Goal: Task Accomplishment & Management: Manage account settings

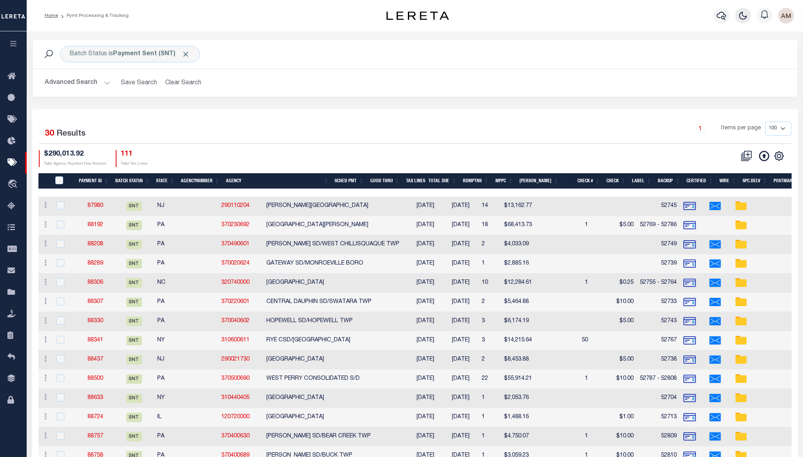
click at [739, 19] on icon "button" at bounding box center [742, 15] width 9 height 9
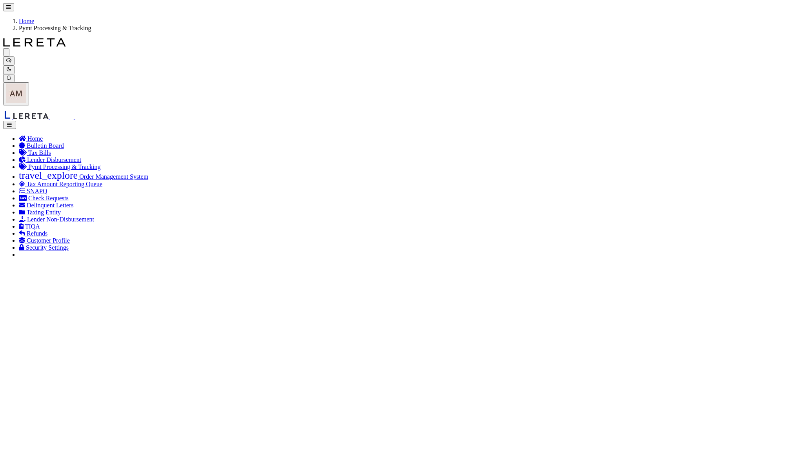
scroll to position [52, 0]
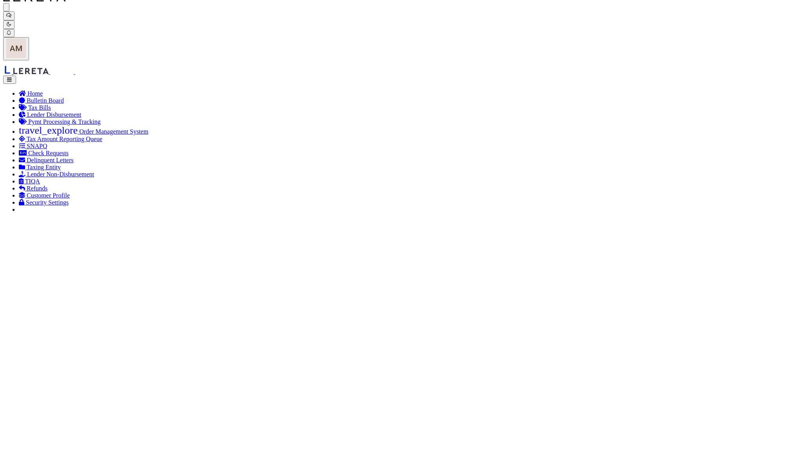
select select "SNT"
type input "[DATE]"
type input "$13,162.77"
select select "CHK"
type input "52745"
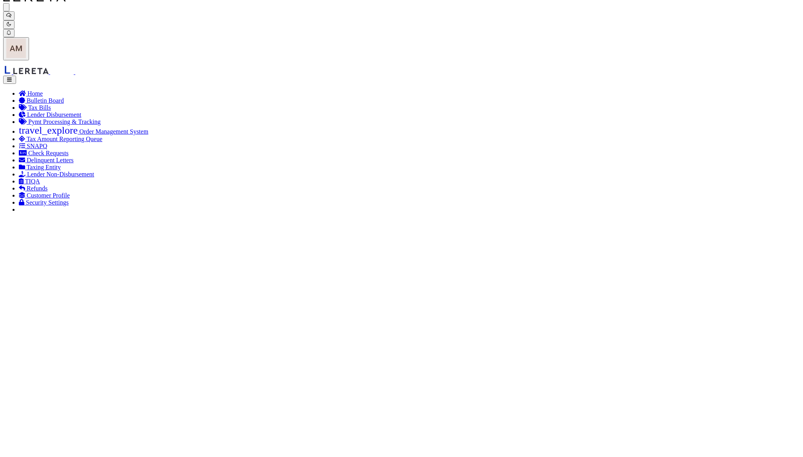
select select "[PERSON_NAME]"
checkbox input "true"
select select "FDX"
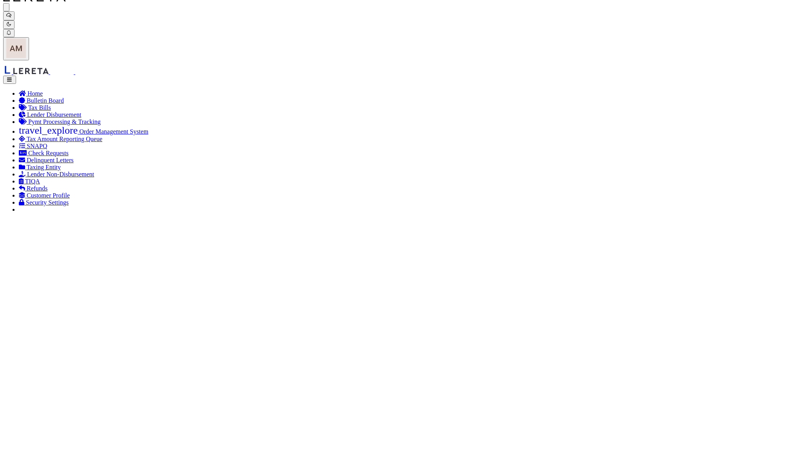
type input "[DATE]"
type input "$9.65"
type input "883910385906"
type input "N"
radio input "true"
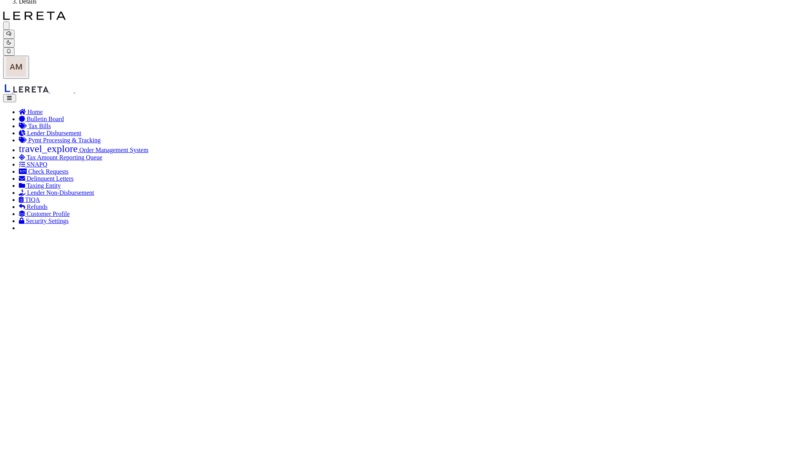
scroll to position [52, 0]
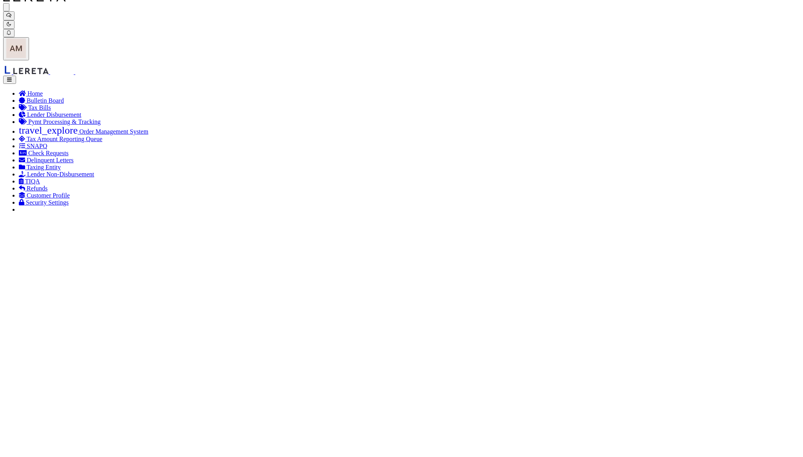
drag, startPoint x: 232, startPoint y: 68, endPoint x: 284, endPoint y: 101, distance: 61.7
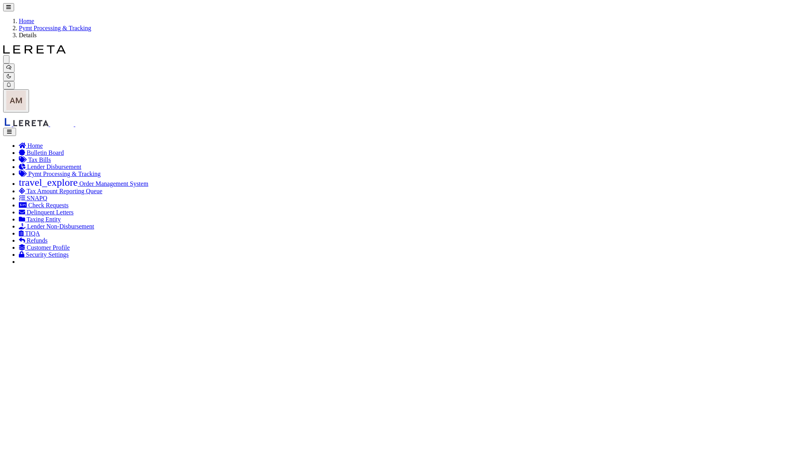
drag, startPoint x: 70, startPoint y: 199, endPoint x: 73, endPoint y: 209, distance: 10.6
select select "RCD"
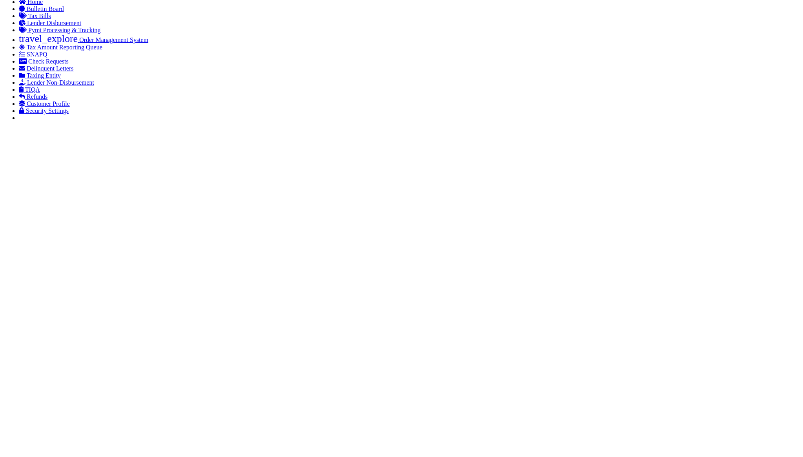
scroll to position [157, 0]
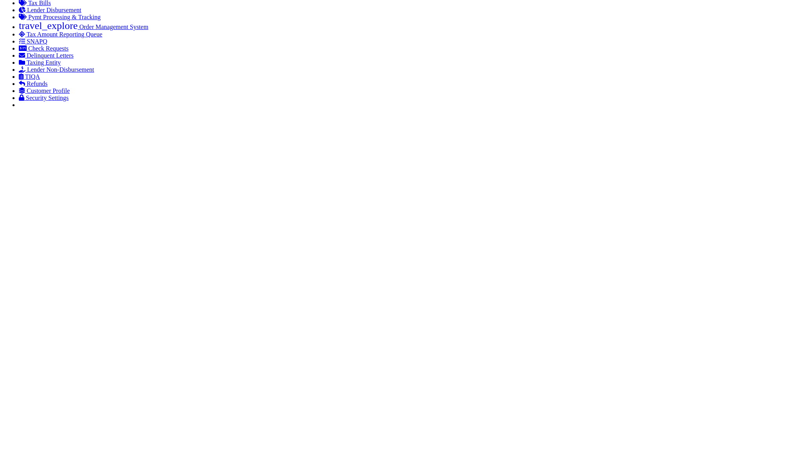
drag, startPoint x: 201, startPoint y: 276, endPoint x: 193, endPoint y: 264, distance: 15.2
paste input "M.Lenarski"
type input "M.Lenarski"
click at [54, 316] on icon at bounding box center [55, 315] width 5 height 5
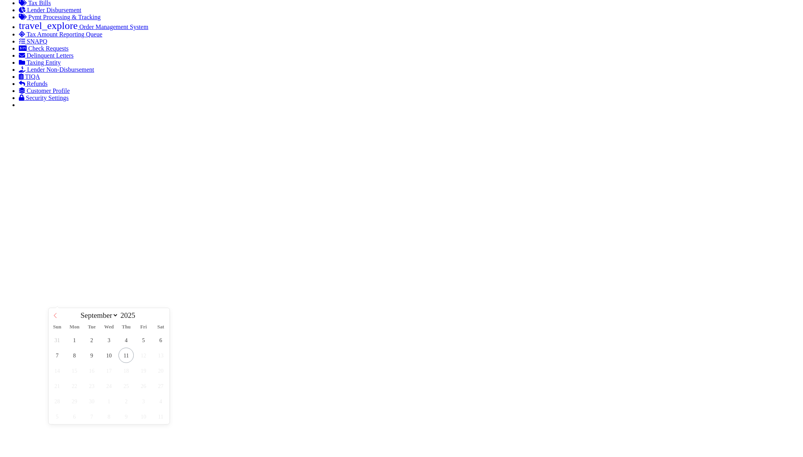
select select "7"
click at [139, 404] on span "29" at bounding box center [143, 401] width 15 height 15
type input "[DATE]"
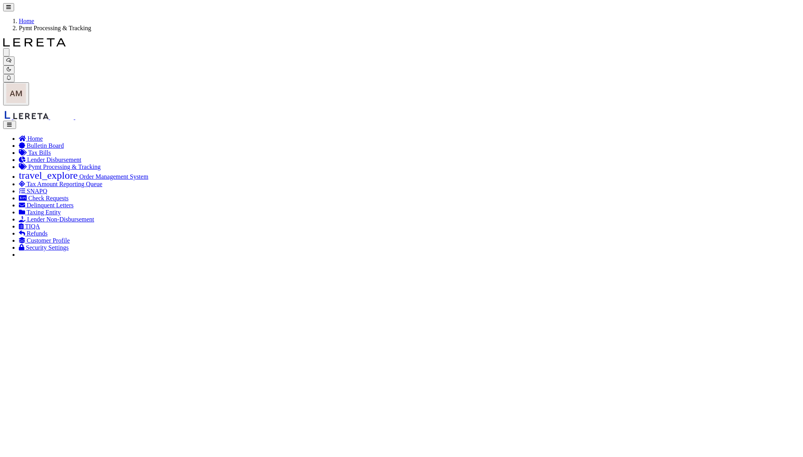
select select "SNT"
type input "$68,413.73"
type input "52769 - 52786"
select select "[PERSON_NAME]"
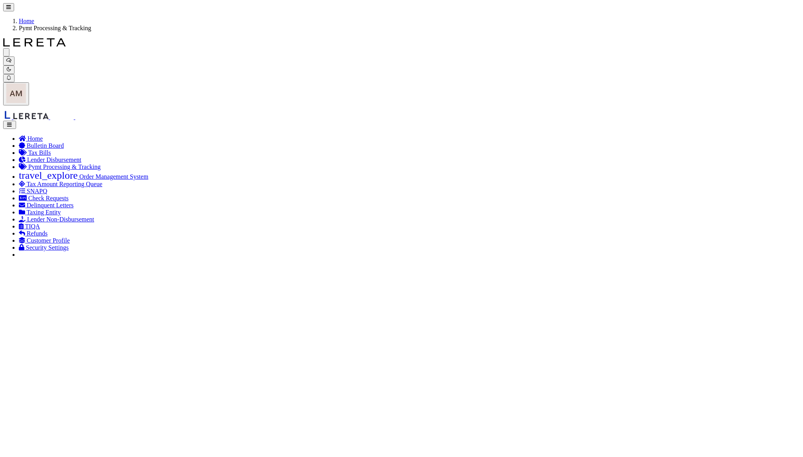
type input "$90"
checkbox input "false"
checkbox input "true"
select select "USS"
type input "9205590142749901760930"
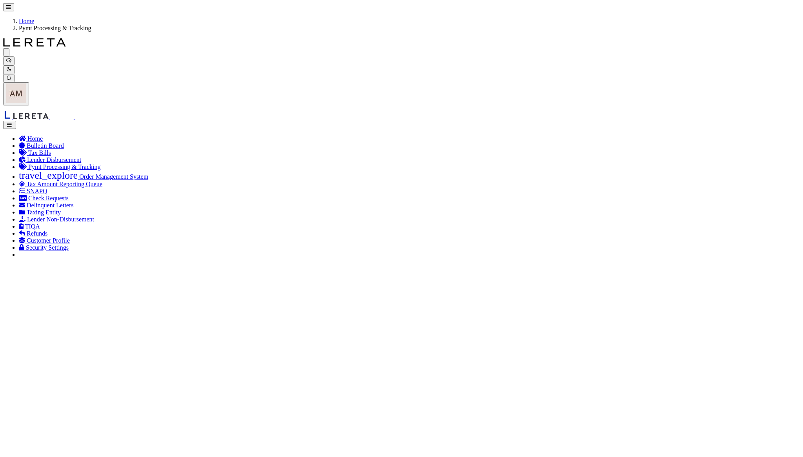
type input "1"
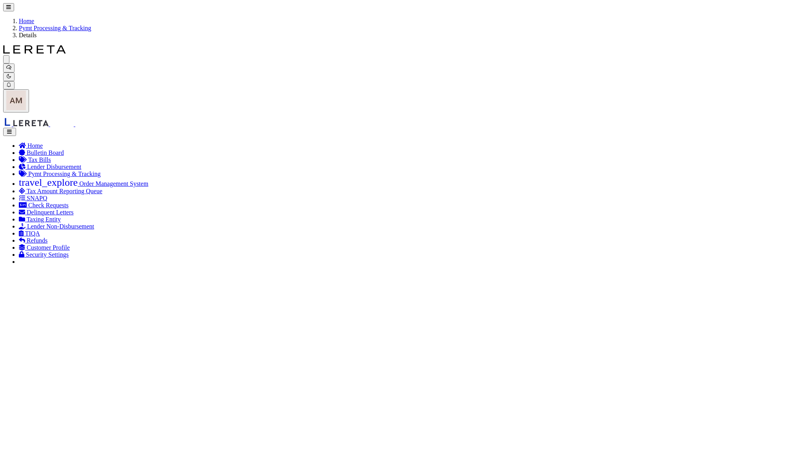
click at [89, 25] on link "Pymt Processing & Tracking" at bounding box center [55, 28] width 72 height 7
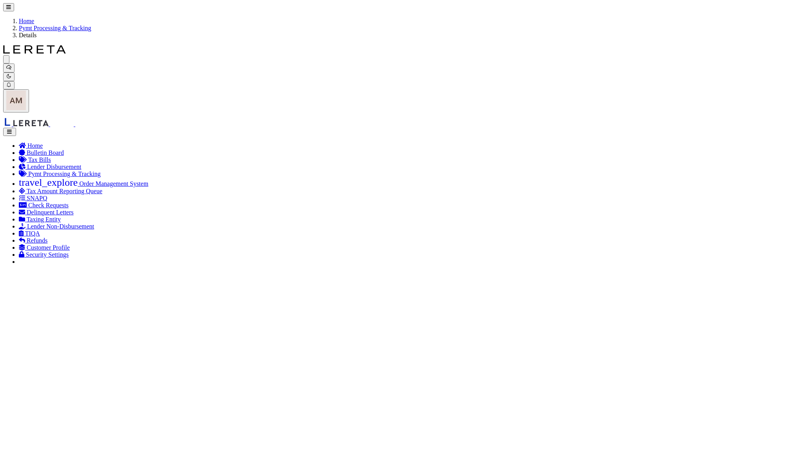
type input "$4,033"
type input "52749"
checkbox input "true"
checkbox input "false"
type input "9205590142749901760909"
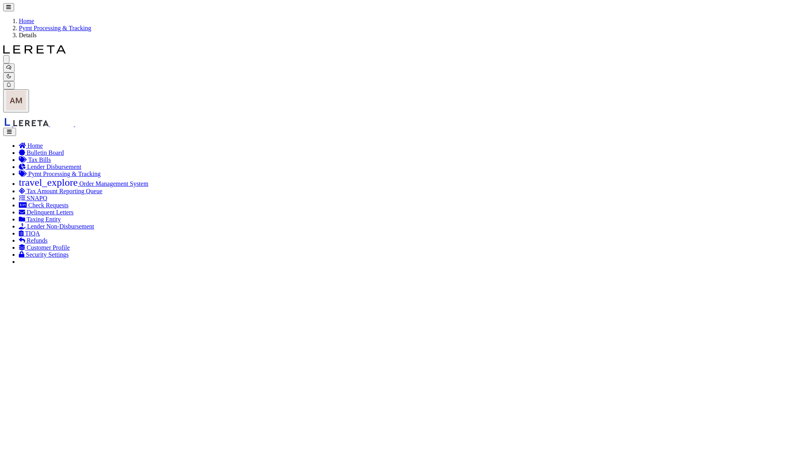
type input "N"
click at [91, 25] on link "Pymt Processing & Tracking" at bounding box center [55, 28] width 72 height 7
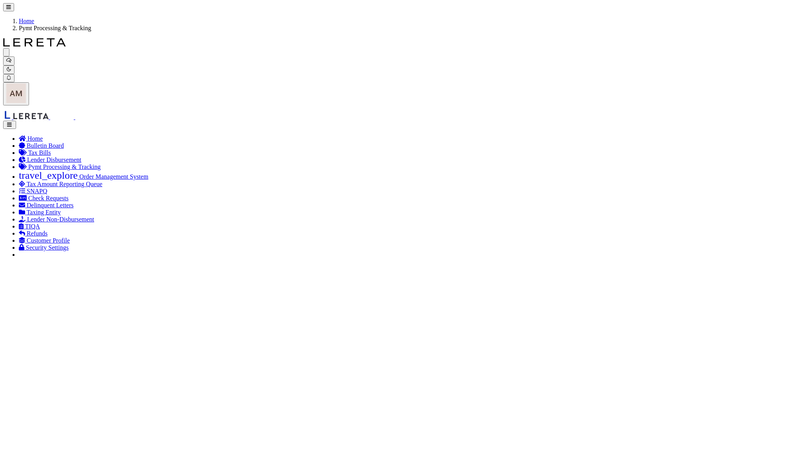
drag, startPoint x: 787, startPoint y: 160, endPoint x: 784, endPoint y: 156, distance: 4.7
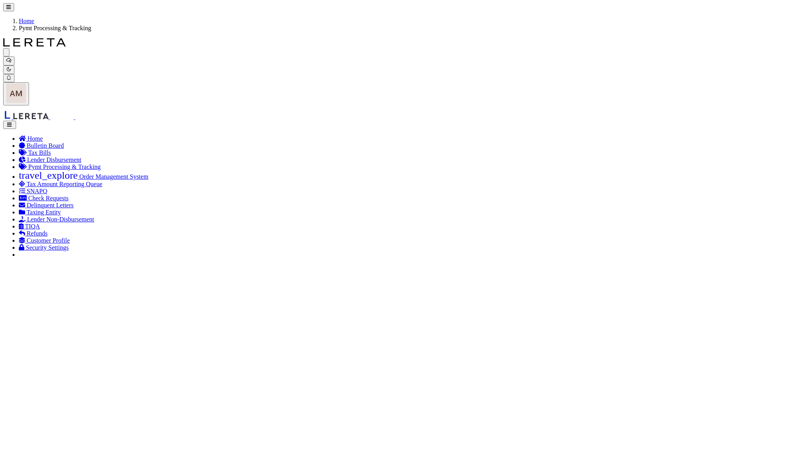
click at [0, 0] on link "Show Filter" at bounding box center [0, 0] width 0 height 0
select select
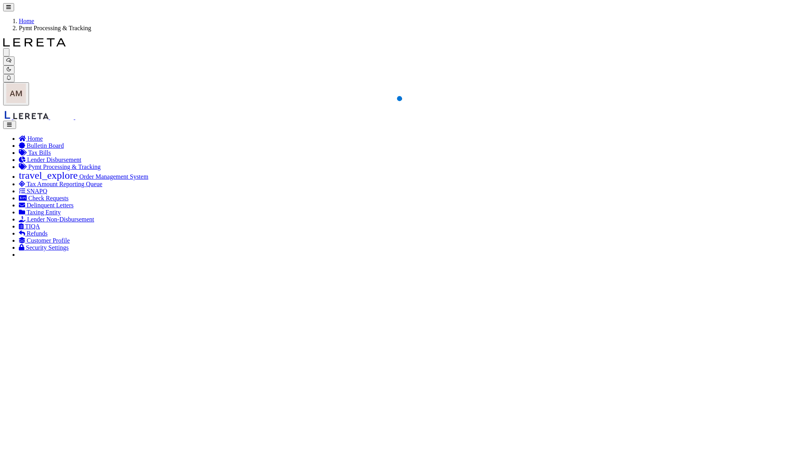
select select
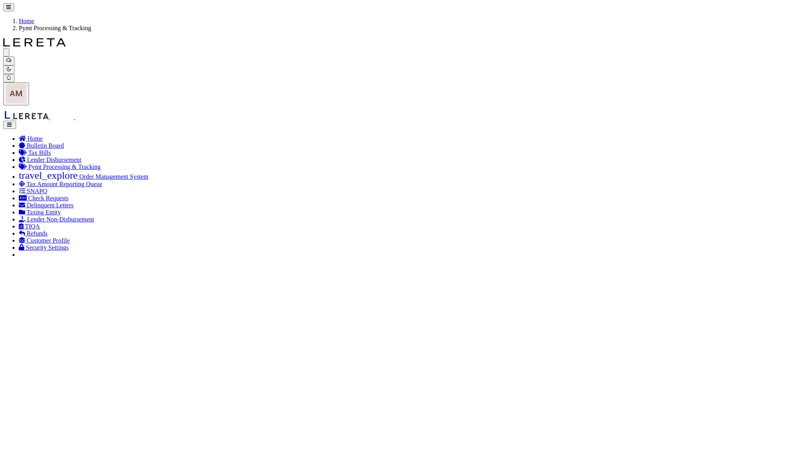
click at [0, 0] on link "Hide Filter" at bounding box center [0, 0] width 0 height 0
select select
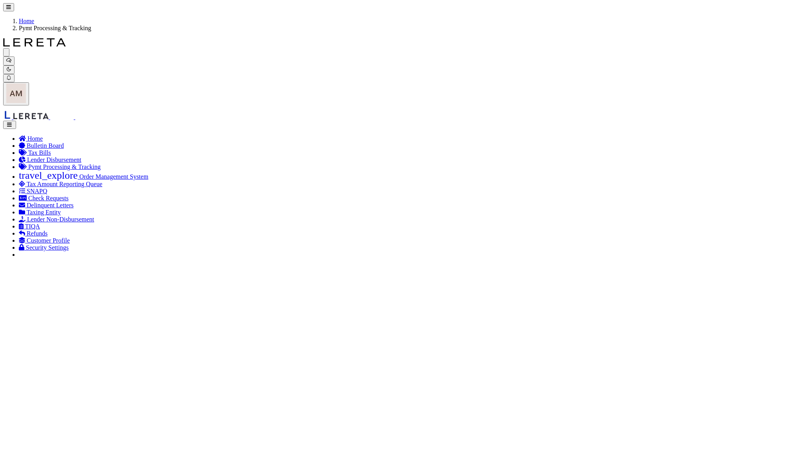
select select
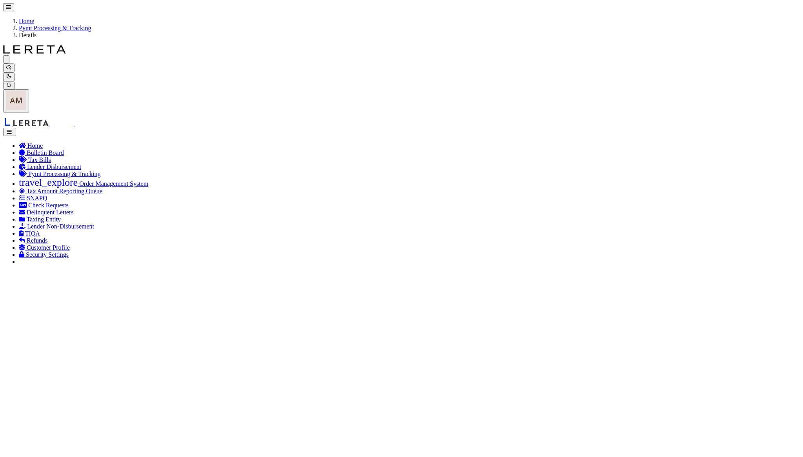
type input "$5,464.88"
type input "52733"
type input "$20"
type input "9205590142749901760855"
select select
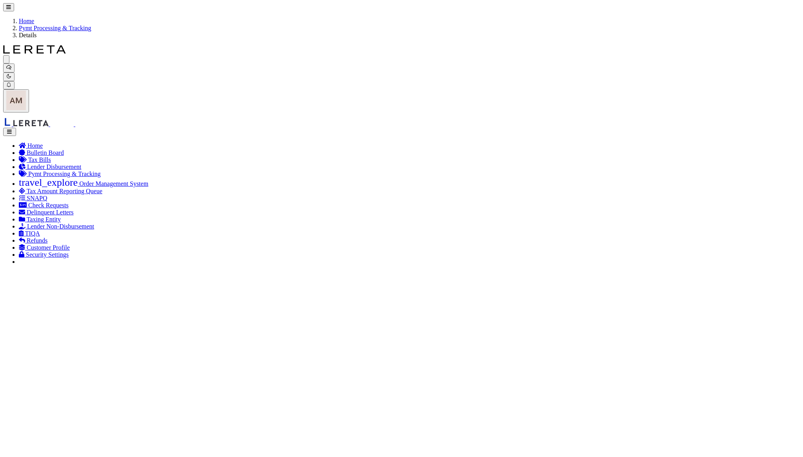
drag, startPoint x: 83, startPoint y: 14, endPoint x: 97, endPoint y: 24, distance: 17.4
click at [83, 25] on link "Pymt Processing & Tracking" at bounding box center [55, 28] width 72 height 7
select select
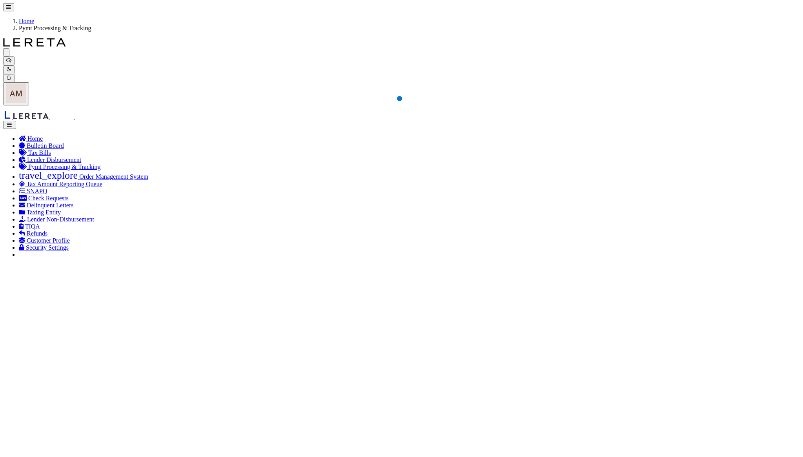
select select
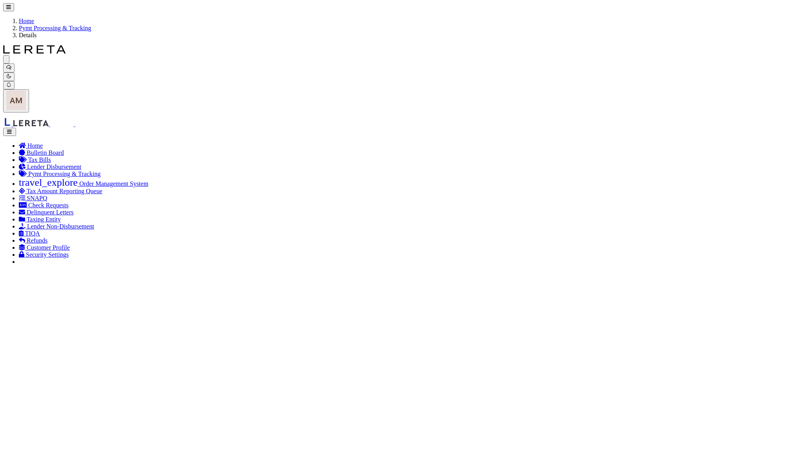
type input "$6,823.65"
type input "52735"
type input "$5"
select select "FDX"
type input "$9.65"
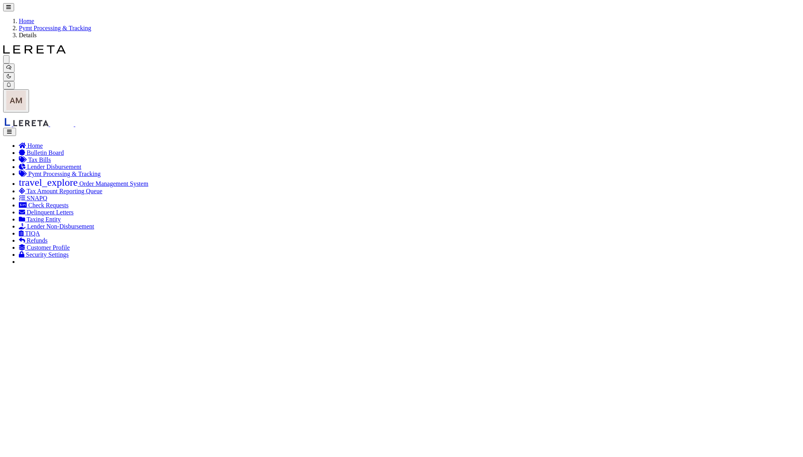
type input "883910387210"
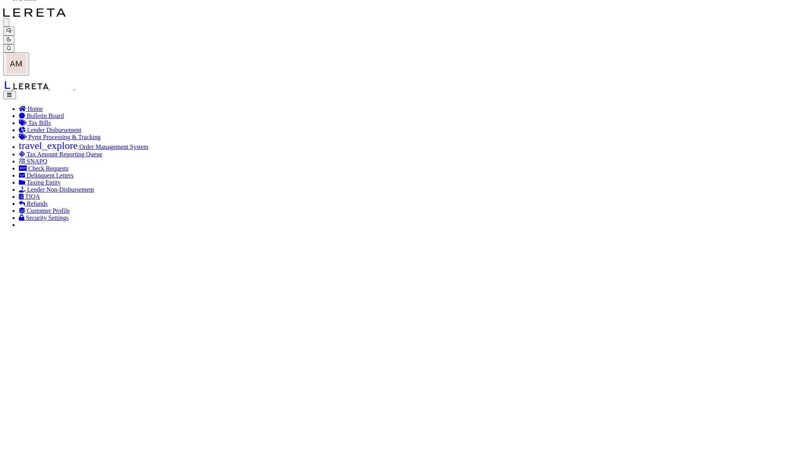
scroll to position [52, 0]
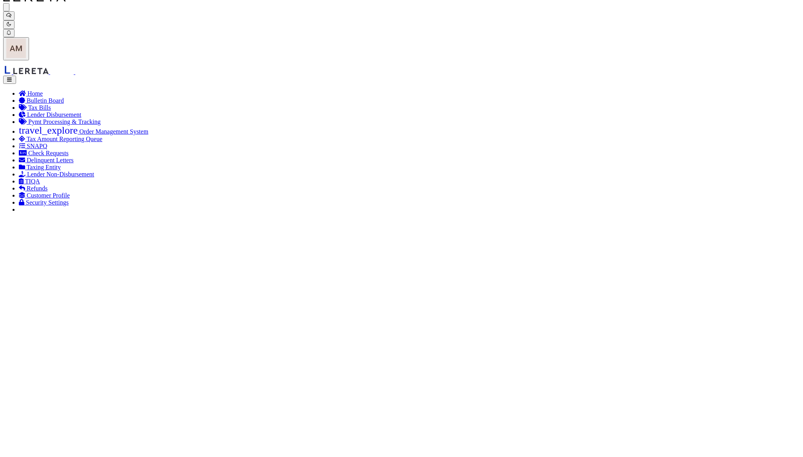
paste input "Signature not required"
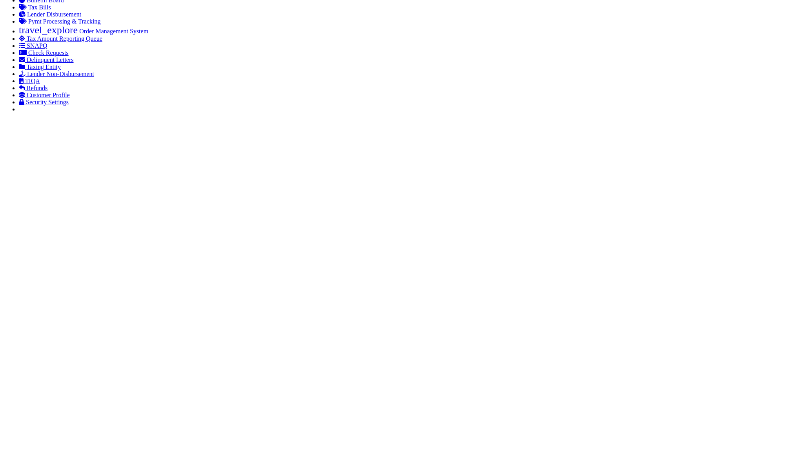
scroll to position [157, 0]
type input "Signature not required"
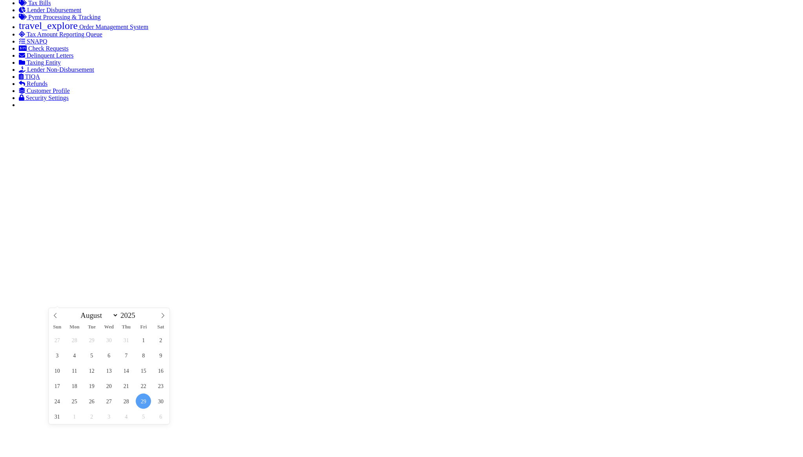
click at [146, 406] on span "29" at bounding box center [143, 401] width 15 height 15
type input "[DATE]"
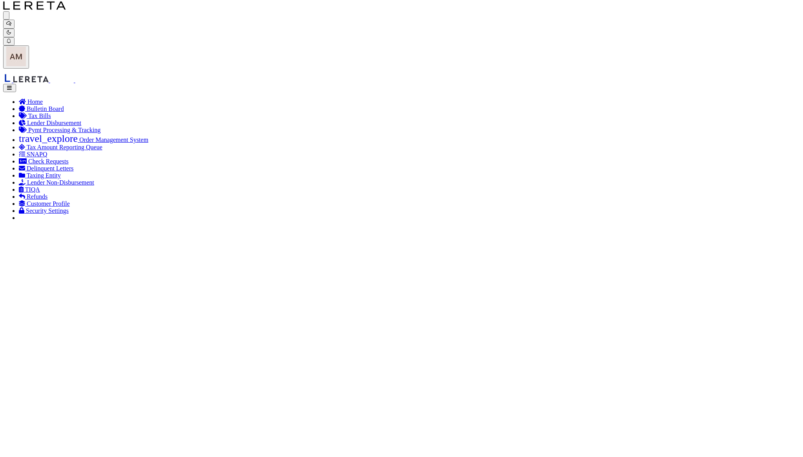
scroll to position [0, 0]
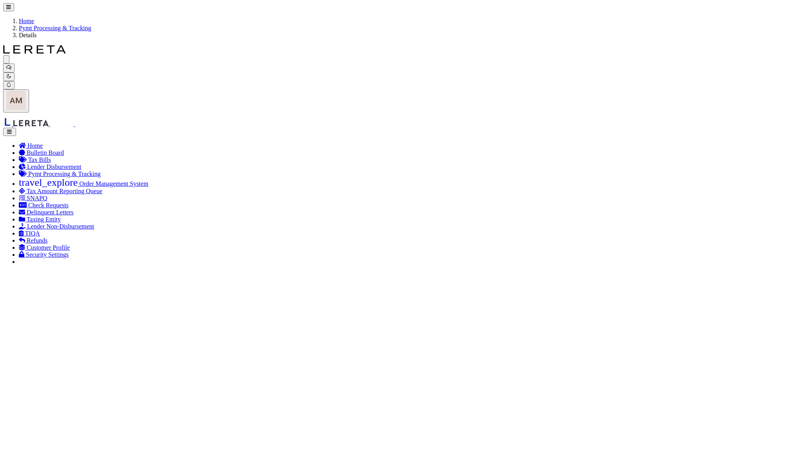
select select "RCD"
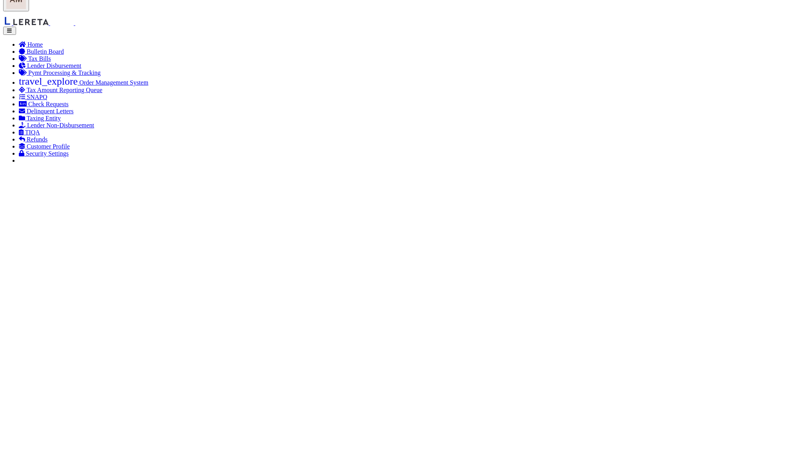
scroll to position [104, 0]
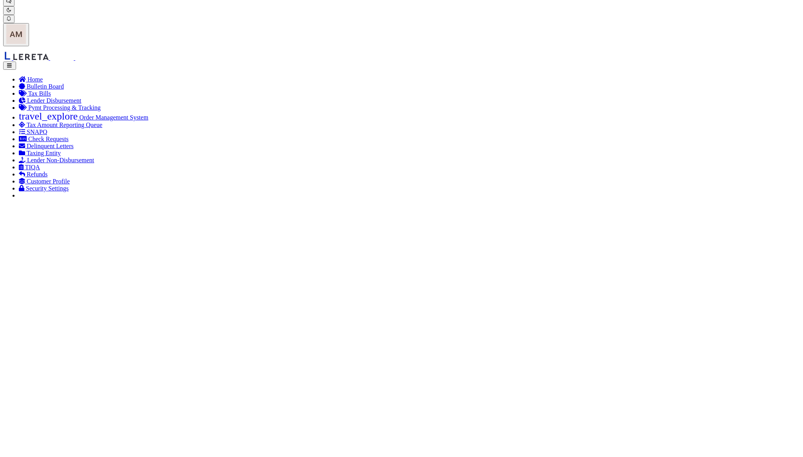
select select
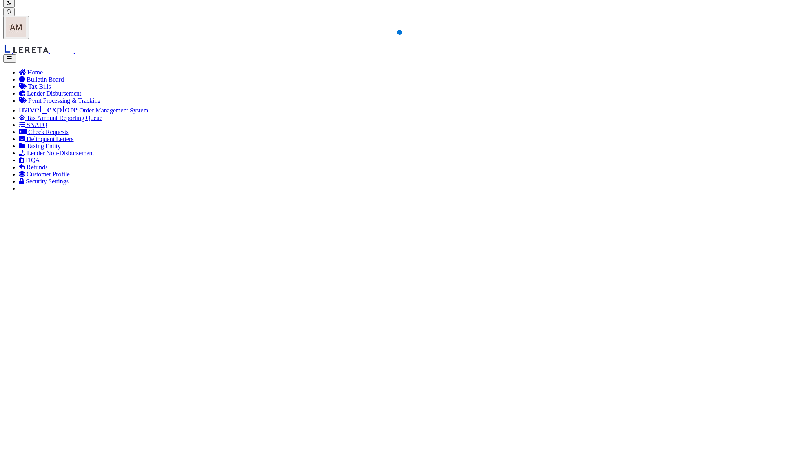
scroll to position [0, 0]
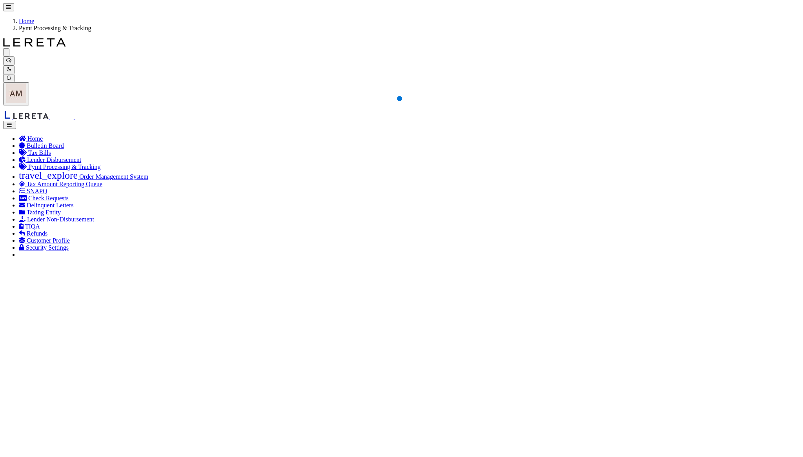
select select
checkbox input "true"
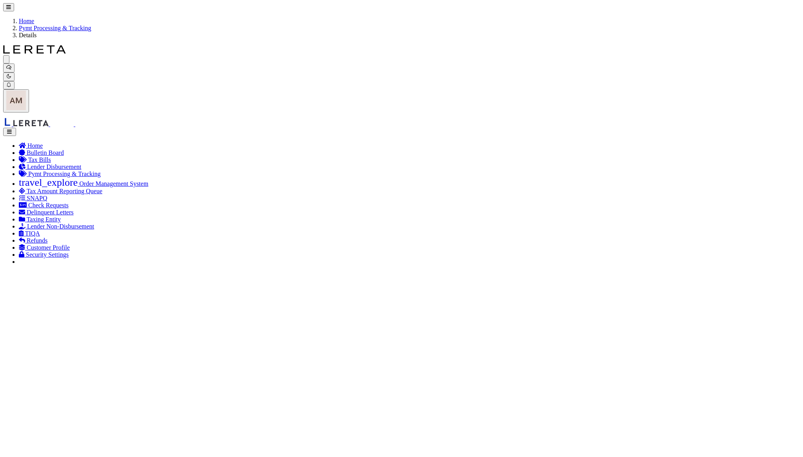
select select "SNT"
type input "$2,645.83"
type input "52744"
select select "[PERSON_NAME]"
type input "$9.65"
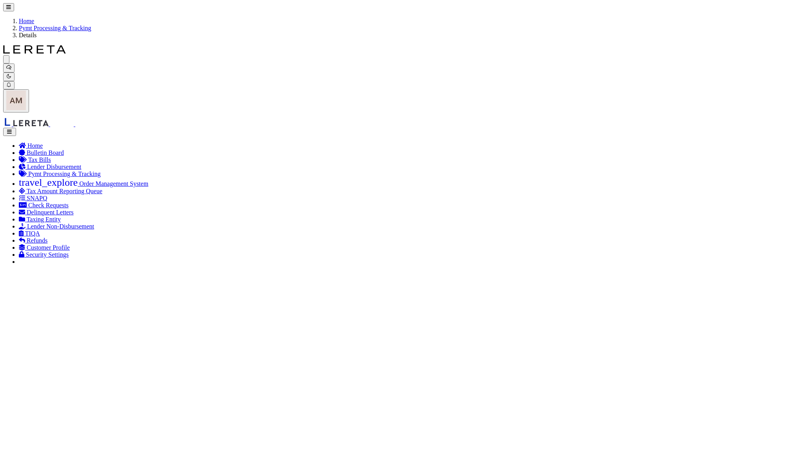
type input "883910391956"
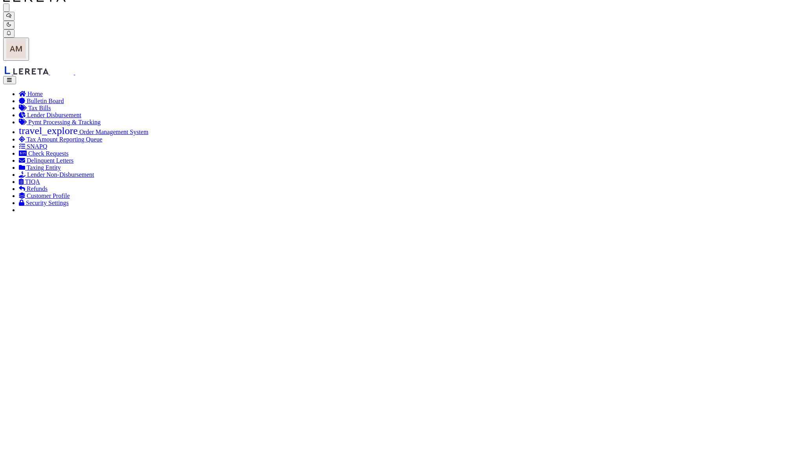
scroll to position [52, 0]
drag, startPoint x: 115, startPoint y: 363, endPoint x: 96, endPoint y: 228, distance: 136.7
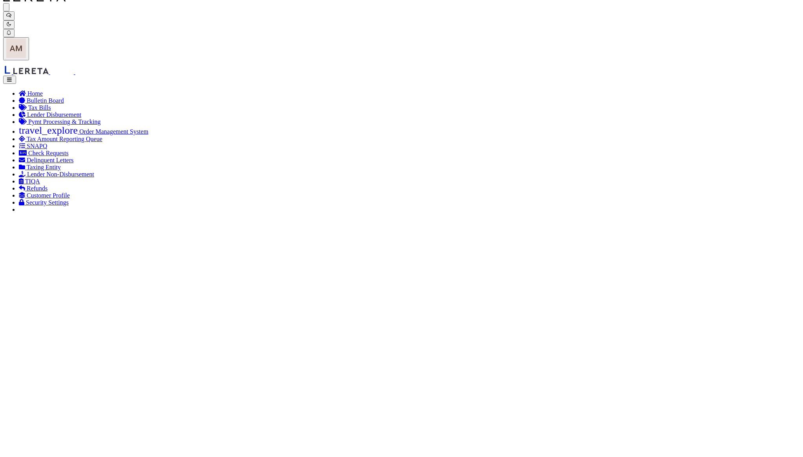
drag, startPoint x: 119, startPoint y: 373, endPoint x: 58, endPoint y: 375, distance: 61.6
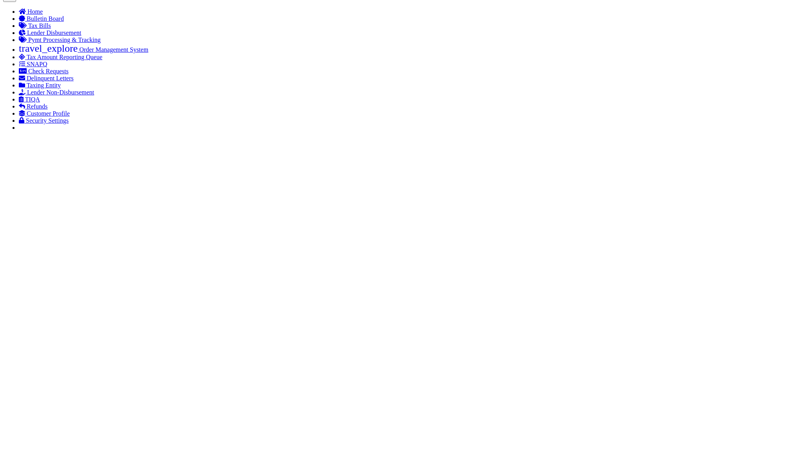
scroll to position [157, 0]
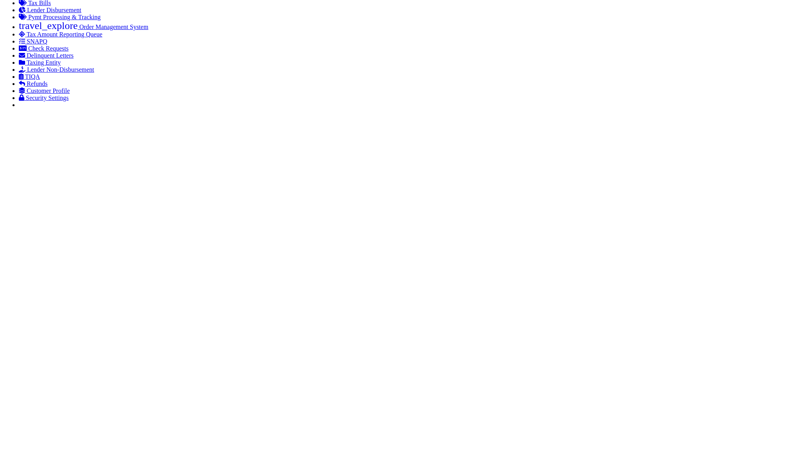
paste input "D.Blankenship"
type input "D.Blankenship"
click at [94, 419] on span "2" at bounding box center [91, 416] width 15 height 15
type input "[DATE]"
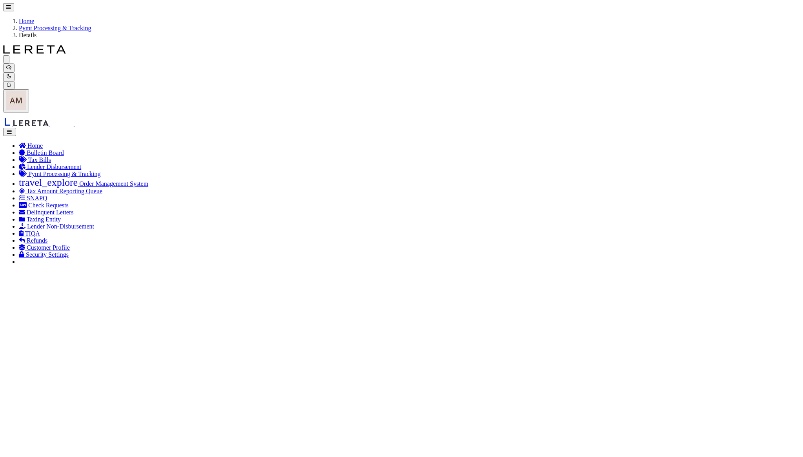
select select "RCD"
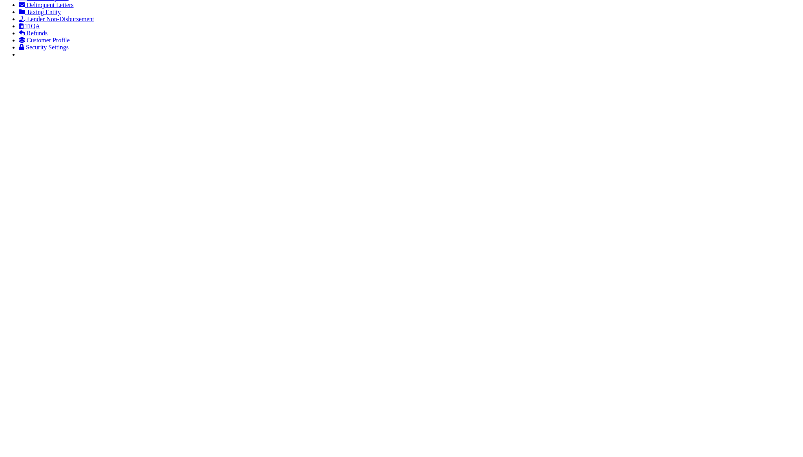
scroll to position [208, 0]
select select
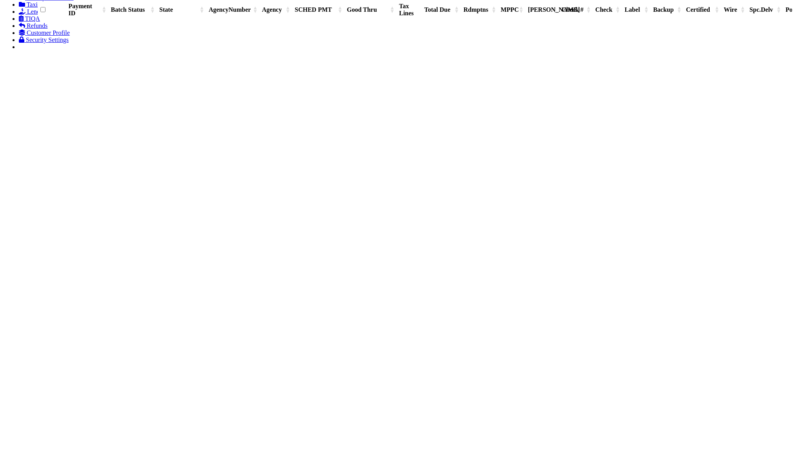
scroll to position [306, 0]
select select
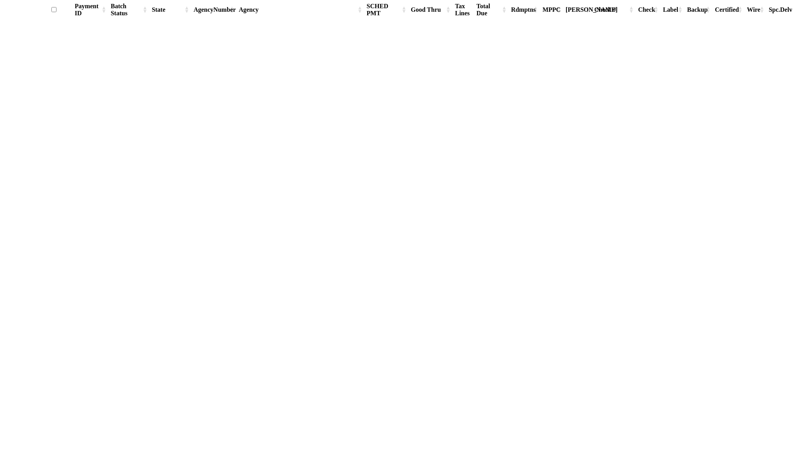
select select
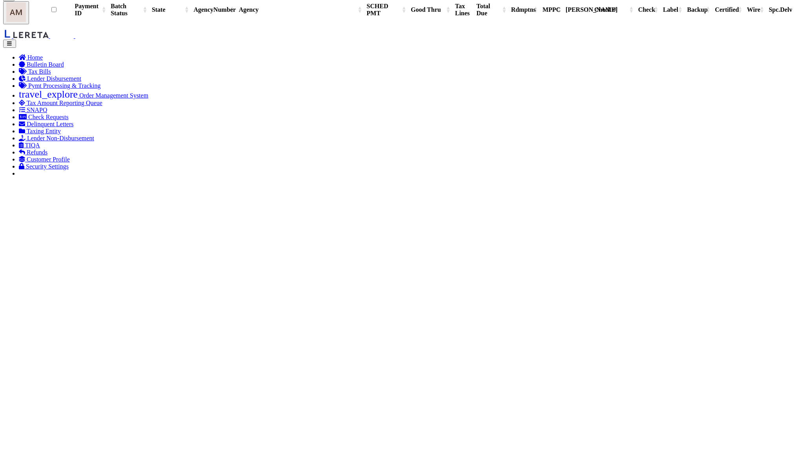
select select
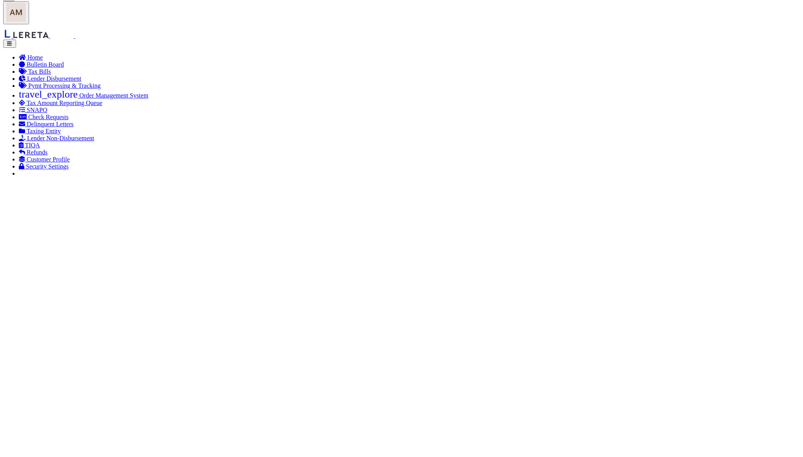
scroll to position [71, 0]
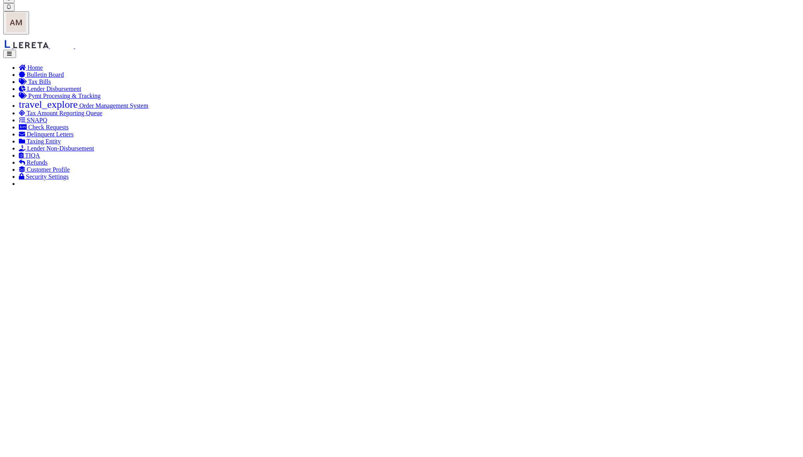
checkbox input "true"
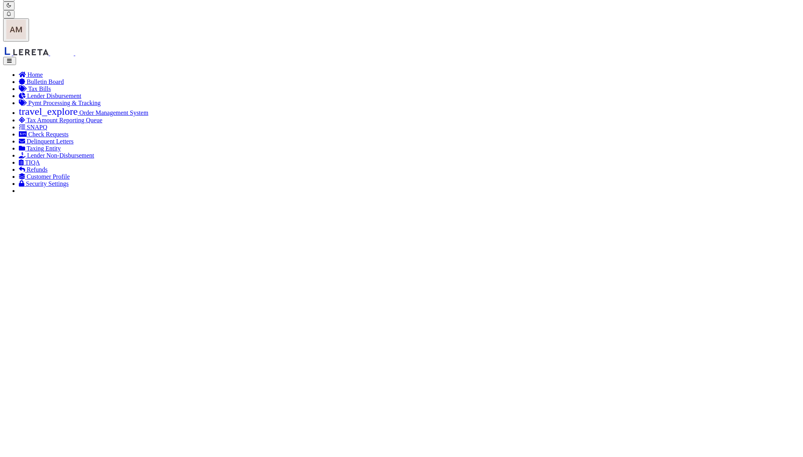
select select "SNT"
type input "$1,680.65"
type input "52748"
select select "[PERSON_NAME]"
type input "$9.65"
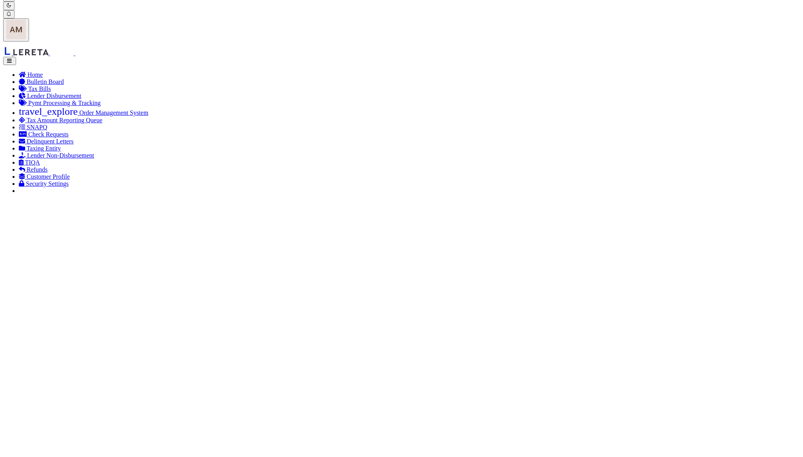
type input "883910394543"
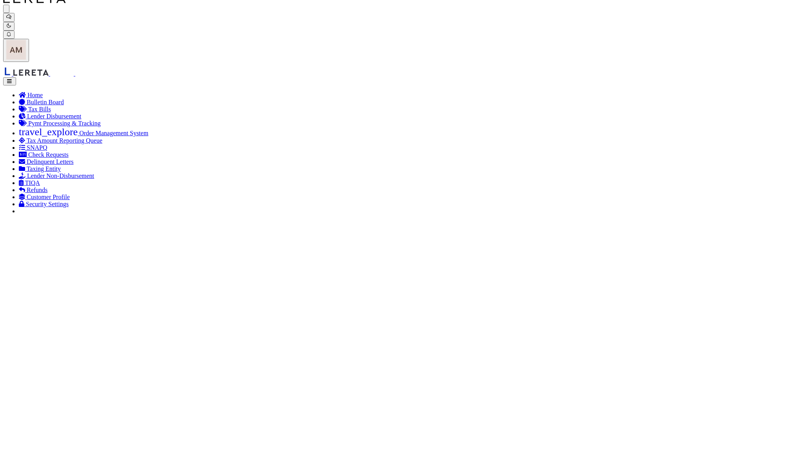
scroll to position [105, 0]
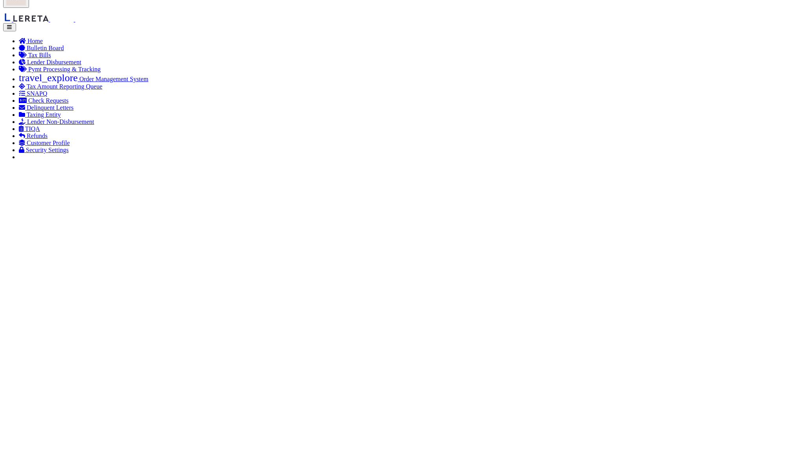
paste input "S.IGNATURE NOT REQ"
type input "S.IGNATURE NOT REQ"
drag, startPoint x: 95, startPoint y: 347, endPoint x: 71, endPoint y: 352, distance: 23.7
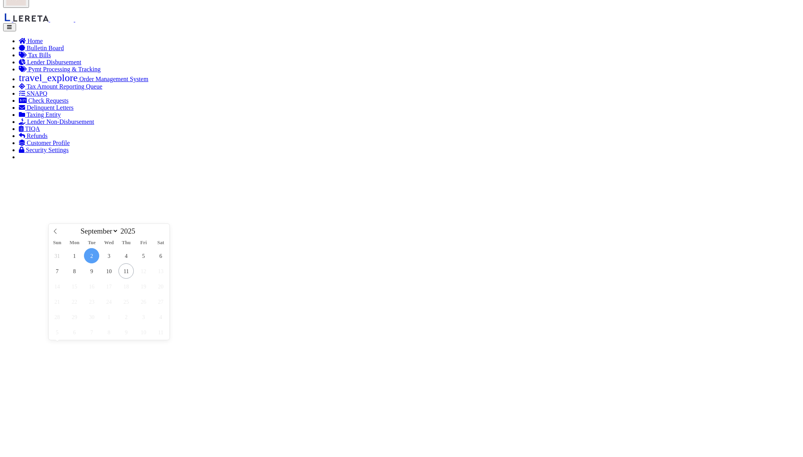
click at [57, 234] on icon at bounding box center [55, 231] width 5 height 5
select select "7"
click at [144, 318] on span "29" at bounding box center [143, 316] width 15 height 15
type input "[DATE]"
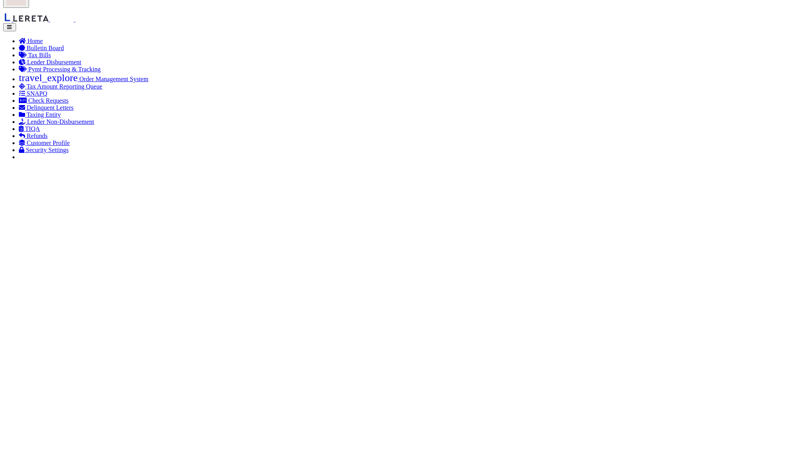
select select "RCD"
drag, startPoint x: 179, startPoint y: 183, endPoint x: 6, endPoint y: 227, distance: 178.9
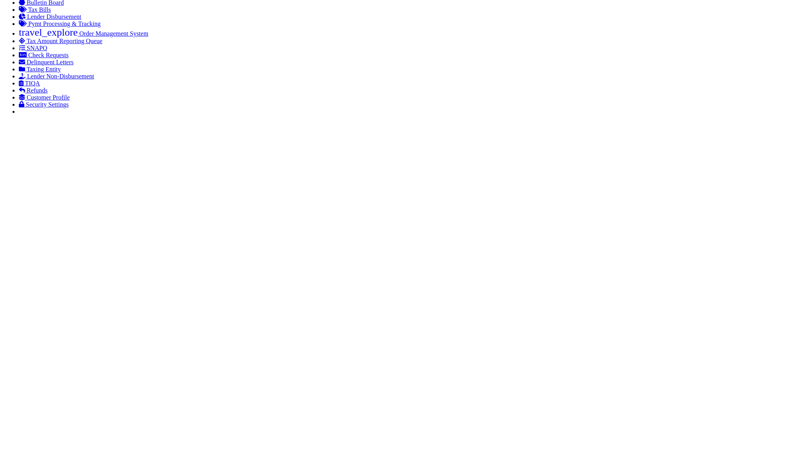
scroll to position [156, 0]
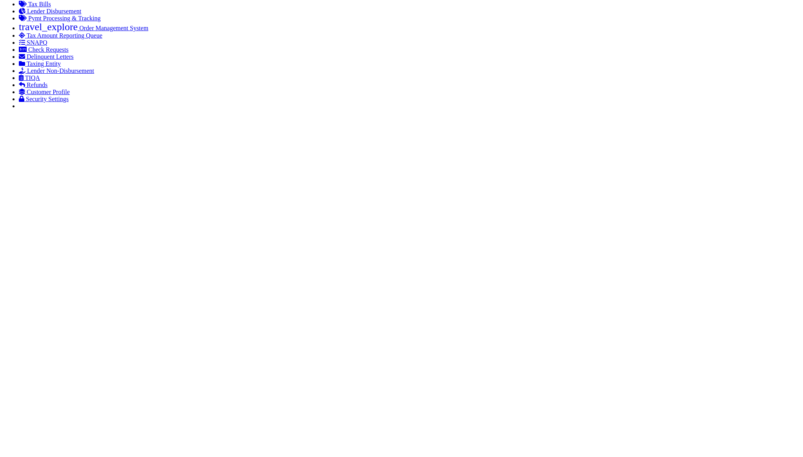
select select
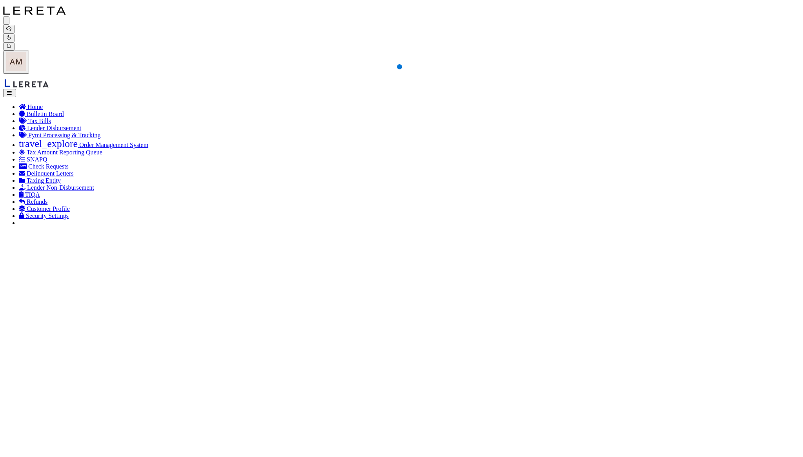
select select
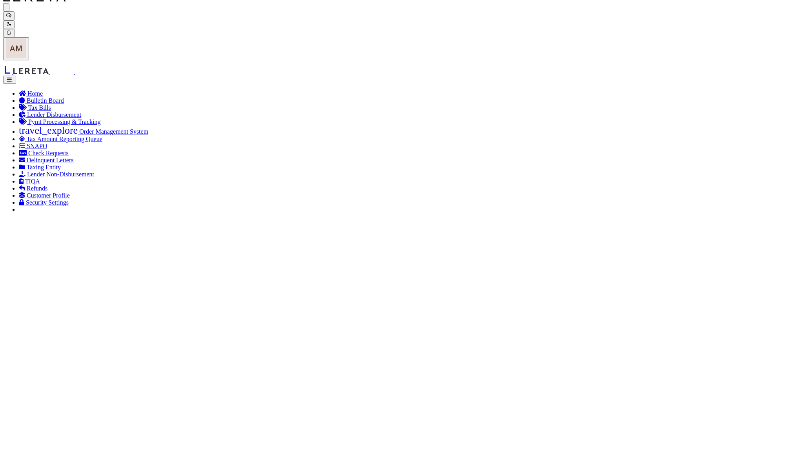
select select "SNT"
type input "$9,982"
type input "52747"
checkbox input "false"
type input "$9.65"
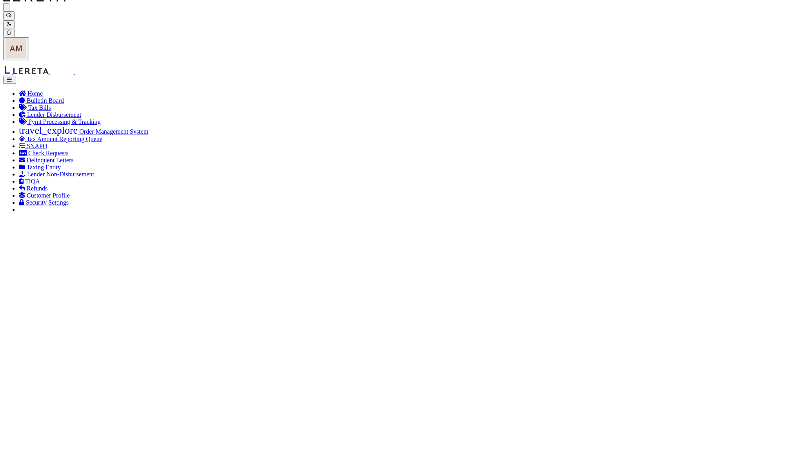
type input "883910394690"
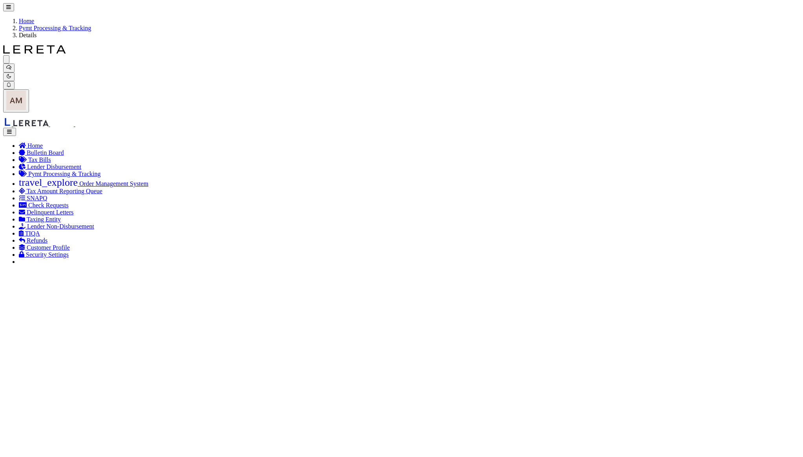
drag, startPoint x: 211, startPoint y: 126, endPoint x: 219, endPoint y: 126, distance: 7.5
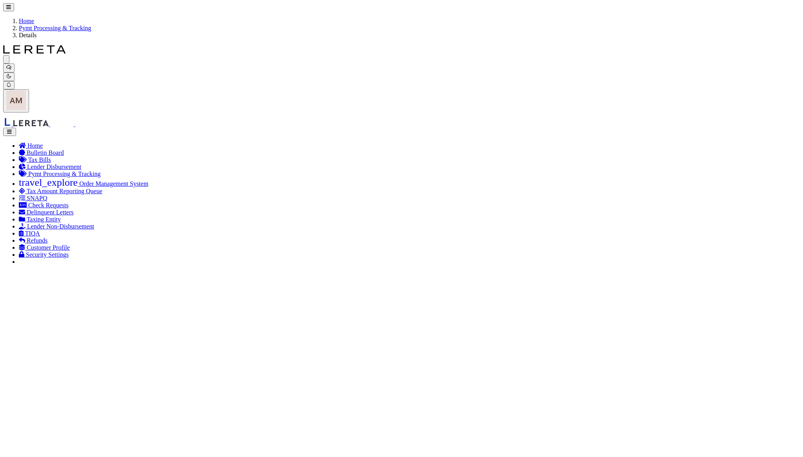
select select "RCD"
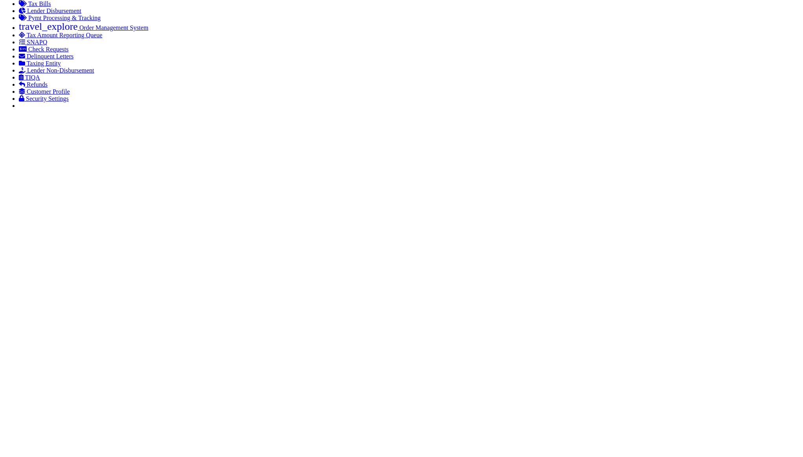
scroll to position [208, 0]
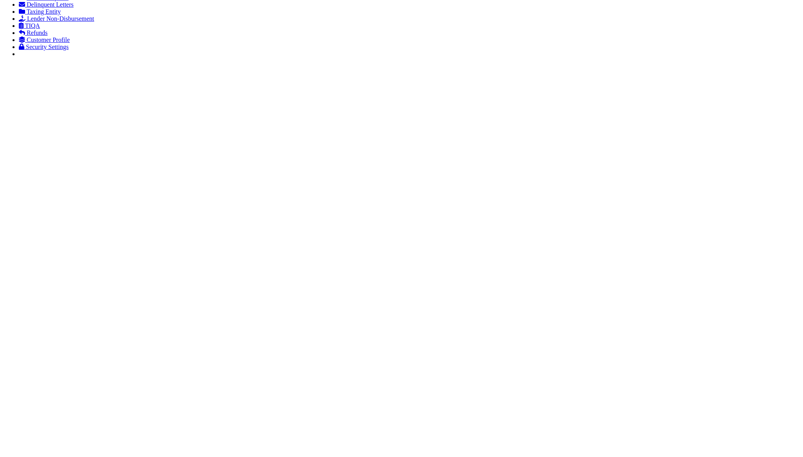
paste input "R.Pra"
type input "R.Pra"
click at [142, 353] on span "29" at bounding box center [143, 350] width 15 height 15
type input "[DATE]"
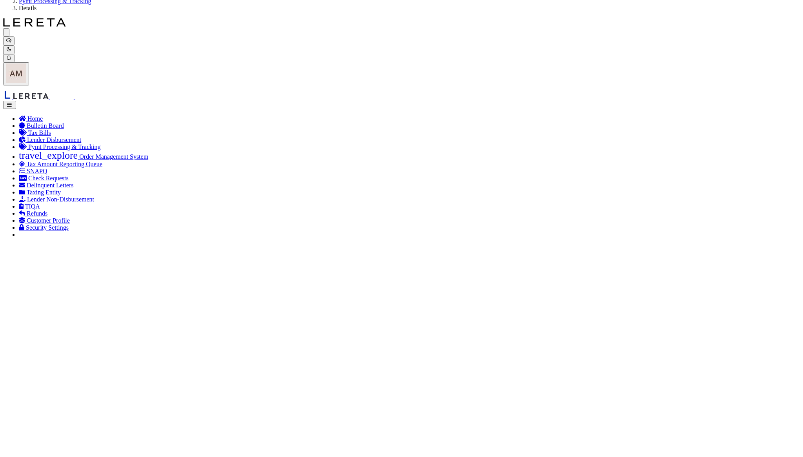
scroll to position [0, 0]
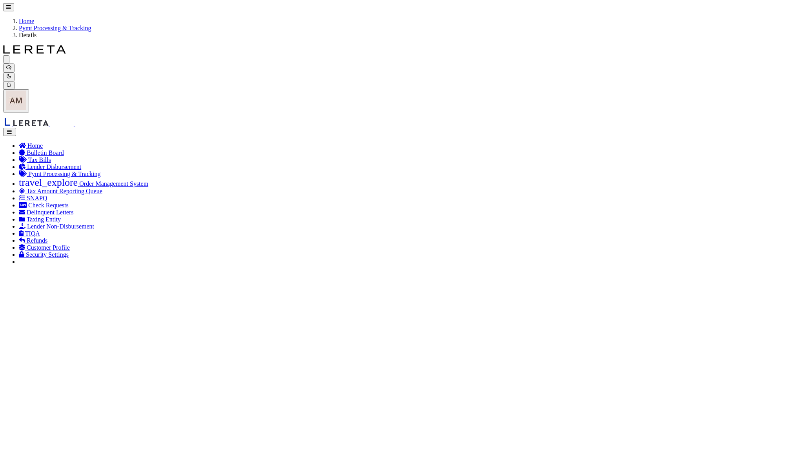
select select
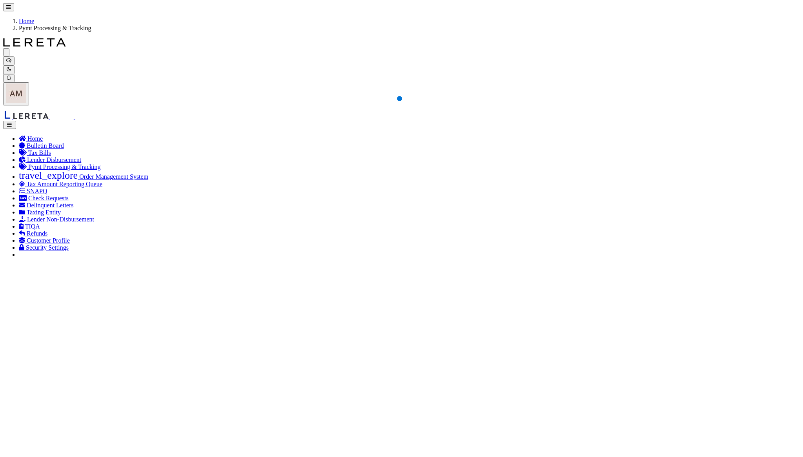
select select
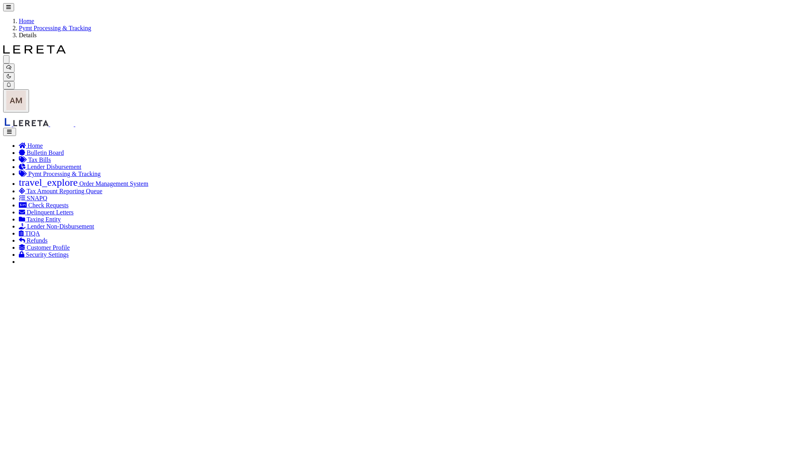
select select "SNT"
type input "$1,306.09"
type input "52750"
select select "[PERSON_NAME]"
checkbox input "true"
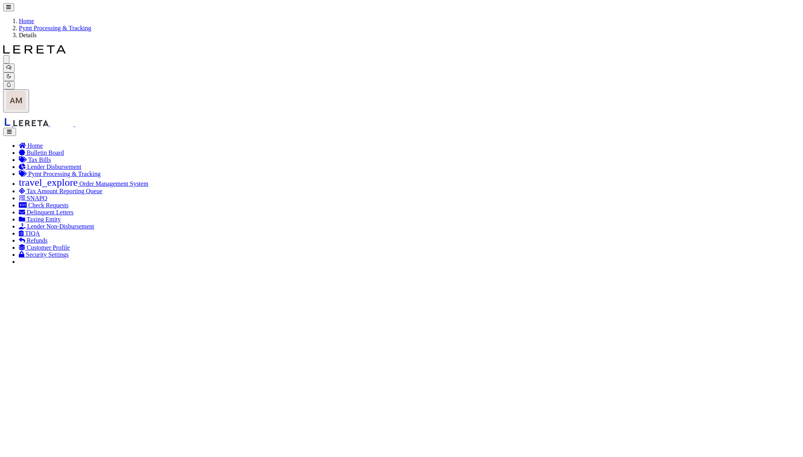
type input "$9.65"
type input "883910395539"
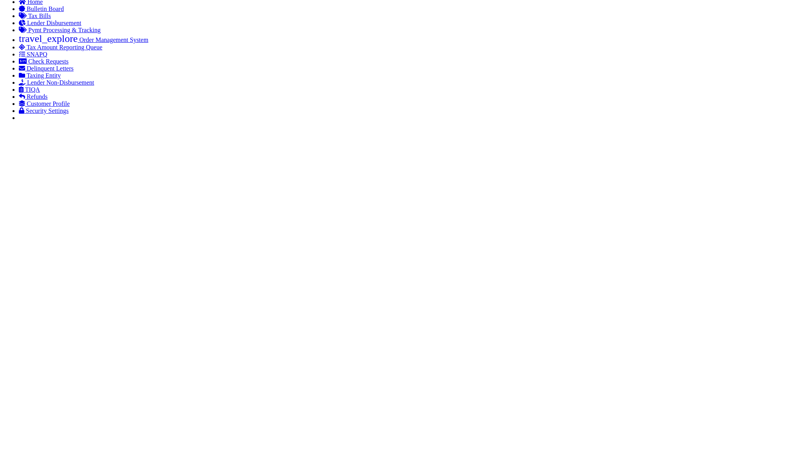
scroll to position [208, 0]
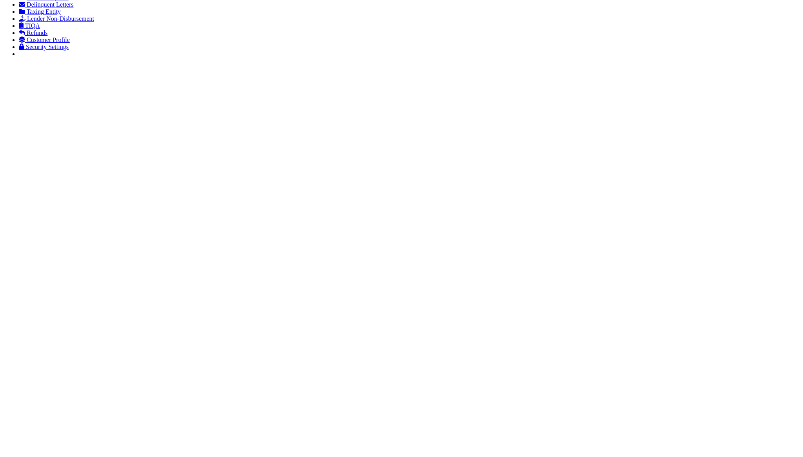
paste input "D.Hyder"
type input "D.Hyder"
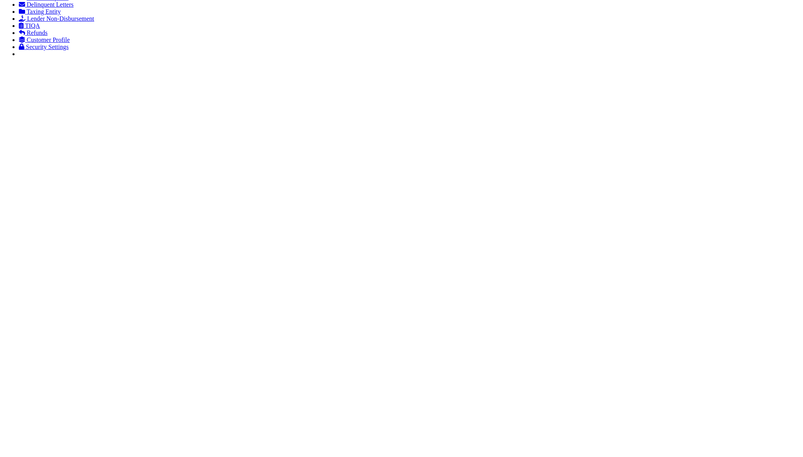
click at [85, 366] on span "2" at bounding box center [91, 365] width 15 height 15
type input "[DATE]"
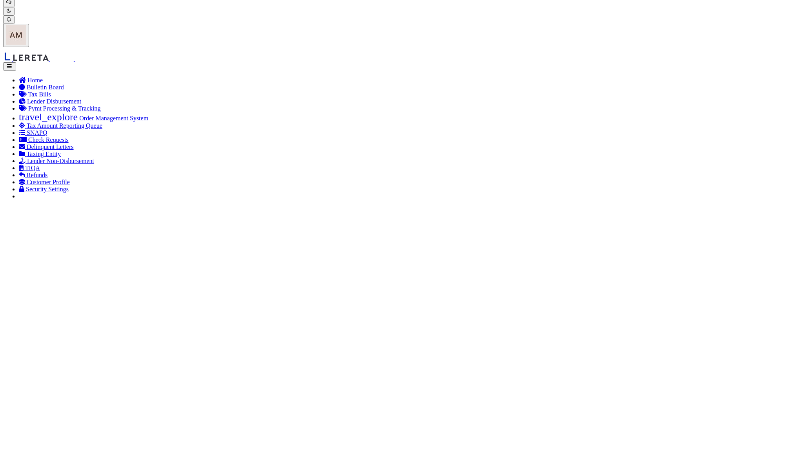
scroll to position [51, 0]
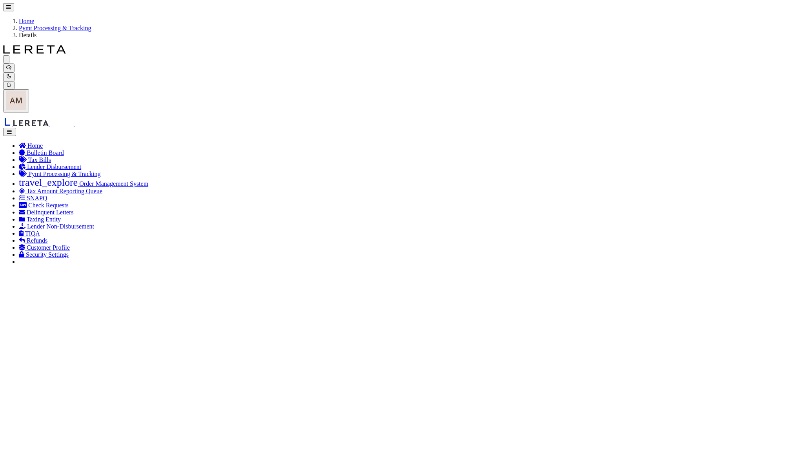
drag, startPoint x: 111, startPoint y: 200, endPoint x: 111, endPoint y: 209, distance: 9.4
select select "RCD"
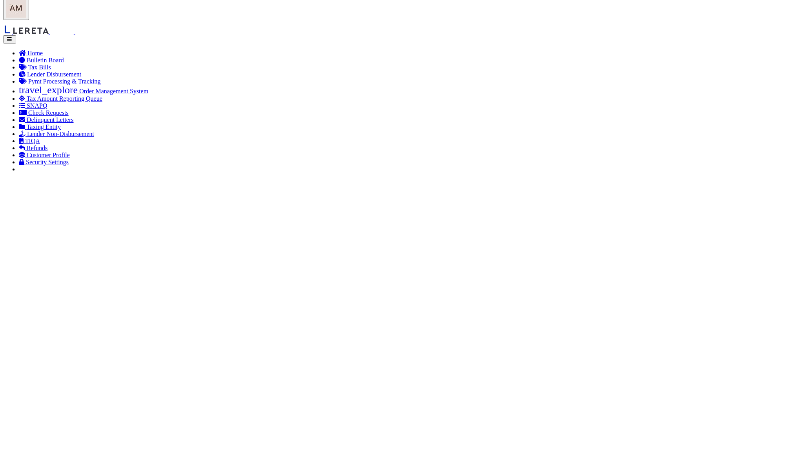
scroll to position [208, 0]
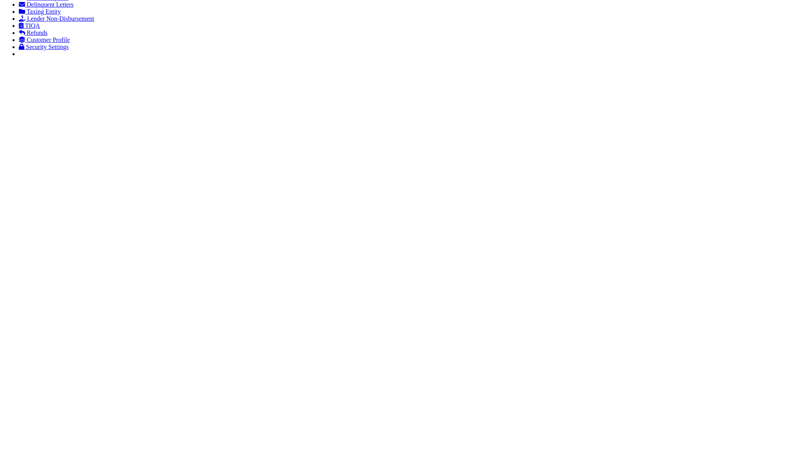
select select
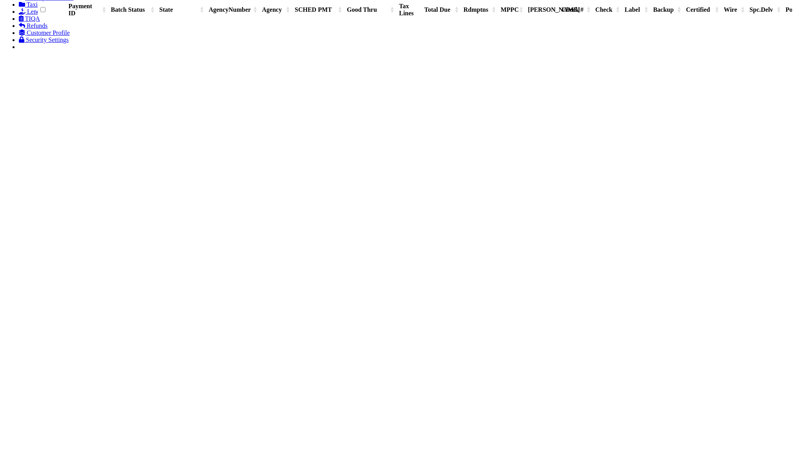
scroll to position [248, 0]
select select
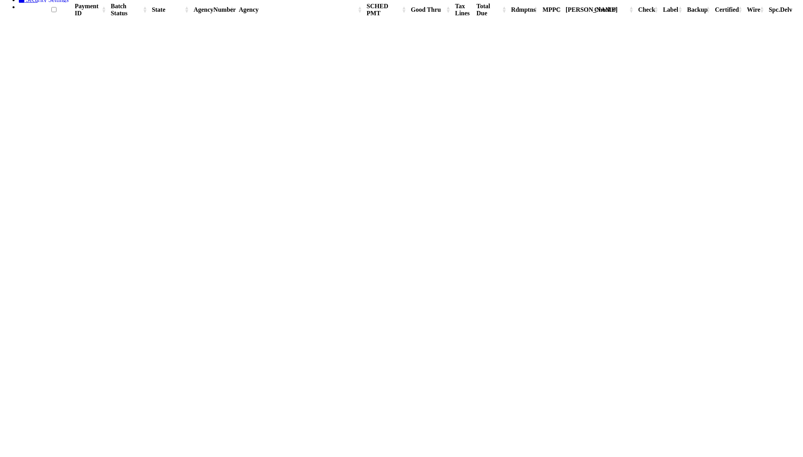
scroll to position [229, 0]
select select
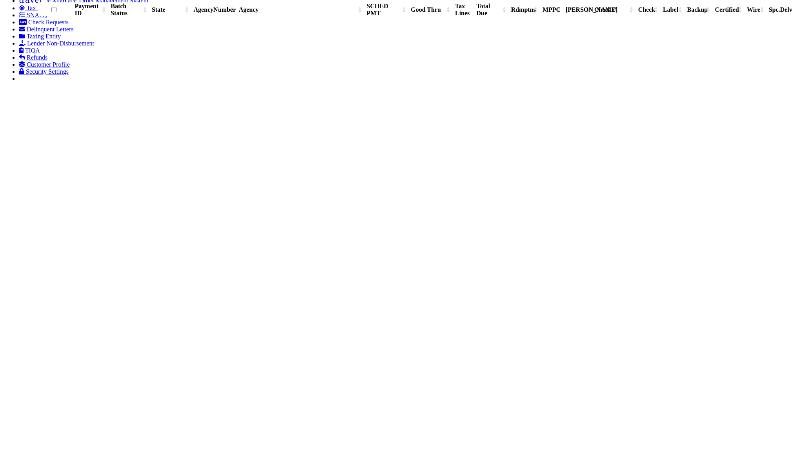
select select
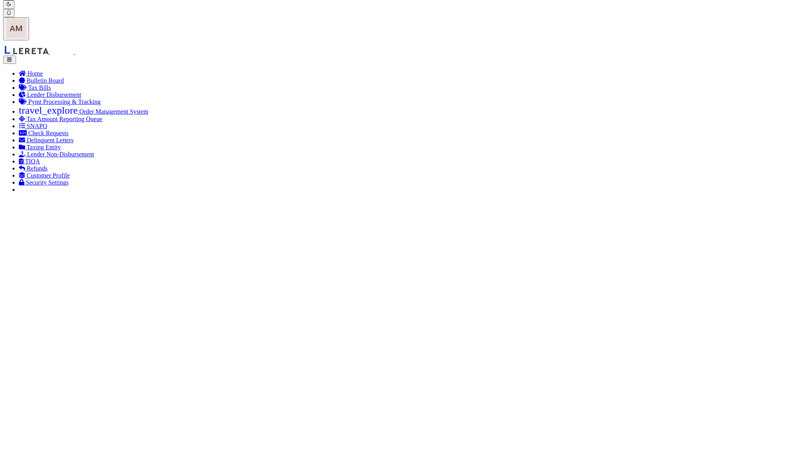
select select "SNT"
type input "[DATE]"
type input "$1,488.16"
type input "52713"
type input "883910399225"
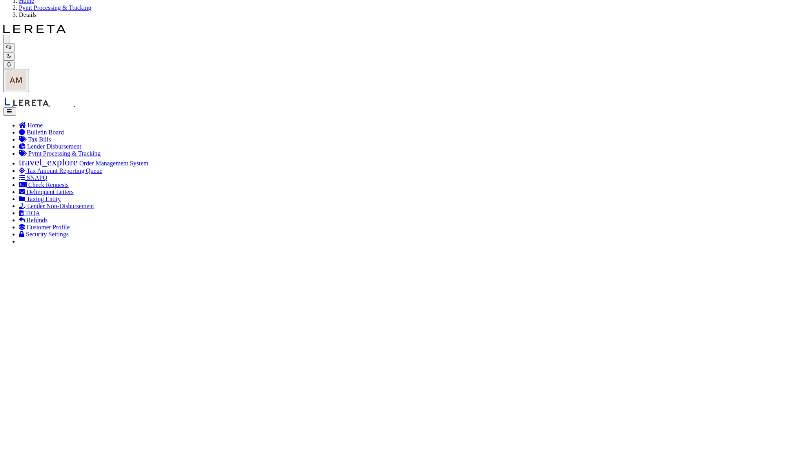
scroll to position [52, 0]
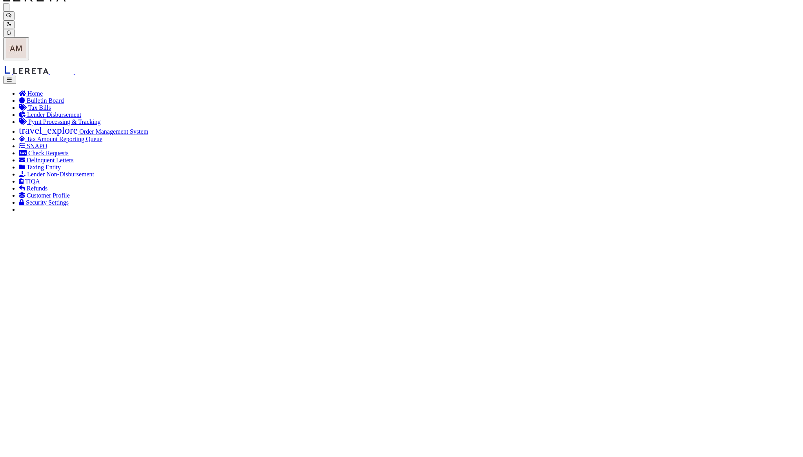
drag, startPoint x: 164, startPoint y: 366, endPoint x: 182, endPoint y: 373, distance: 18.9
paste input "H.HAMER"
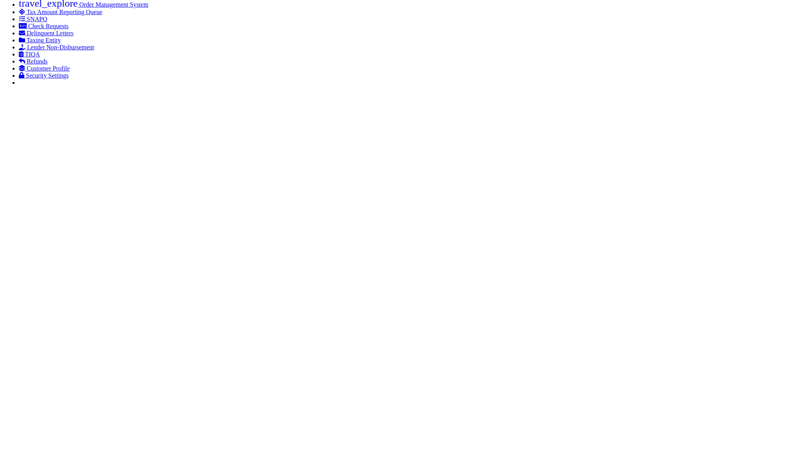
scroll to position [208, 0]
type input "H.HAMER"
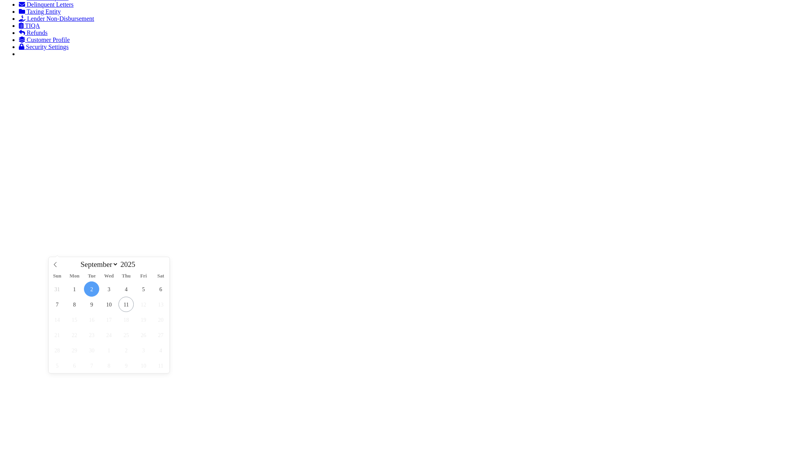
click at [57, 266] on icon at bounding box center [55, 264] width 5 height 5
select select "7"
click at [142, 353] on span "29" at bounding box center [143, 350] width 15 height 15
type input "[DATE]"
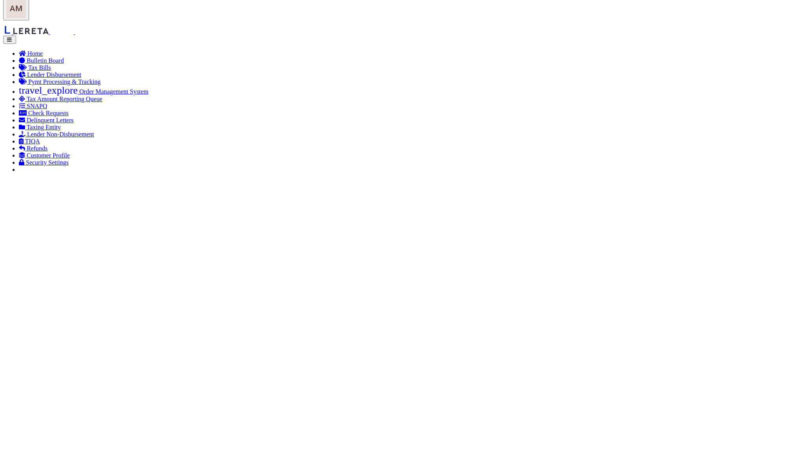
scroll to position [51, 0]
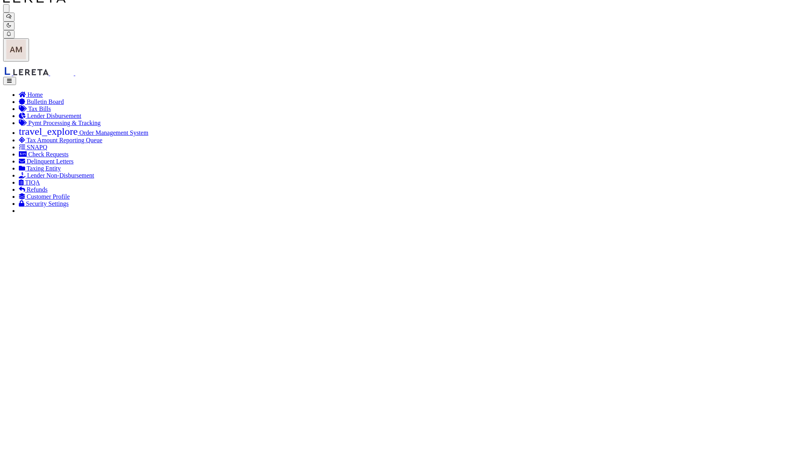
drag, startPoint x: 231, startPoint y: 75, endPoint x: 327, endPoint y: 105, distance: 100.7
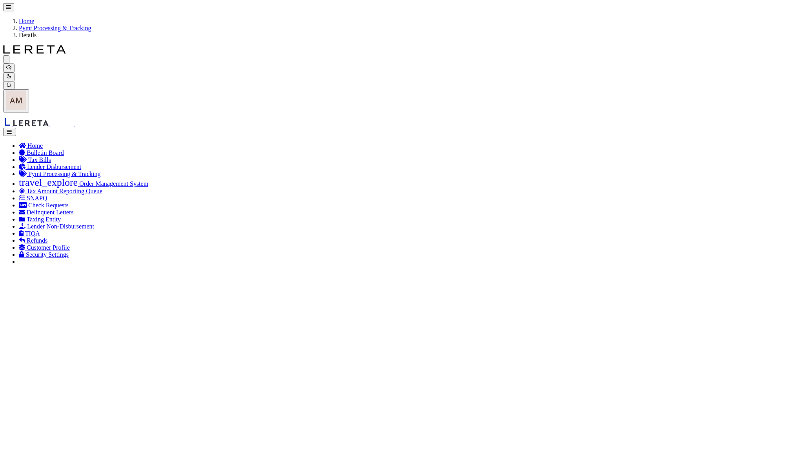
select select "RCD"
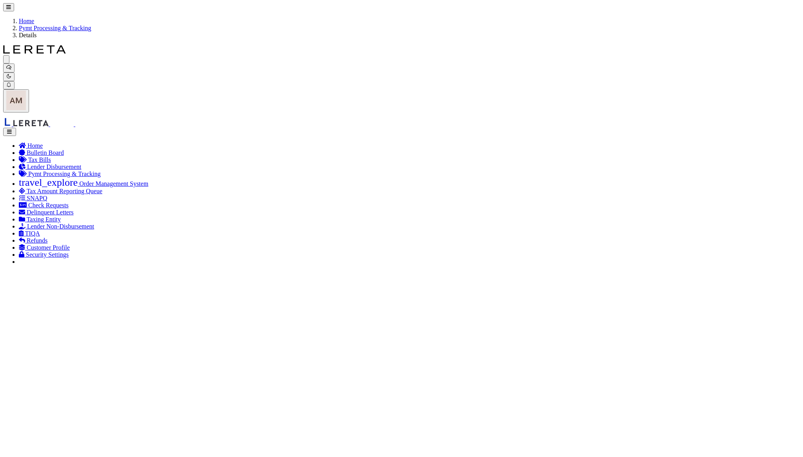
scroll to position [104, 0]
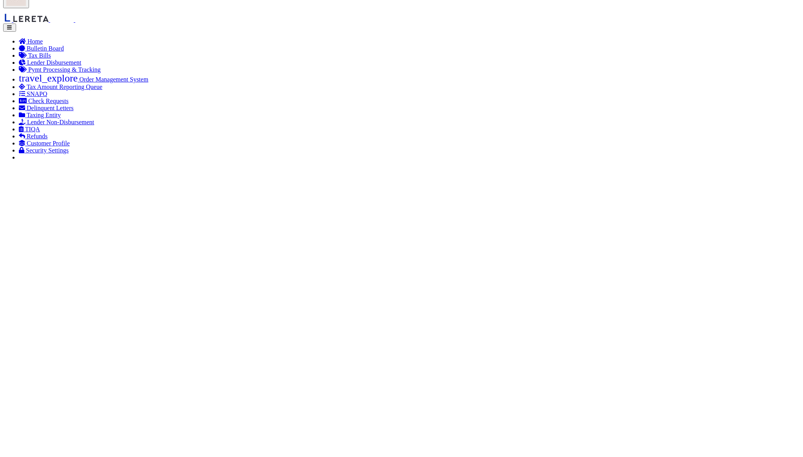
select select
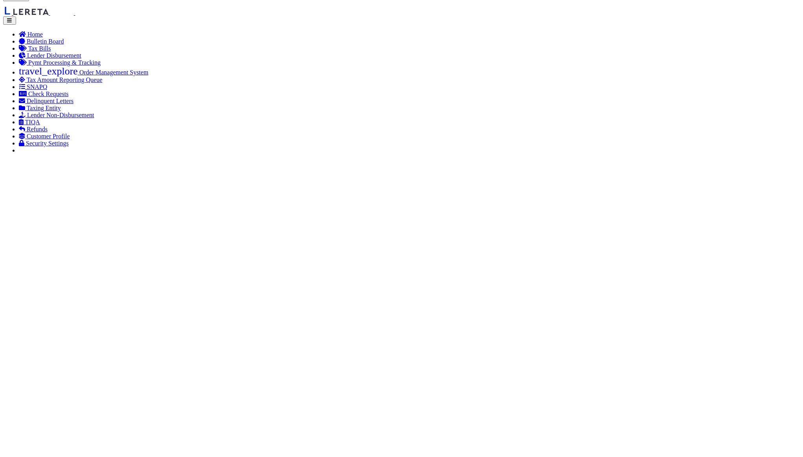
select select
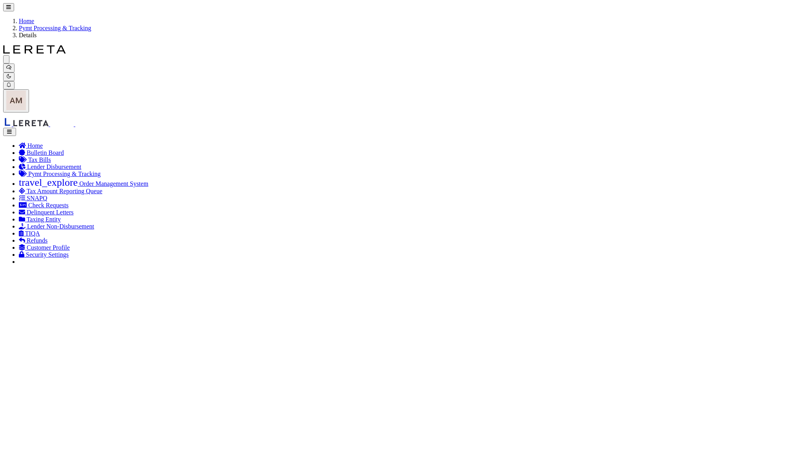
select select "SNT"
type input "[DATE]"
type input "$4,750.07"
type input "52809"
select select "[PERSON_NAME]"
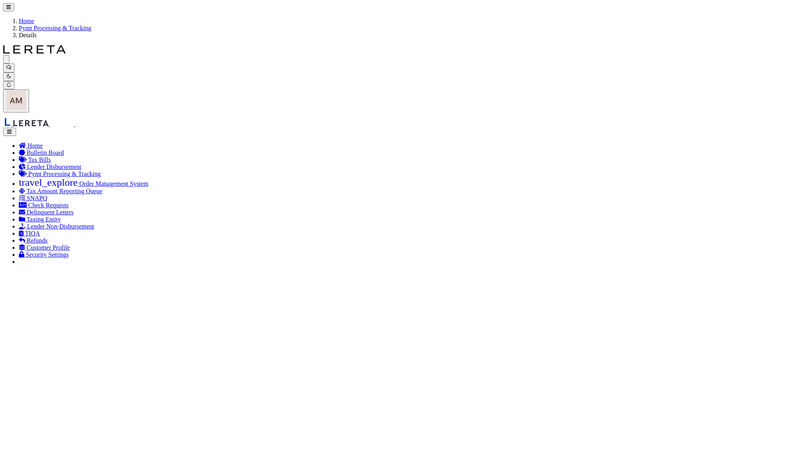
type input "$10"
type input "883910404158"
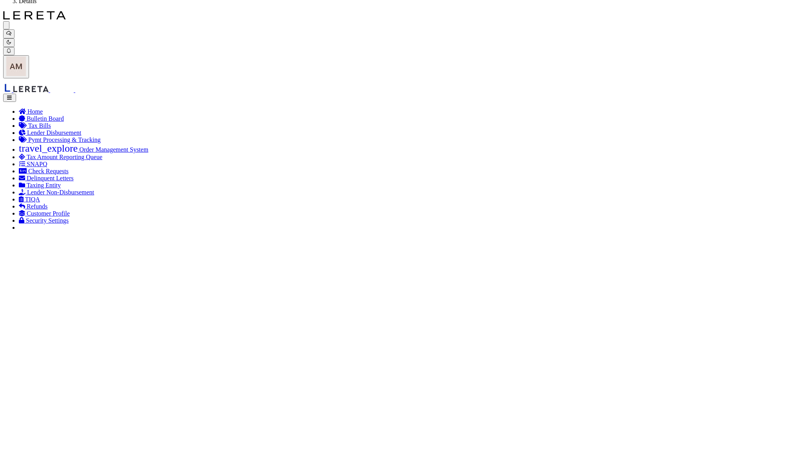
scroll to position [52, 0]
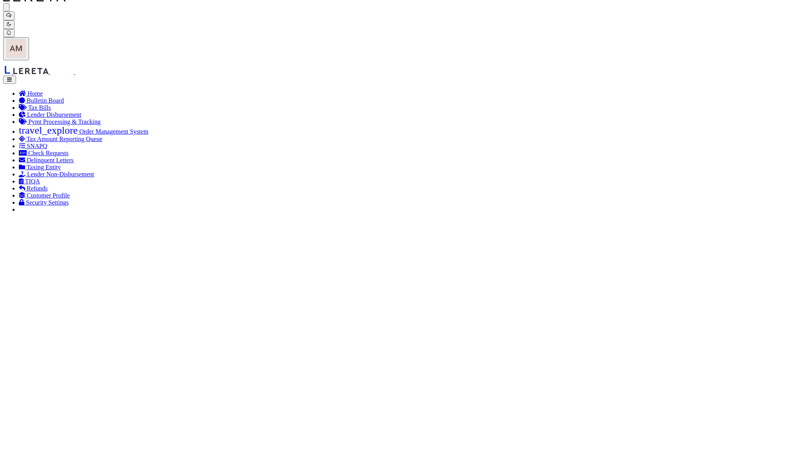
paste input "Signature not required"
type input "Signature not required"
click at [143, 367] on span "29" at bounding box center [143, 369] width 15 height 15
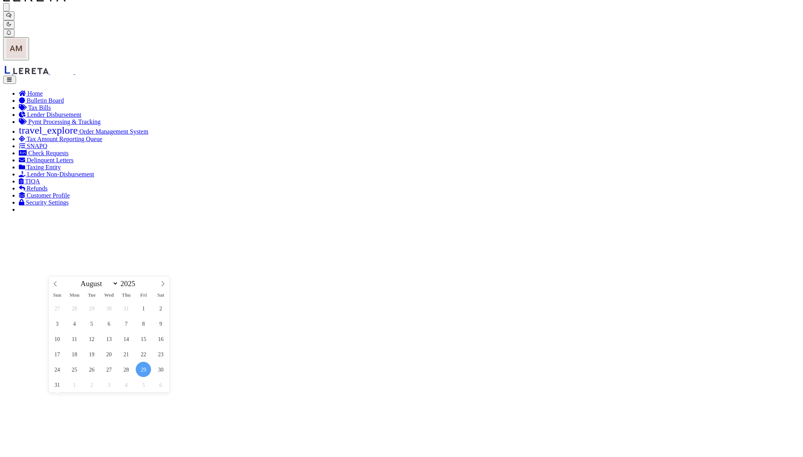
type input "[DATE]"
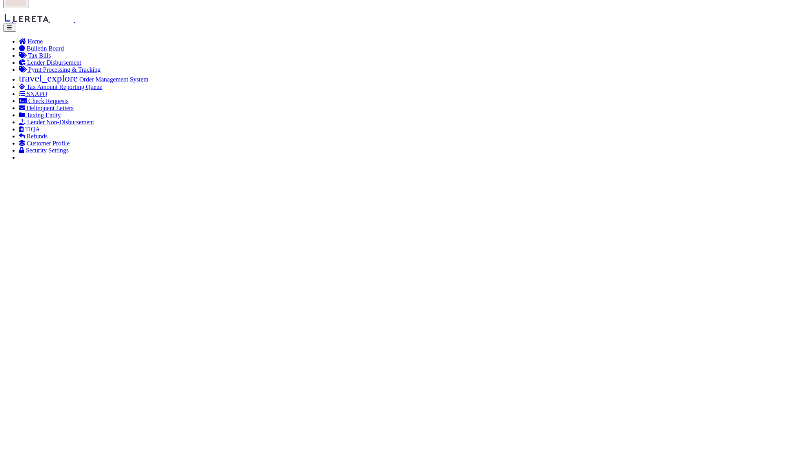
drag, startPoint x: 223, startPoint y: 22, endPoint x: 267, endPoint y: 38, distance: 47.6
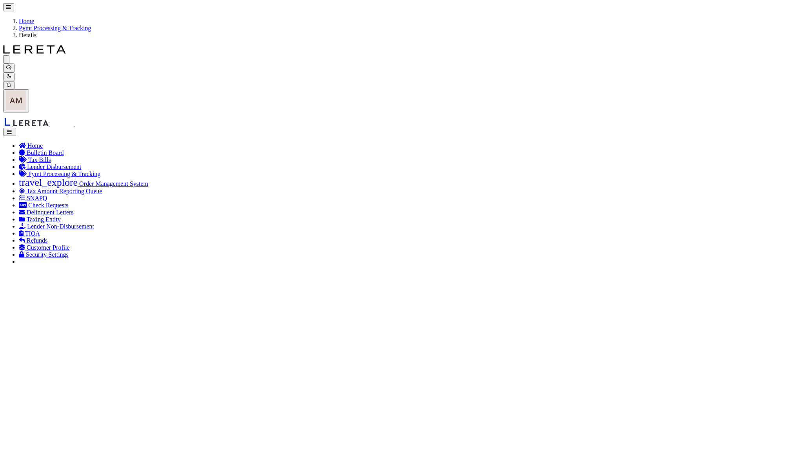
drag, startPoint x: 531, startPoint y: 350, endPoint x: 524, endPoint y: 346, distance: 7.9
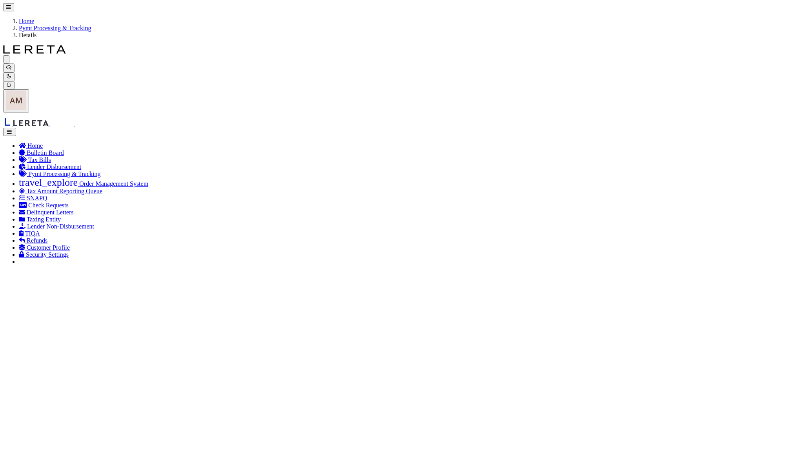
select select "RCD"
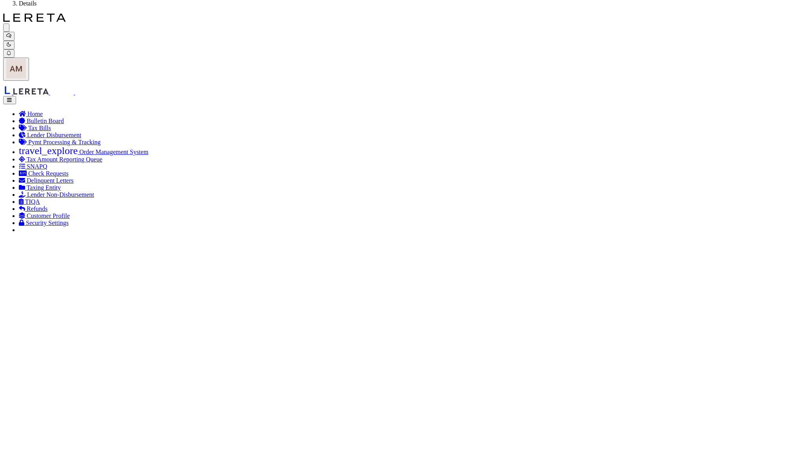
scroll to position [104, 0]
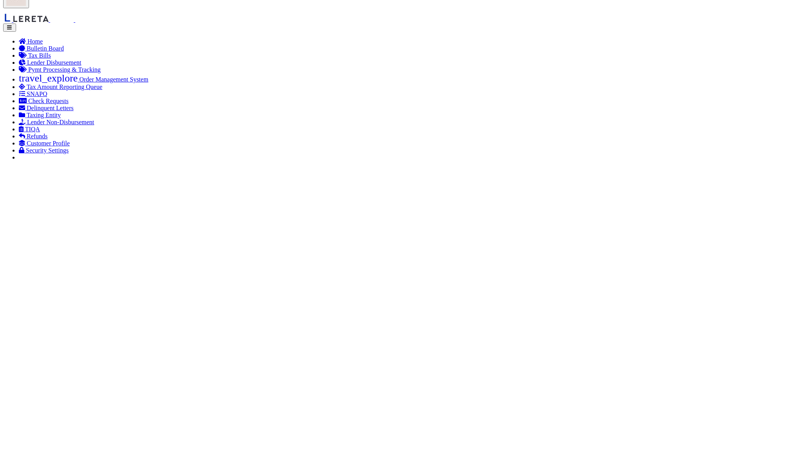
select select
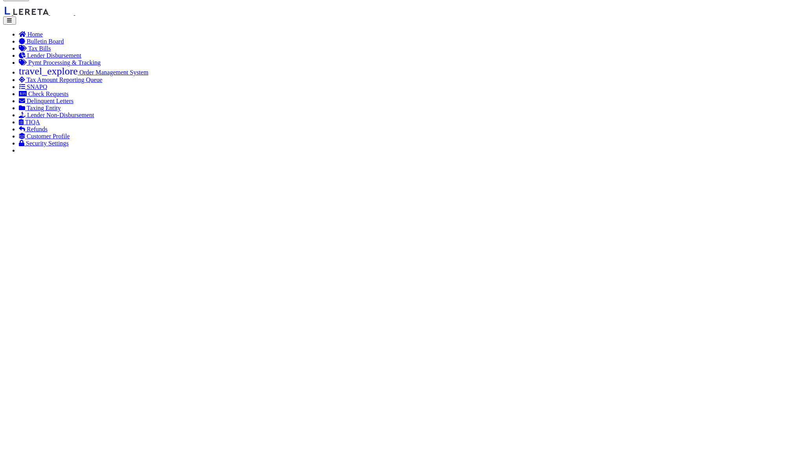
scroll to position [5, 0]
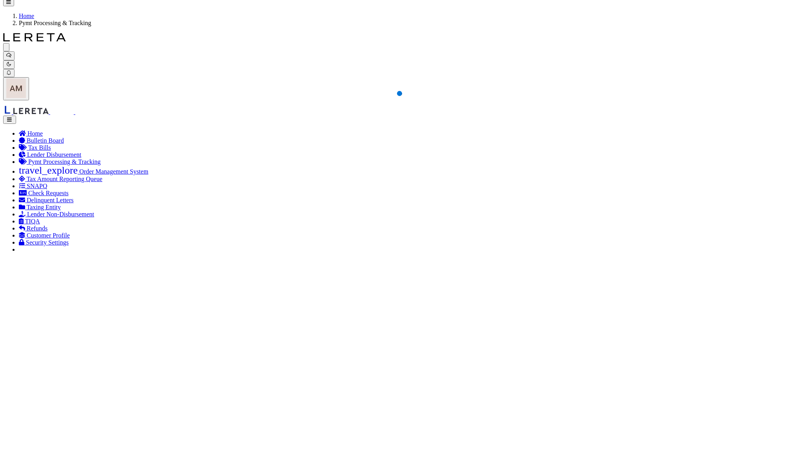
select select
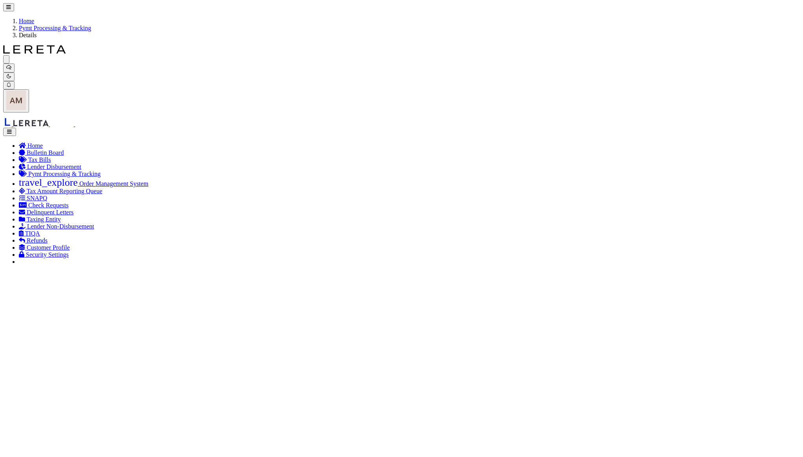
select select "SNT"
type input "$3,059.23"
type input "52810"
type input "$10"
type input "$9.65"
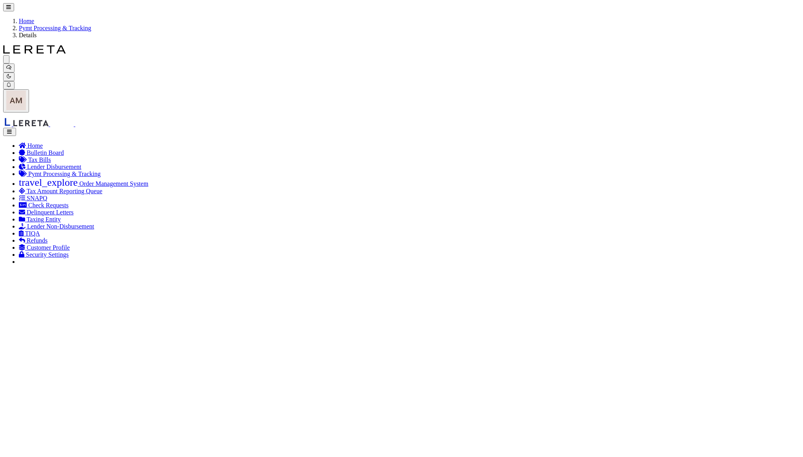
type input "883910404938"
paste input "Signature not required"
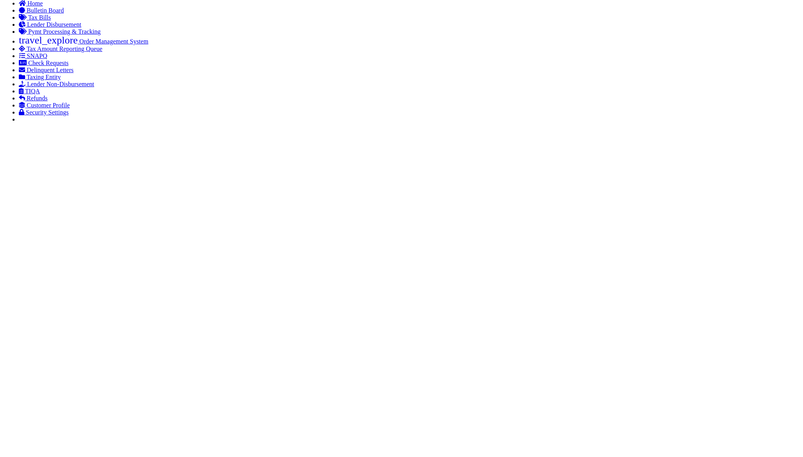
scroll to position [157, 0]
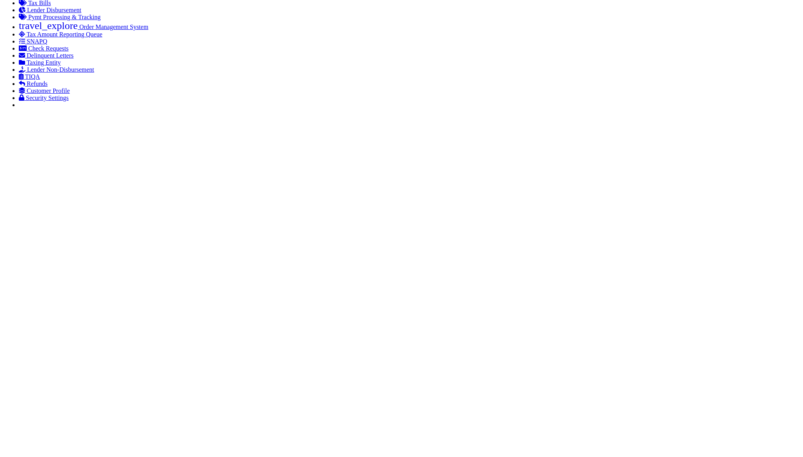
type input "Signature not required"
click at [94, 347] on span "29" at bounding box center [91, 340] width 15 height 15
type input "07/29/2025"
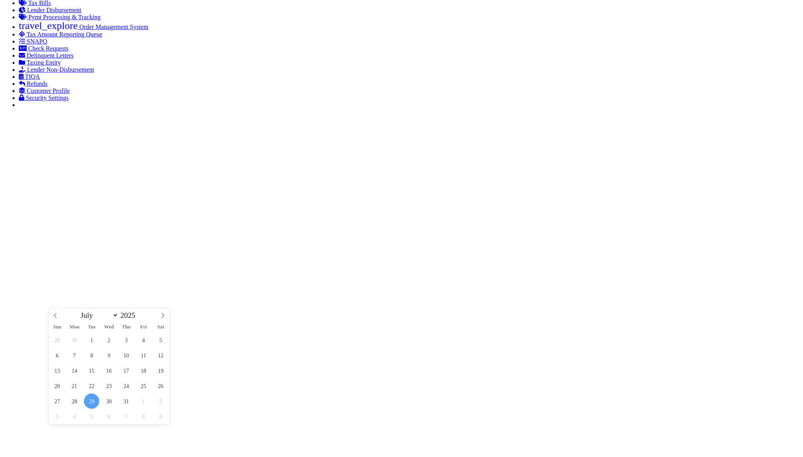
click at [164, 313] on span at bounding box center [162, 318] width 13 height 21
select select "7"
click at [142, 406] on span "29" at bounding box center [143, 401] width 15 height 15
type input "[DATE]"
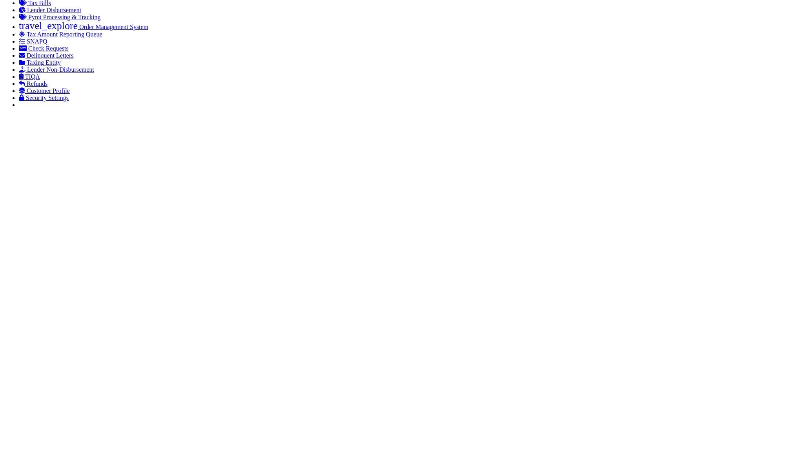
drag, startPoint x: 237, startPoint y: 401, endPoint x: 215, endPoint y: 401, distance: 22.7
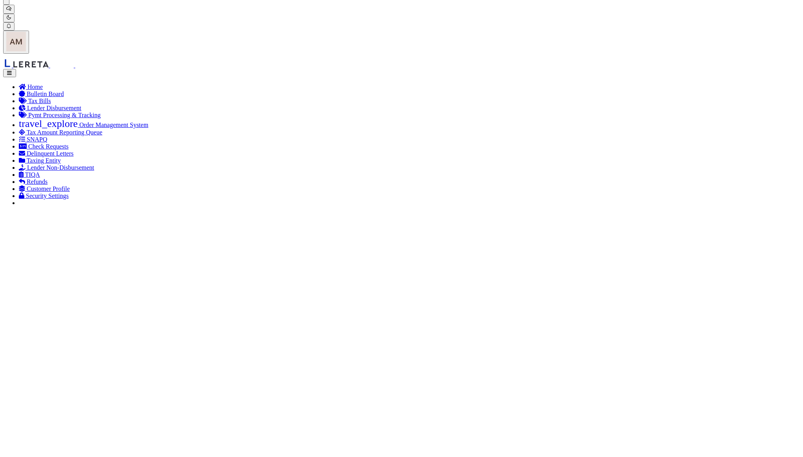
scroll to position [52, 0]
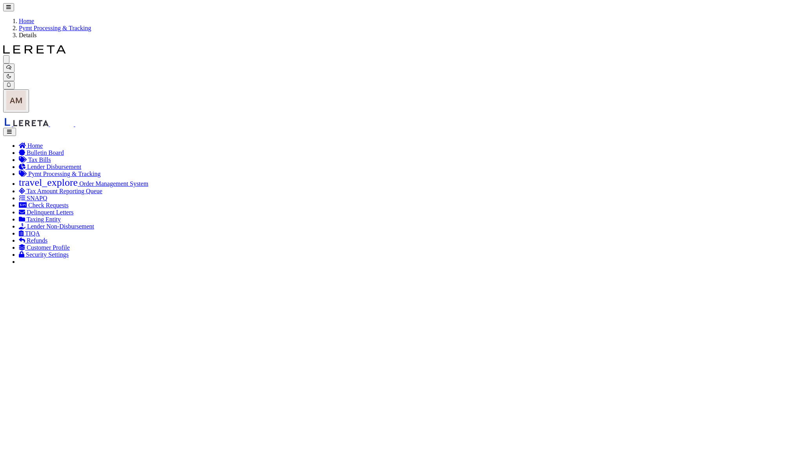
drag, startPoint x: 94, startPoint y: 193, endPoint x: 96, endPoint y: 198, distance: 5.5
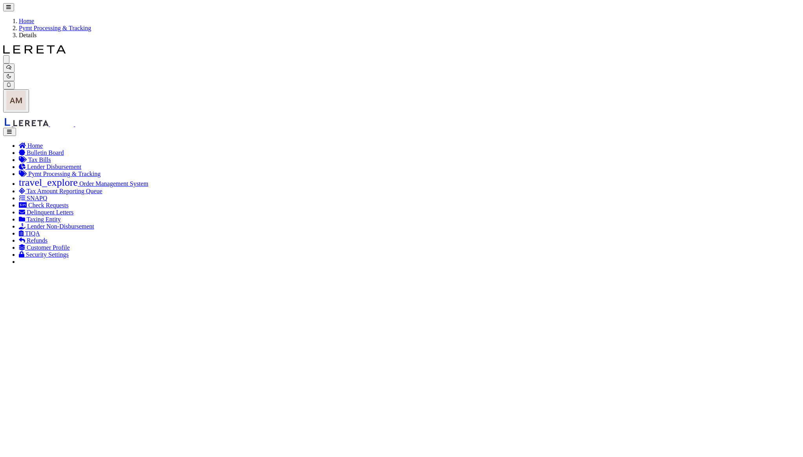
select select "RCD"
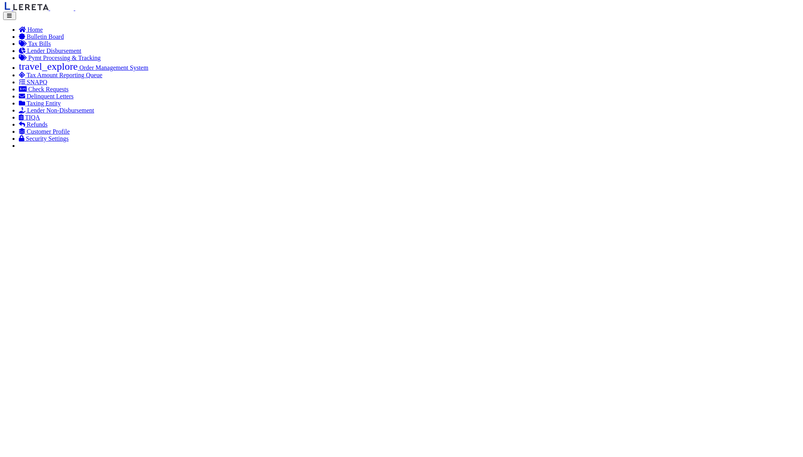
scroll to position [52, 0]
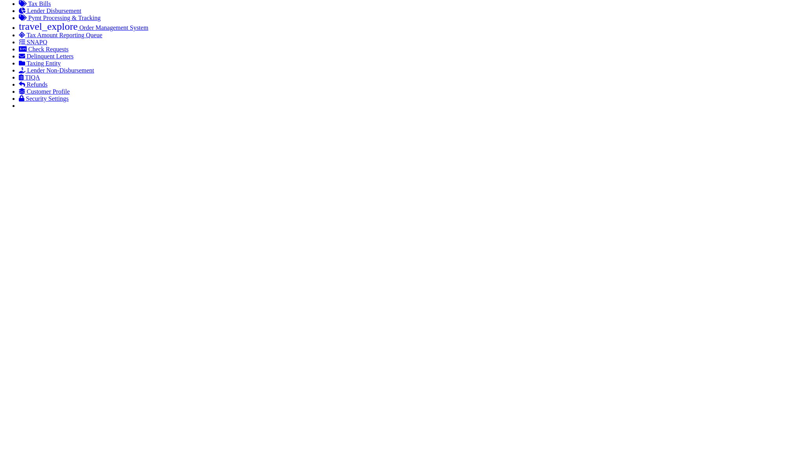
scroll to position [157, 0]
select select
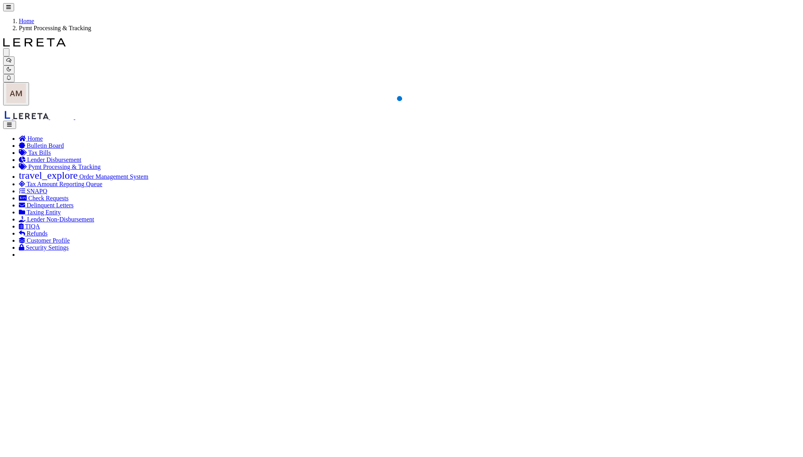
select select
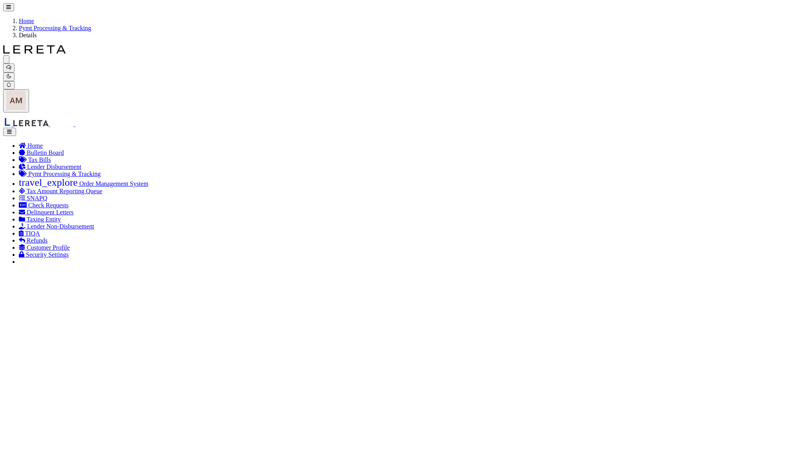
select select "SNT"
type input "$8,453.88"
type input "52738"
select select "[PERSON_NAME]"
type input "$10"
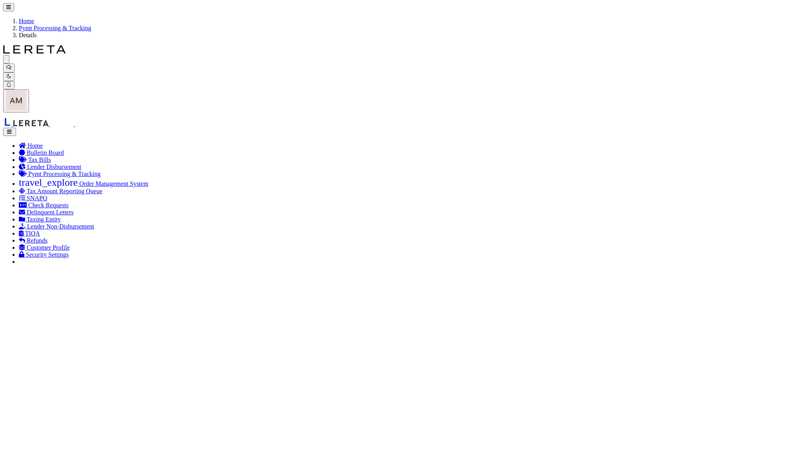
checkbox input "true"
type input "$9.65"
type input "883910488058"
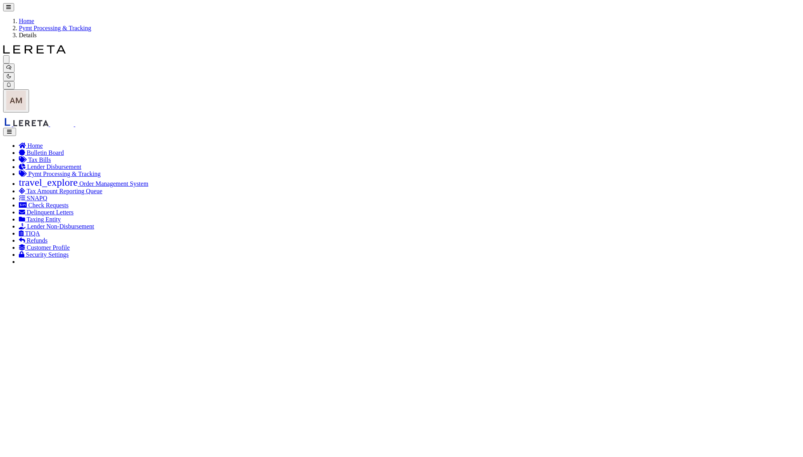
paste input "J.Joe"
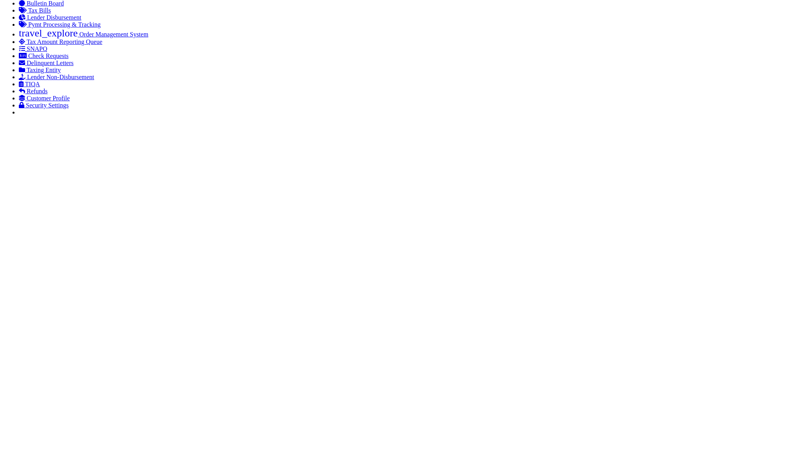
scroll to position [157, 0]
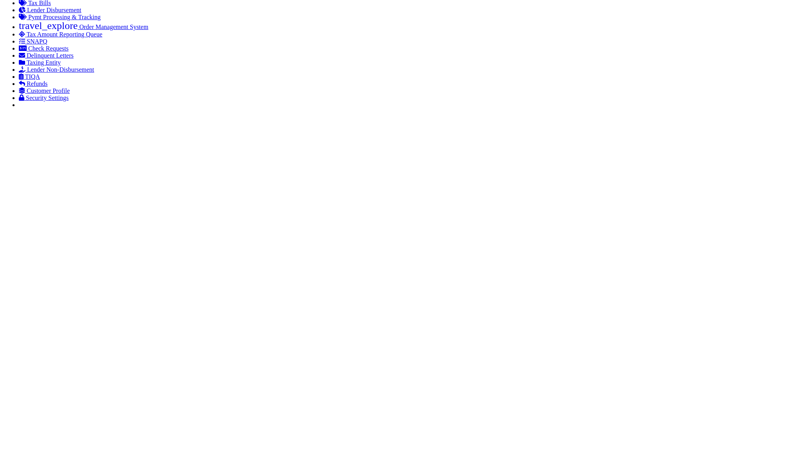
type input "J.Joe"
click at [144, 404] on span "29" at bounding box center [143, 401] width 15 height 15
type input "[DATE]"
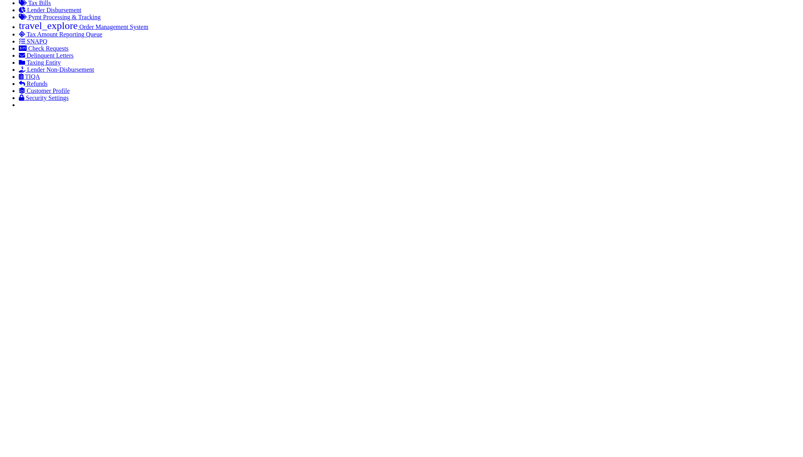
scroll to position [0, 0]
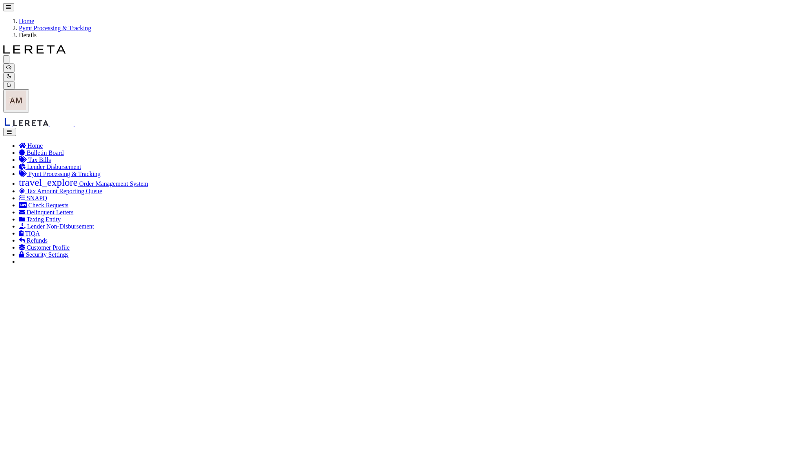
drag, startPoint x: 518, startPoint y: 324, endPoint x: 518, endPoint y: 332, distance: 8.2
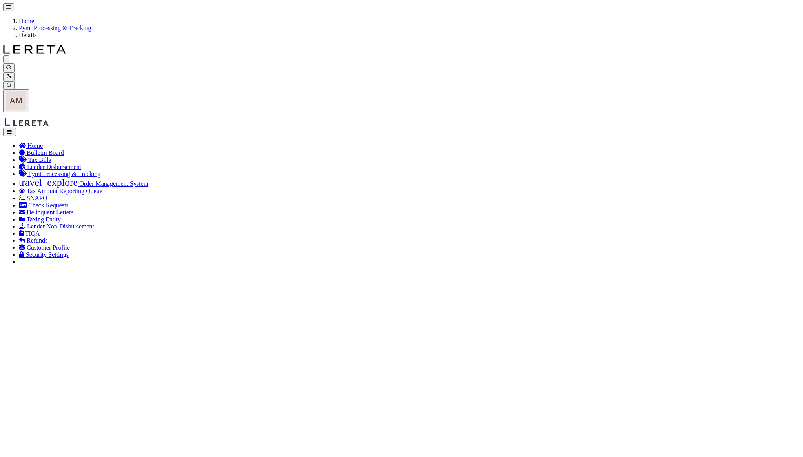
select select "RCD"
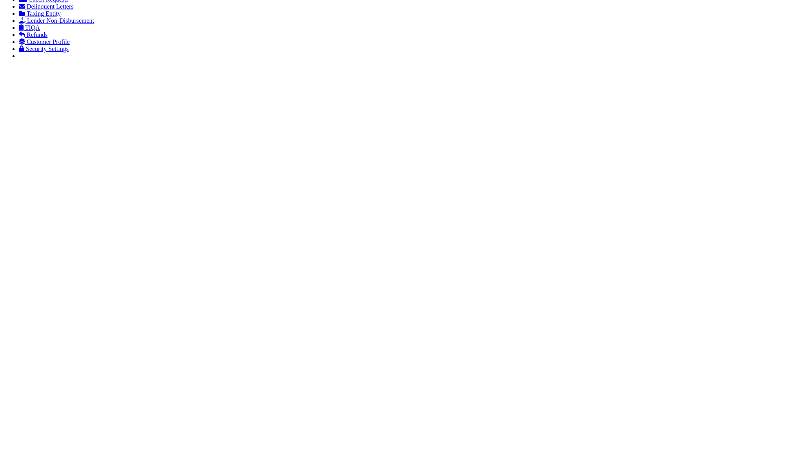
scroll to position [208, 0]
select select
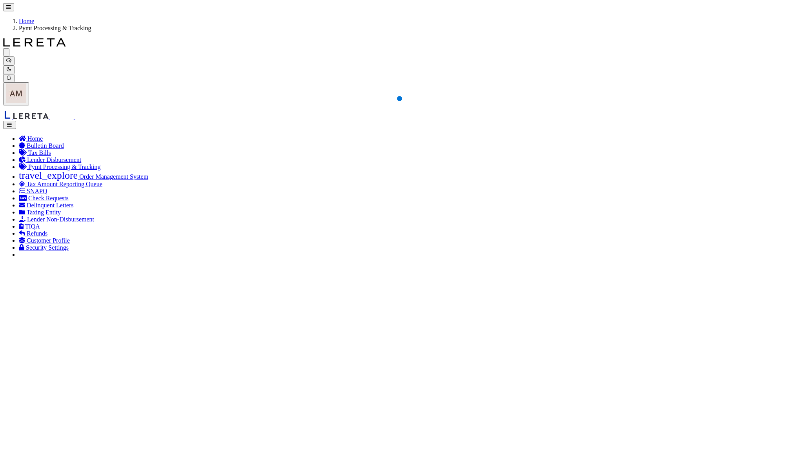
select select
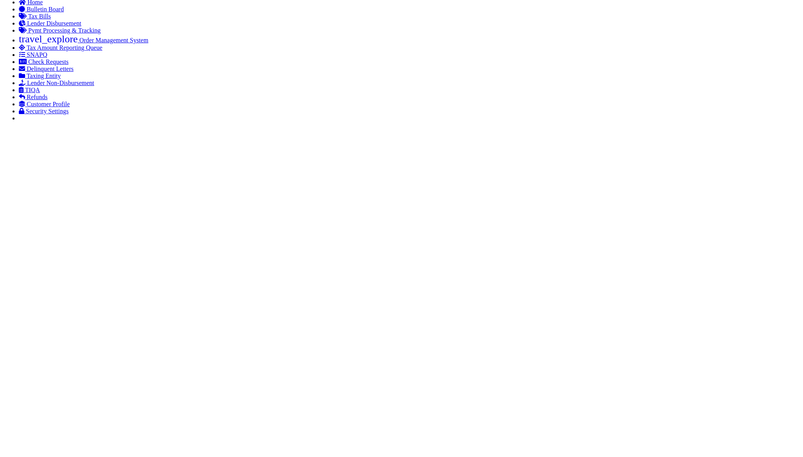
scroll to position [157, 0]
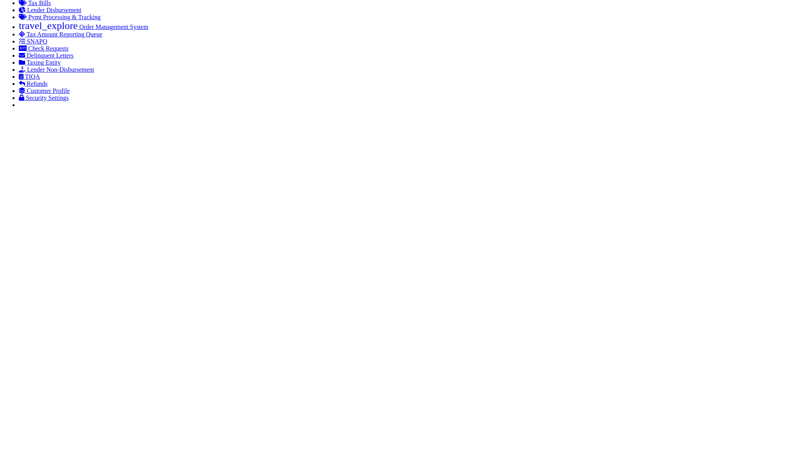
paste input "E.Lancaster"
click at [131, 401] on span "28" at bounding box center [125, 401] width 15 height 15
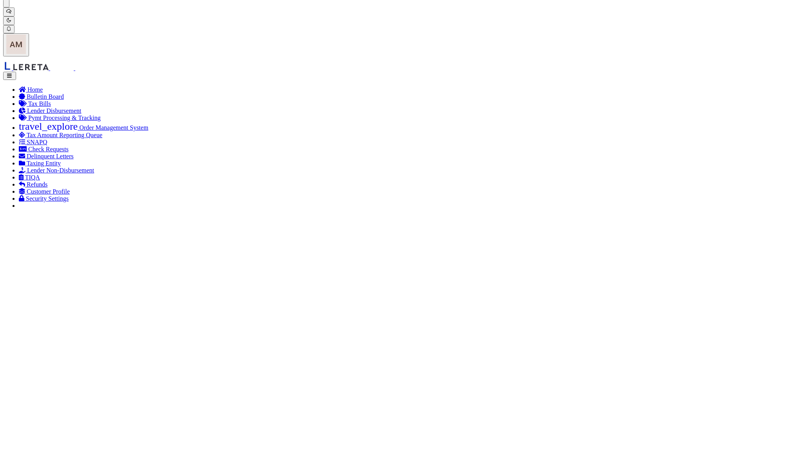
scroll to position [52, 0]
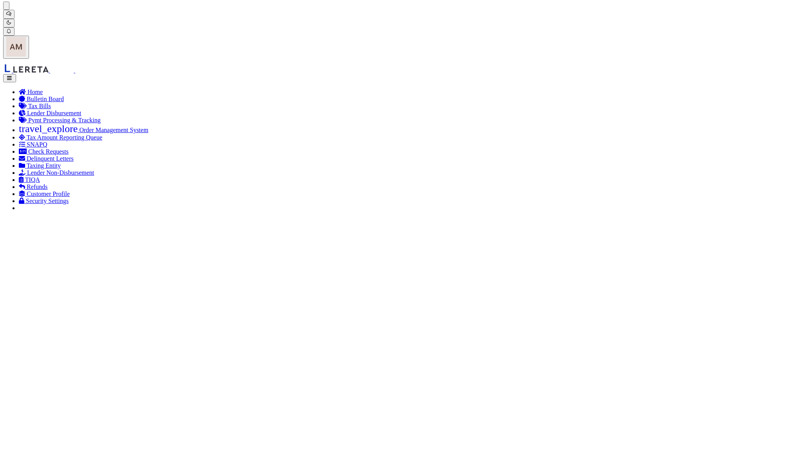
scroll to position [51, 0]
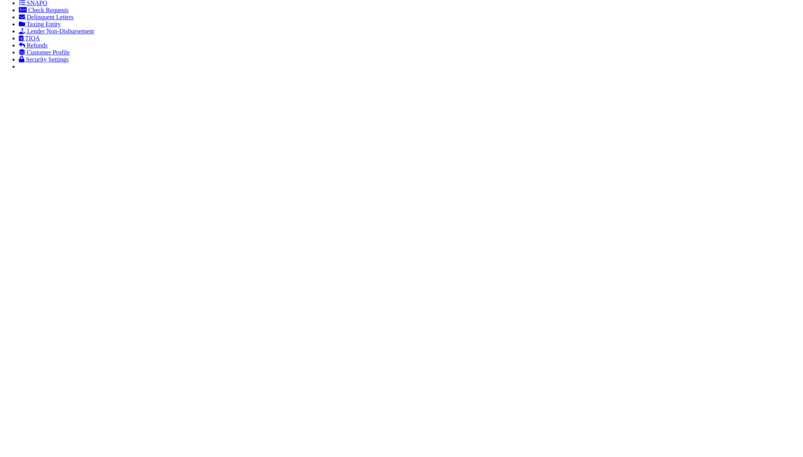
scroll to position [208, 0]
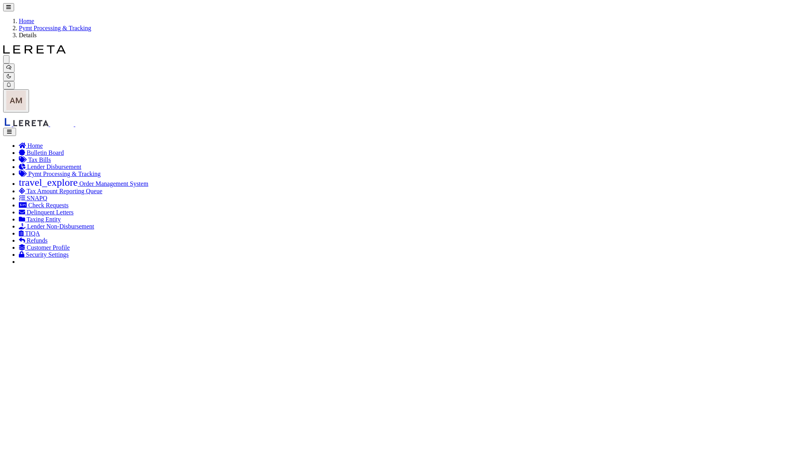
click at [86, 25] on link "Pymt Processing & Tracking" at bounding box center [55, 28] width 72 height 7
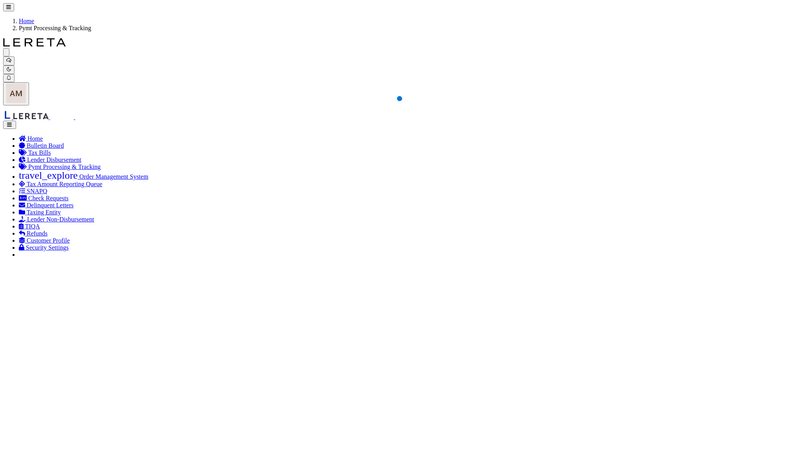
drag, startPoint x: 258, startPoint y: 96, endPoint x: 212, endPoint y: 89, distance: 46.3
drag, startPoint x: 76, startPoint y: 80, endPoint x: 133, endPoint y: 95, distance: 58.8
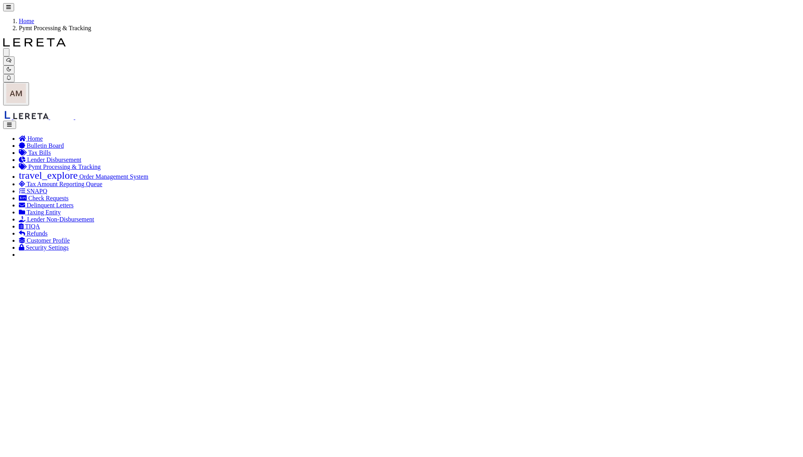
click at [724, 132] on span at bounding box center [721, 134] width 13 height 21
click at [666, 175] on span "10" at bounding box center [667, 171] width 15 height 15
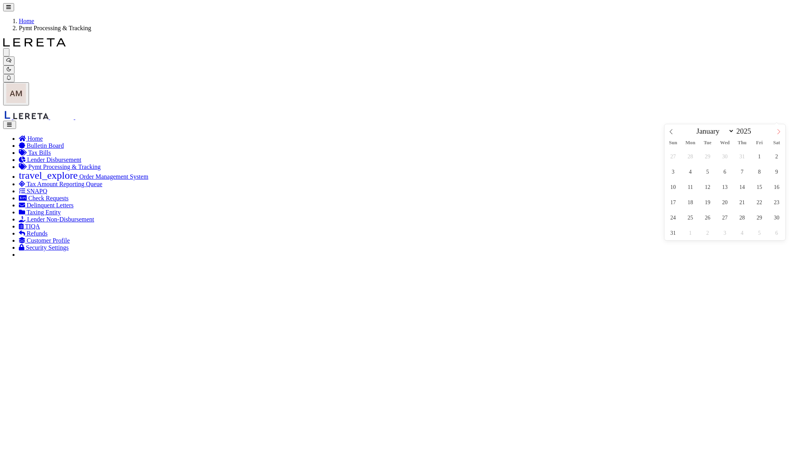
click at [777, 131] on span at bounding box center [778, 134] width 13 height 21
click at [727, 173] on span "10" at bounding box center [724, 171] width 15 height 15
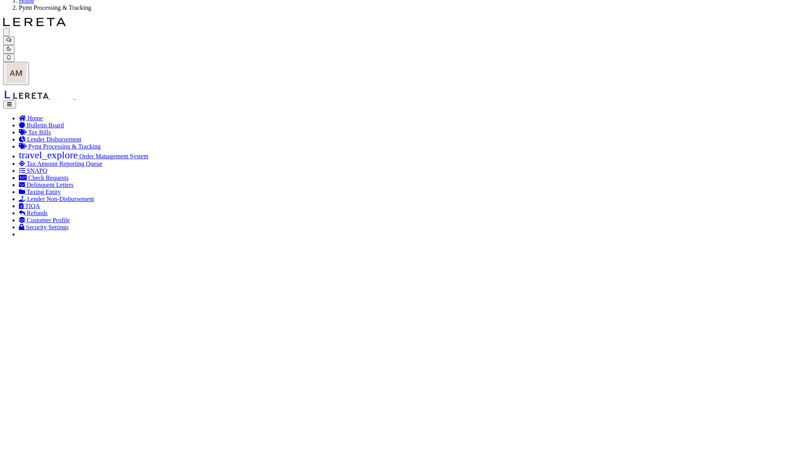
scroll to position [52, 0]
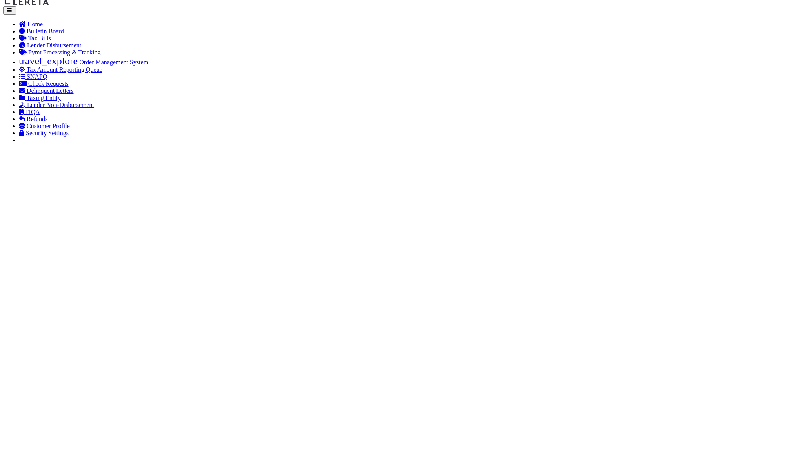
scroll to position [121, 0]
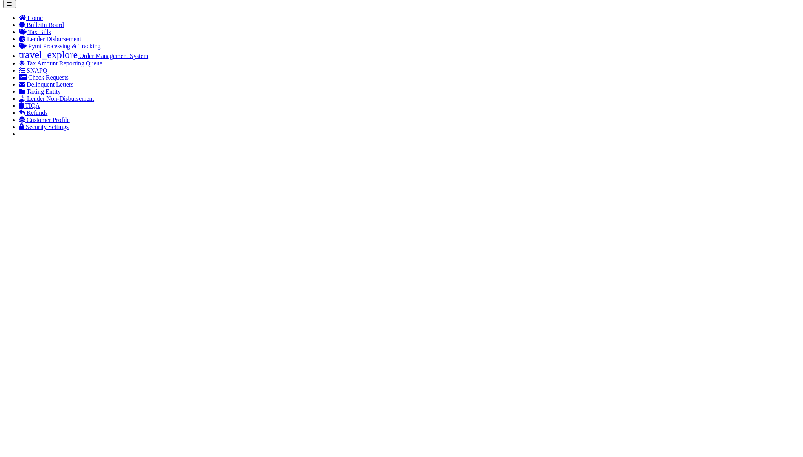
drag, startPoint x: 715, startPoint y: 372, endPoint x: 666, endPoint y: 370, distance: 49.8
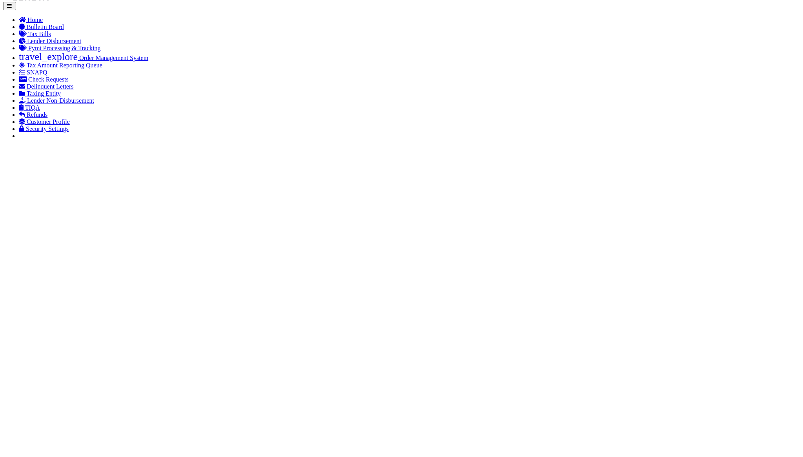
copy td "884275577507"
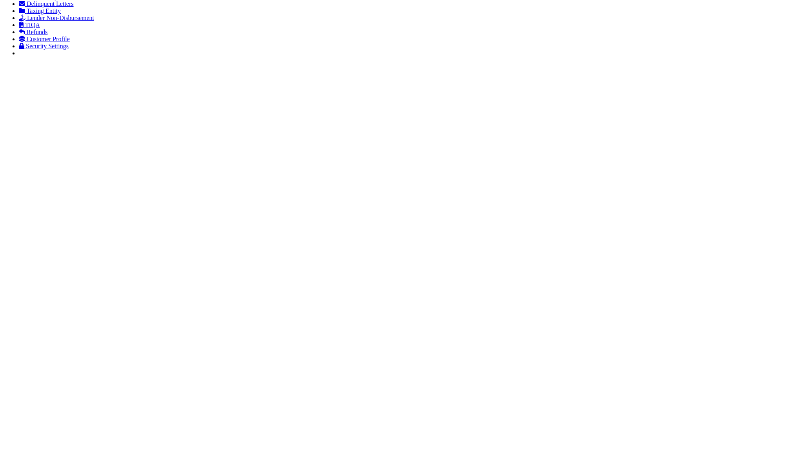
drag, startPoint x: 776, startPoint y: 238, endPoint x: 778, endPoint y: 246, distance: 8.6
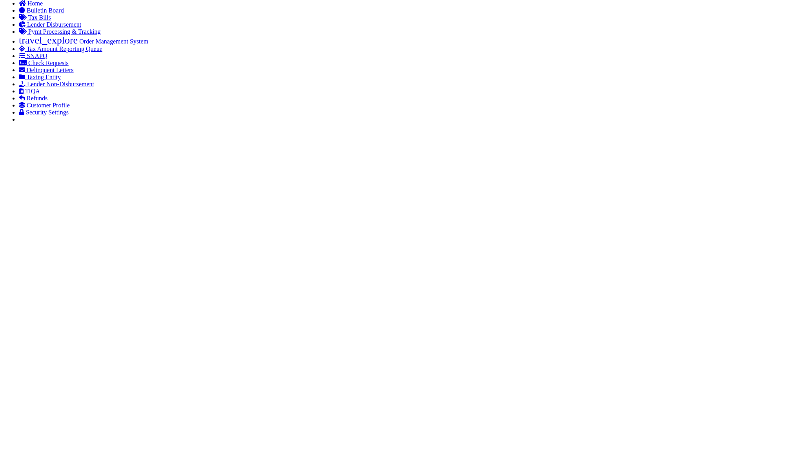
scroll to position [156, 0]
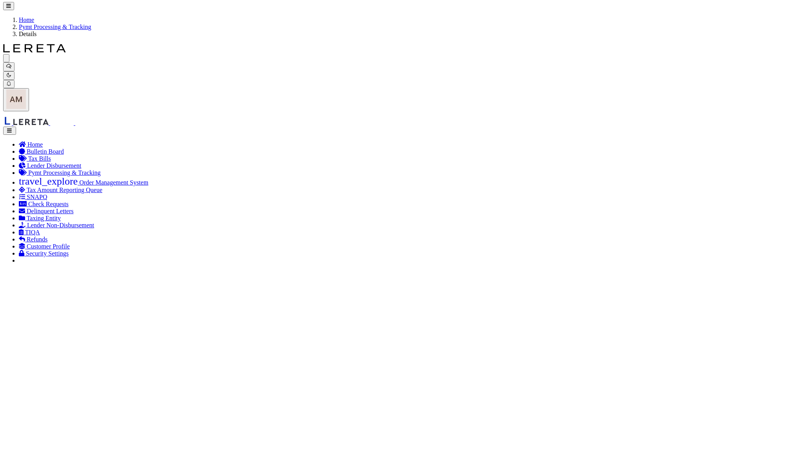
scroll to position [0, 0]
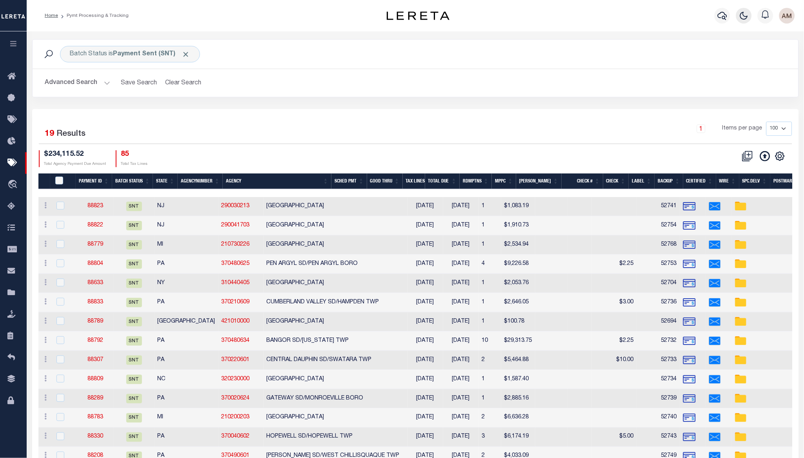
click at [748, 19] on icon "button" at bounding box center [743, 15] width 9 height 9
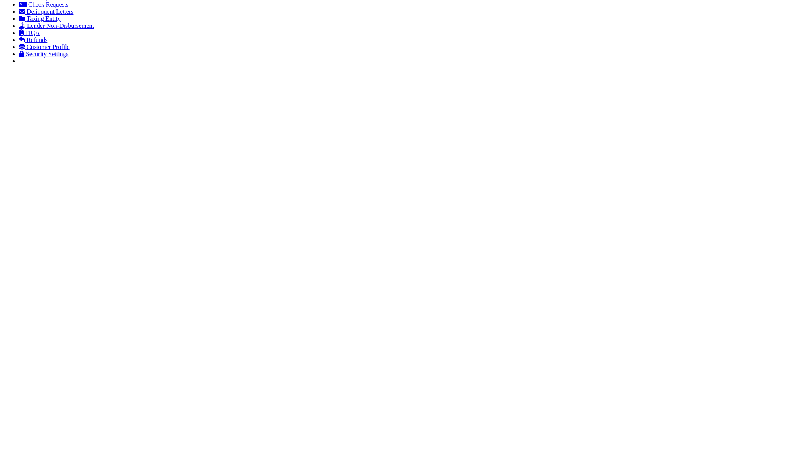
scroll to position [271, 0]
select select "SNT"
type input "[DATE]"
type input "$1,083.19"
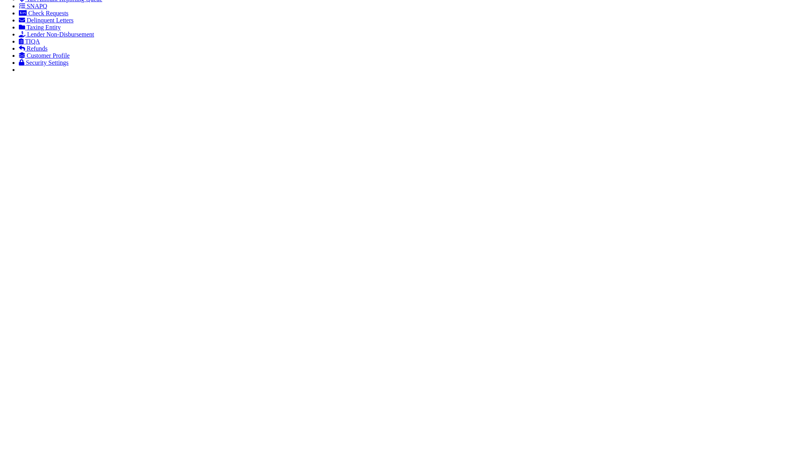
select select "CHK"
type input "52741"
select select "[PERSON_NAME]"
checkbox input "true"
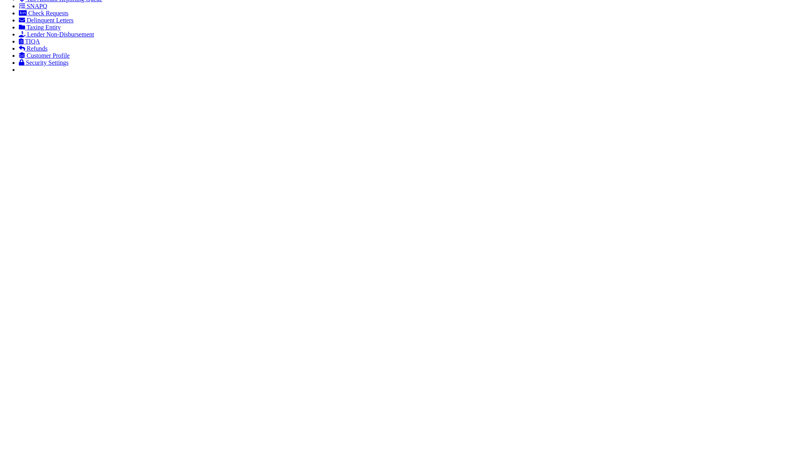
checkbox input "true"
select select "FDX"
type input "[DATE]"
type input "$72.35"
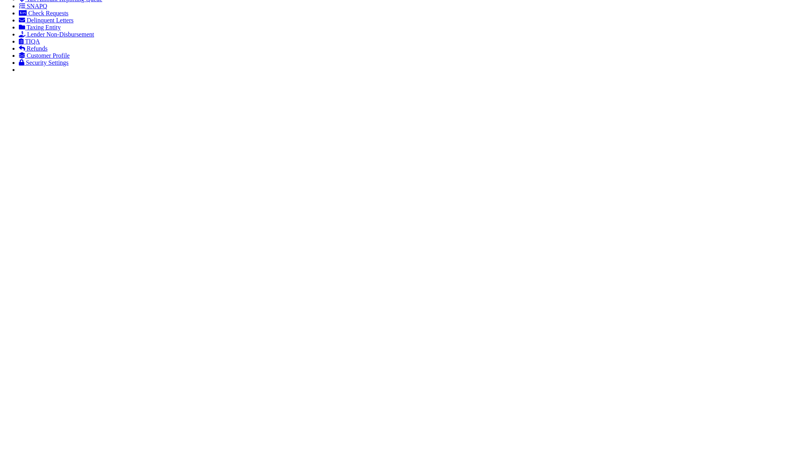
type input "883910563664"
type input "N"
radio input "true"
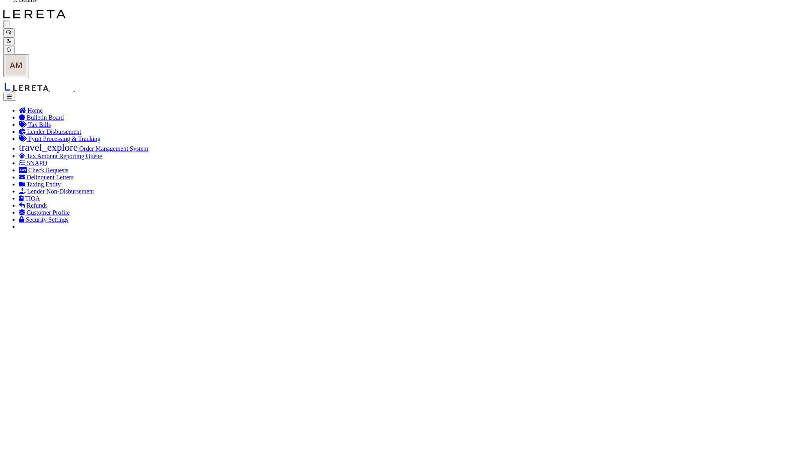
scroll to position [52, 0]
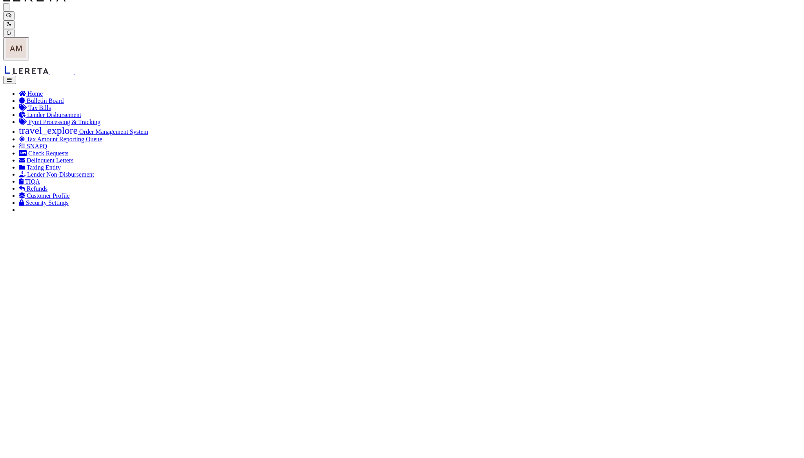
paste input "P.[PERSON_NAME]"
type input "P.[PERSON_NAME]"
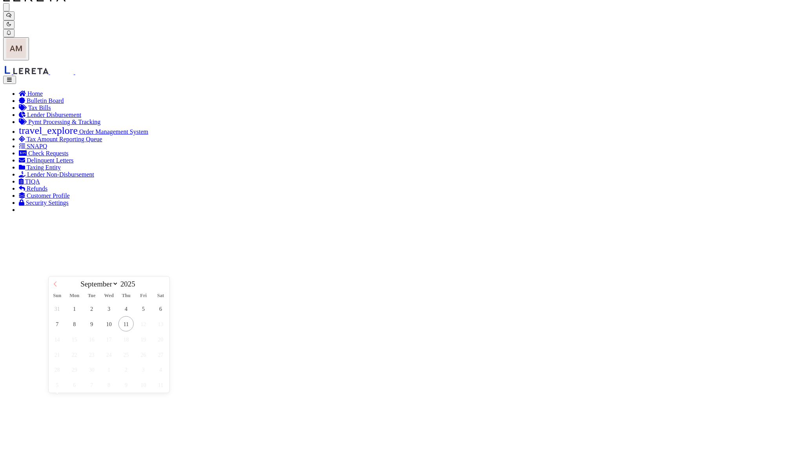
click at [56, 287] on icon at bounding box center [55, 283] width 5 height 5
select select "7"
click at [128, 375] on span "28" at bounding box center [125, 369] width 15 height 15
type input "[DATE]"
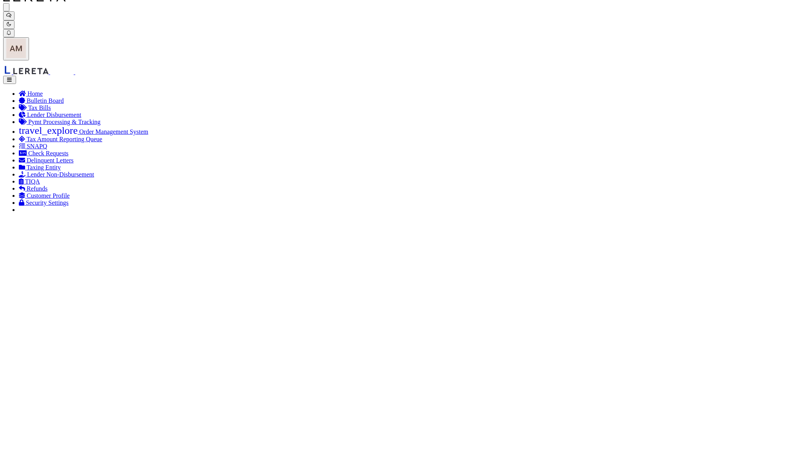
drag, startPoint x: 213, startPoint y: 69, endPoint x: 338, endPoint y: 95, distance: 127.8
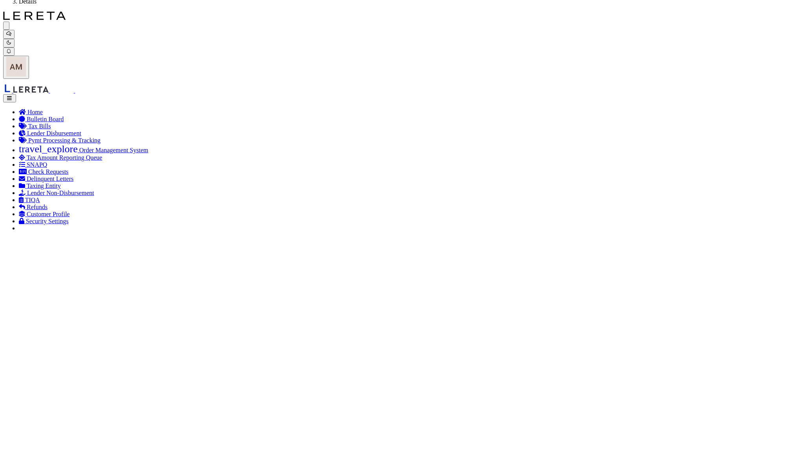
scroll to position [104, 0]
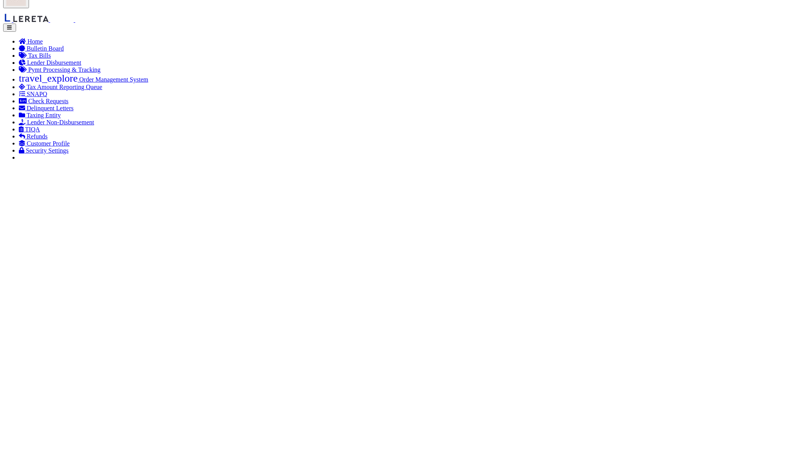
select select "RCD"
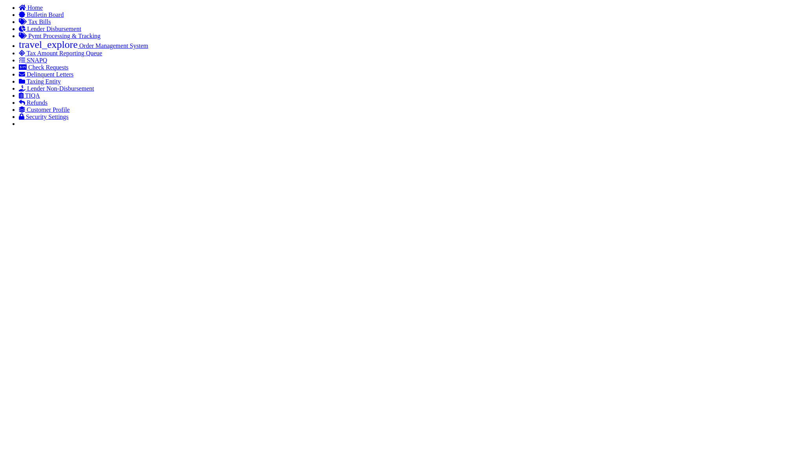
scroll to position [157, 0]
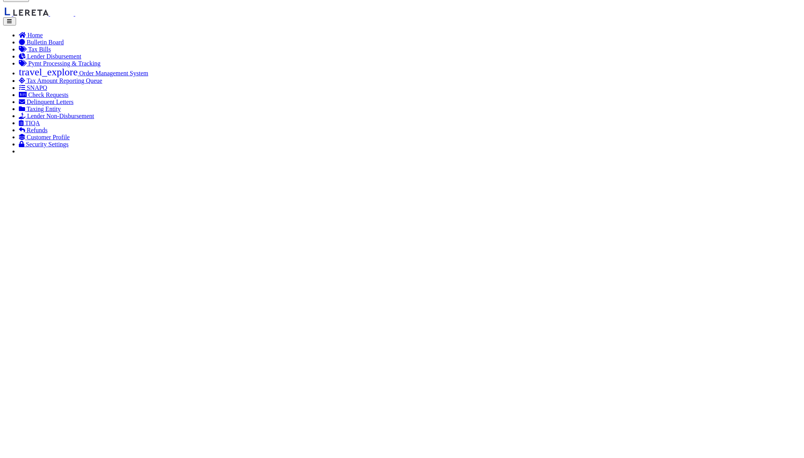
scroll to position [104, 0]
checkbox input "true"
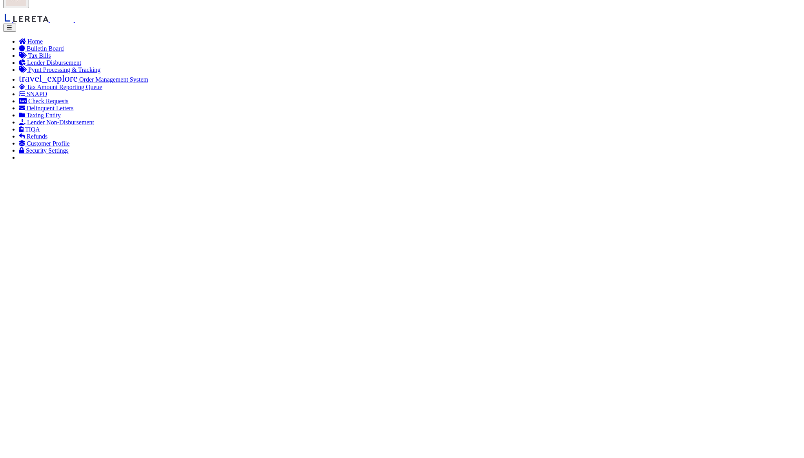
select select "SNT"
type input "$1,910.73"
type input "52754"
checkbox input "false"
type input "$72.35"
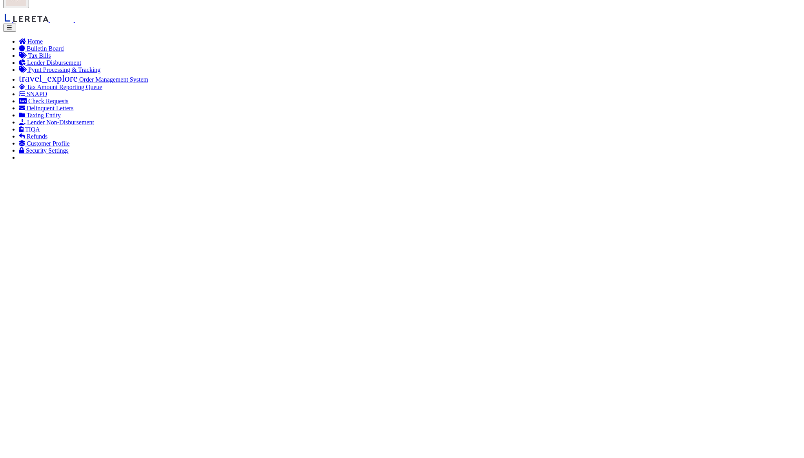
type input "883910716193"
paste input "G.Les"
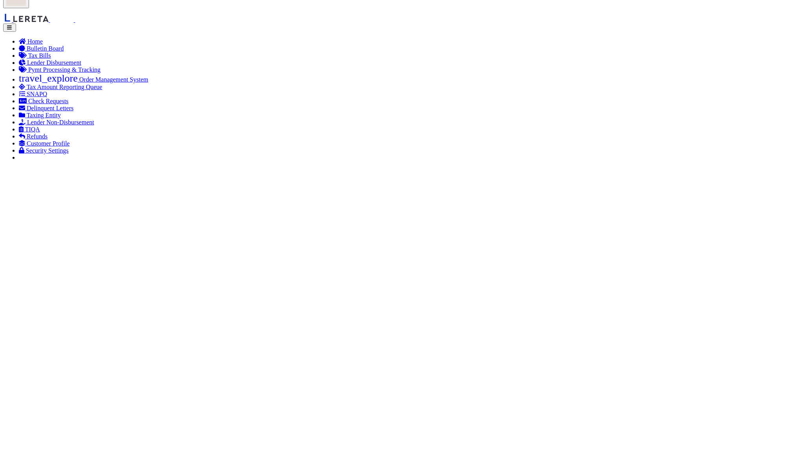
type input "G.Les"
click at [71, 260] on span "28" at bounding box center [74, 256] width 15 height 15
type input "[DATE]"
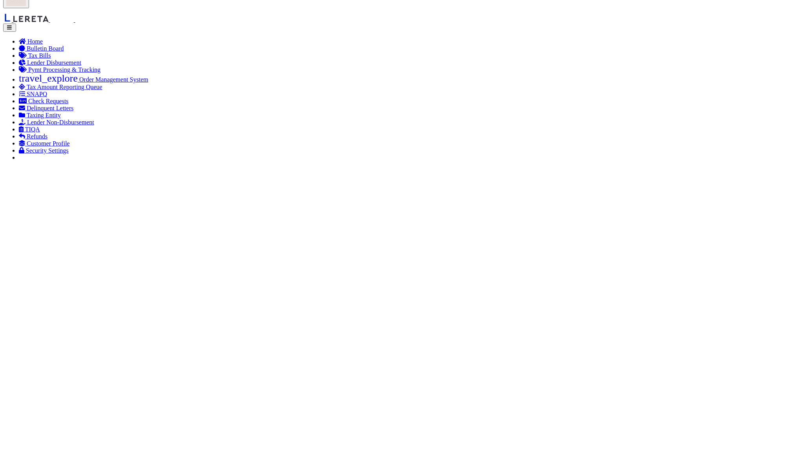
click at [161, 230] on span at bounding box center [162, 234] width 13 height 21
select select "7"
click at [131, 319] on span "28" at bounding box center [125, 317] width 15 height 15
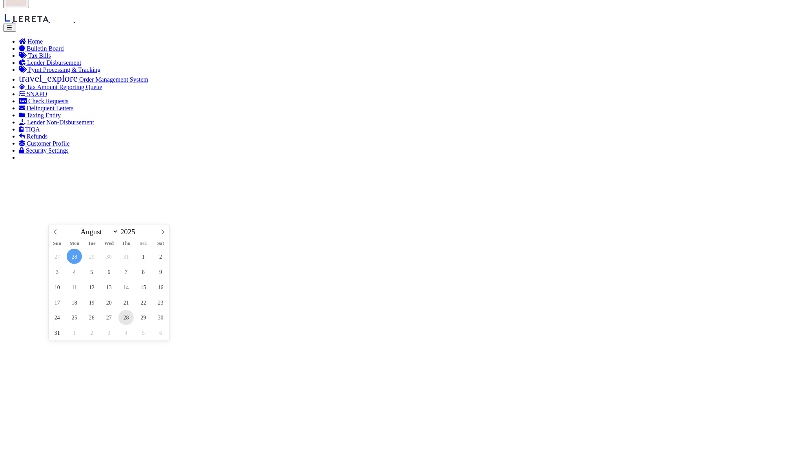
type input "[DATE]"
drag, startPoint x: 208, startPoint y: 18, endPoint x: 244, endPoint y: 30, distance: 38.1
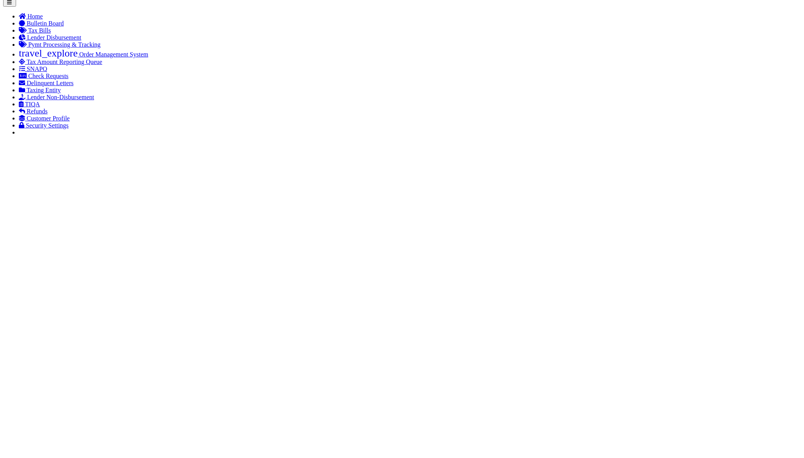
scroll to position [157, 0]
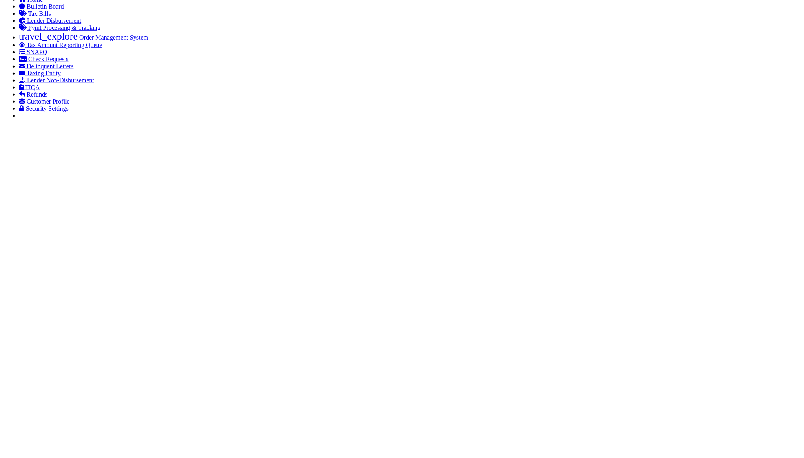
scroll to position [157, 0]
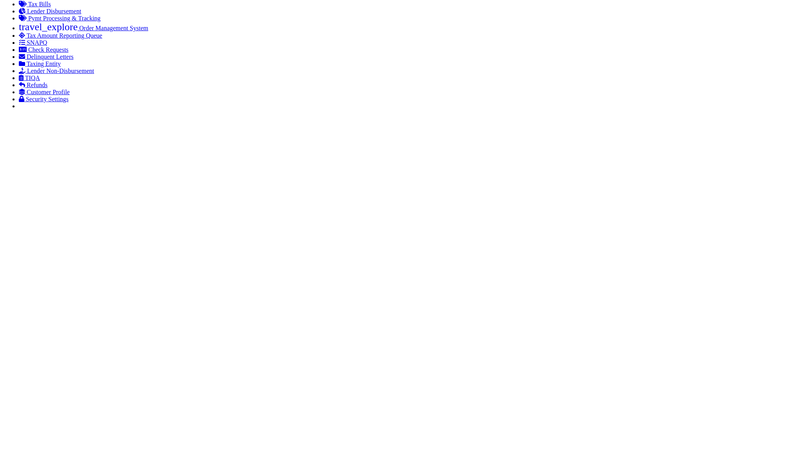
select select "SNT"
type input "$2,534.94"
type input "52768"
type input "$72.35"
type input "883910829391"
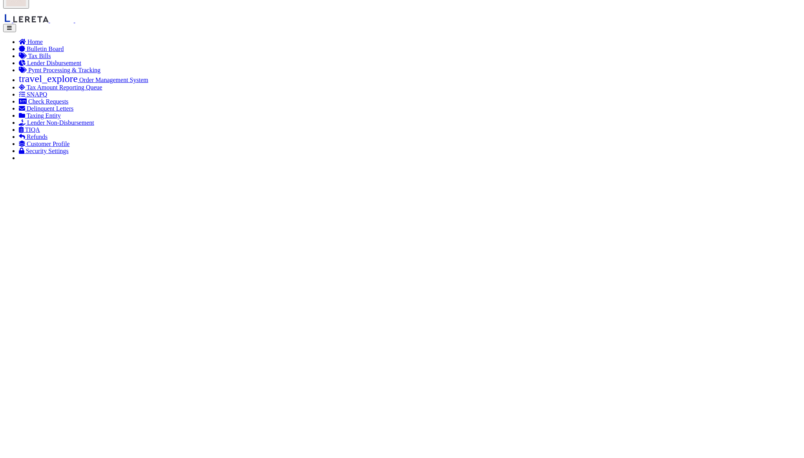
scroll to position [104, 0]
drag, startPoint x: 224, startPoint y: 329, endPoint x: 191, endPoint y: 311, distance: 37.9
drag, startPoint x: 191, startPoint y: 311, endPoint x: 176, endPoint y: 315, distance: 15.3
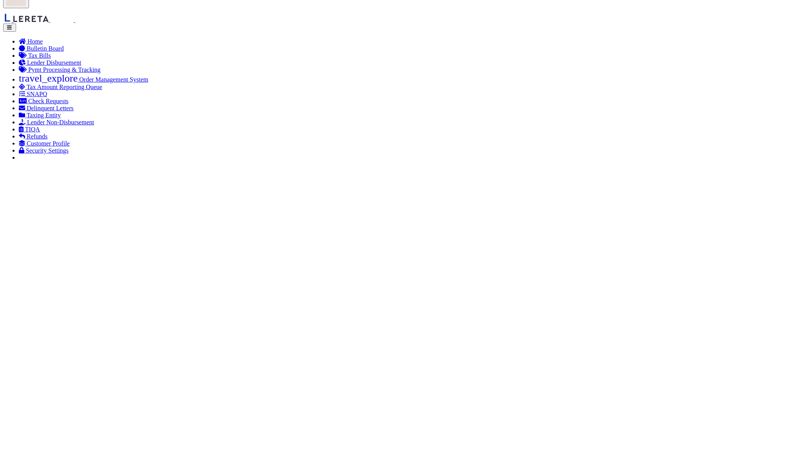
paste input "[PERSON_NAME]"
type input "[PERSON_NAME]"
click at [123, 318] on span "28" at bounding box center [125, 317] width 15 height 15
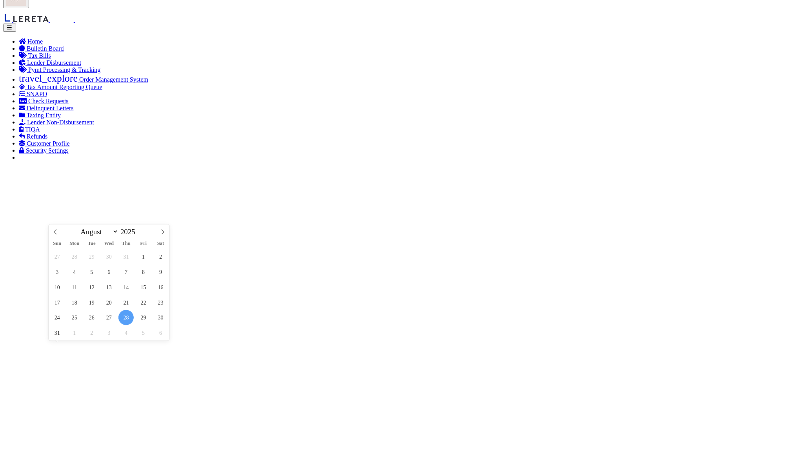
type input "[DATE]"
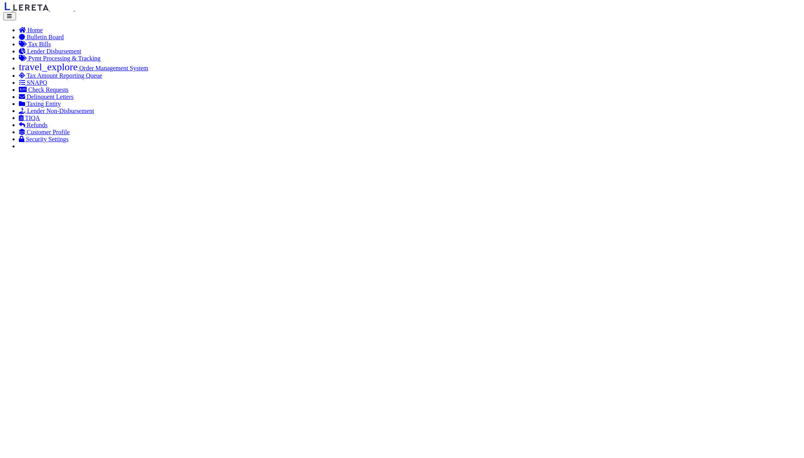
scroll to position [157, 0]
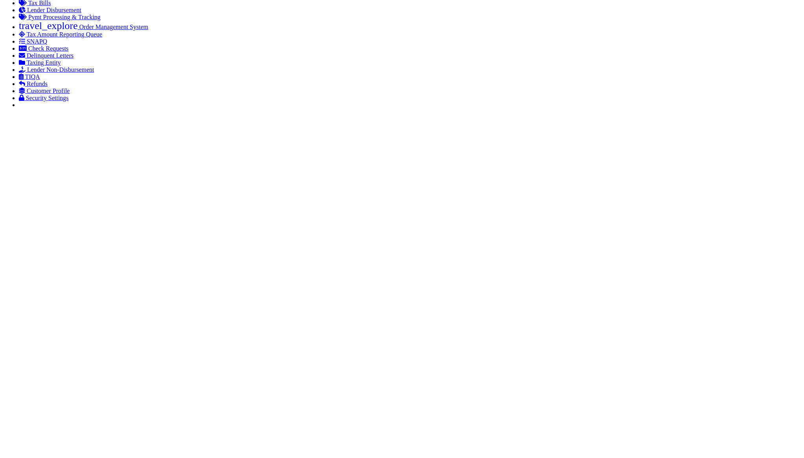
select select "SNT"
type input "$9,226.58"
type input "52753"
select select "[PERSON_NAME]"
type input "$9"
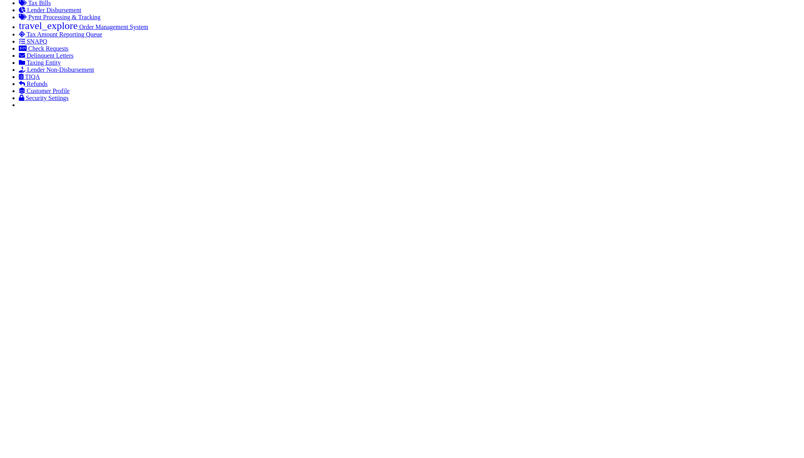
type input "$9.65"
type input "883912441225"
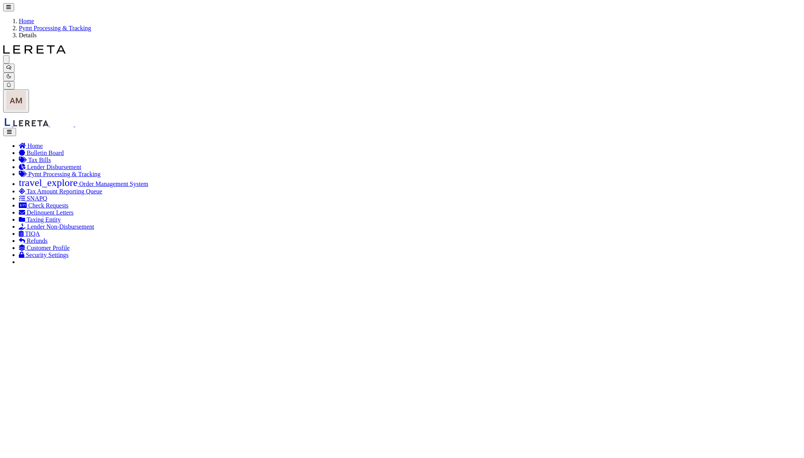
paste input "[PERSON_NAME]"
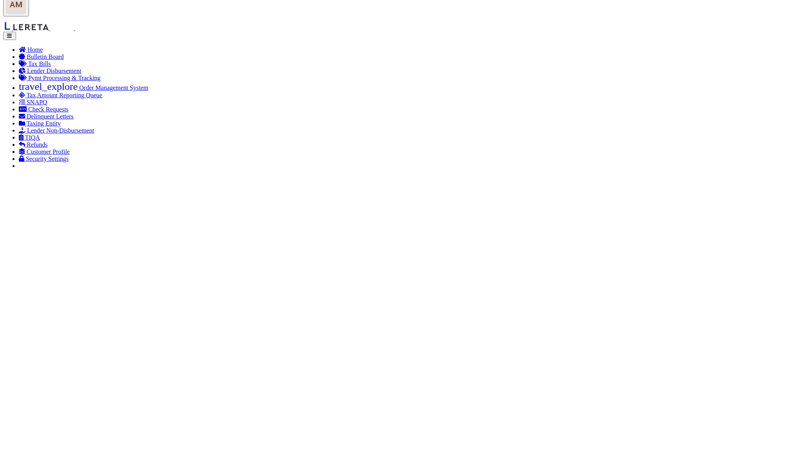
scroll to position [104, 0]
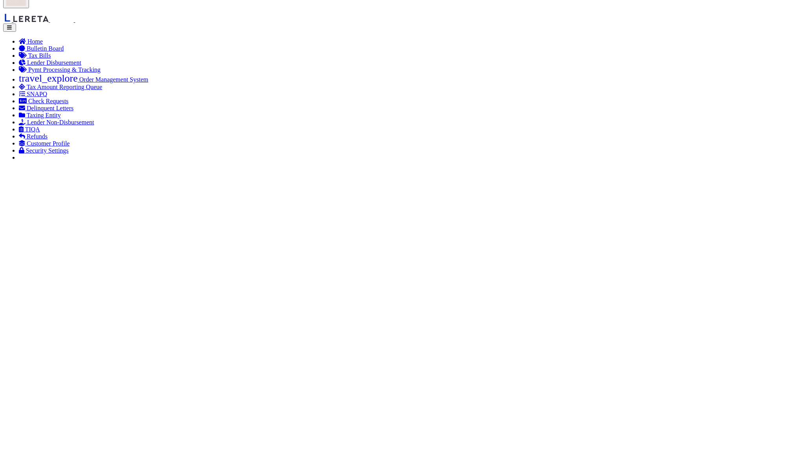
type input "[PERSON_NAME]"
click at [143, 323] on span "29" at bounding box center [143, 317] width 15 height 15
type input "[DATE]"
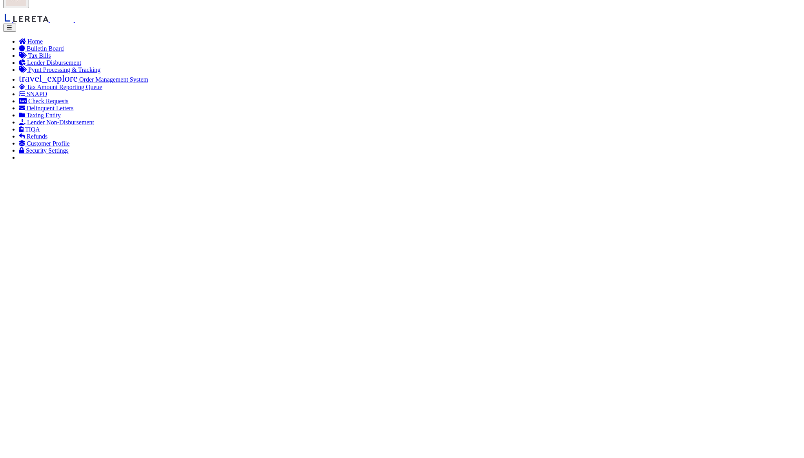
drag, startPoint x: 218, startPoint y: 19, endPoint x: 341, endPoint y: 52, distance: 127.6
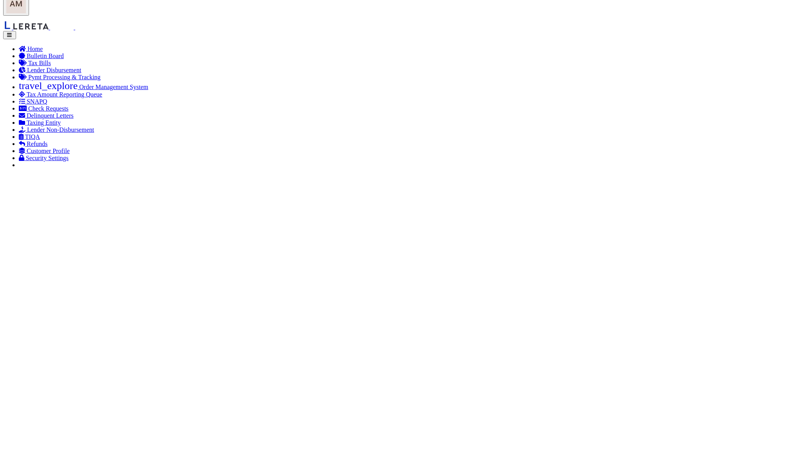
scroll to position [104, 0]
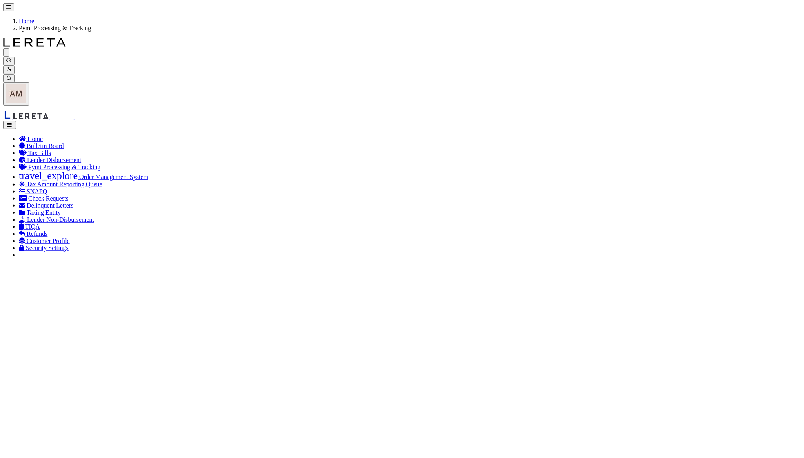
select select "SNT"
type input "[DATE]"
type input "$2,053.76"
type input "52704"
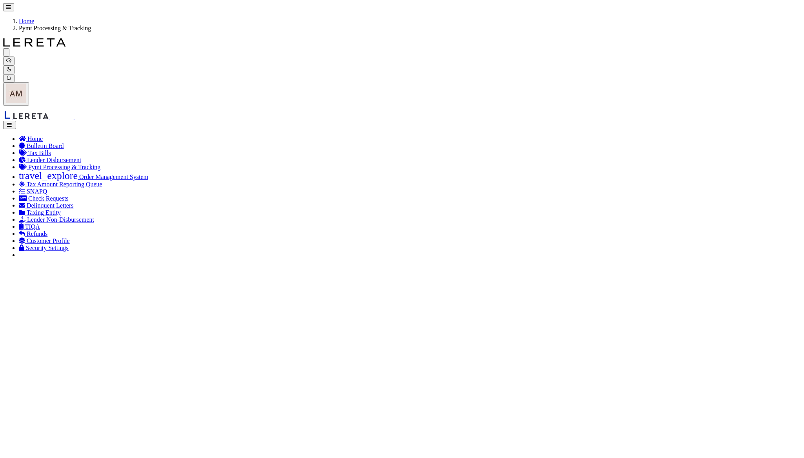
type input "$72.35"
type input "883912541765"
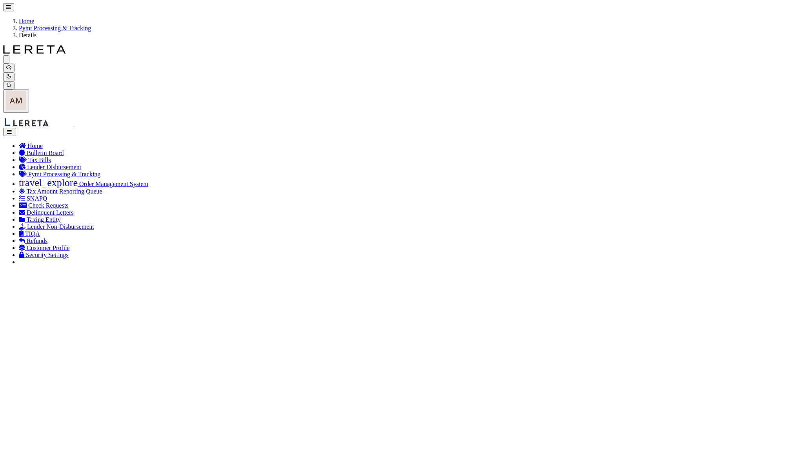
paste input "[PERSON_NAME]"
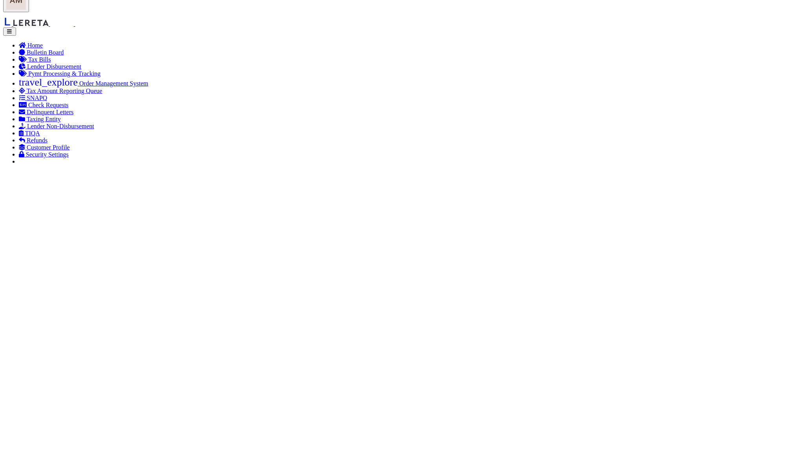
scroll to position [104, 0]
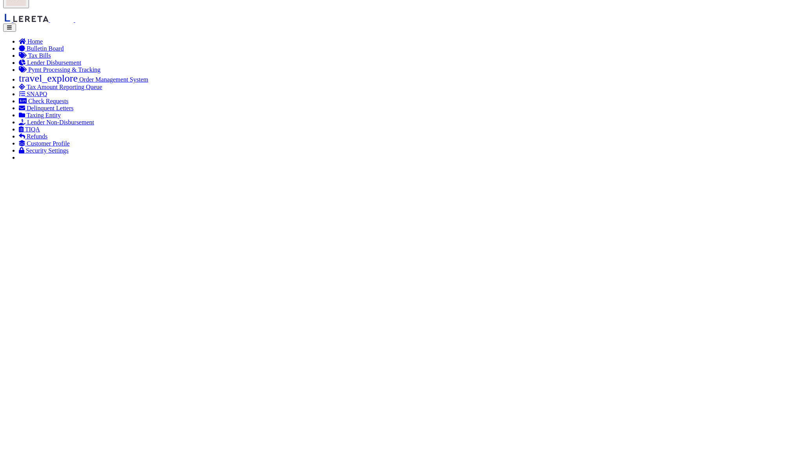
type input "[PERSON_NAME]"
click at [129, 316] on span "28" at bounding box center [125, 317] width 15 height 15
type input "[DATE]"
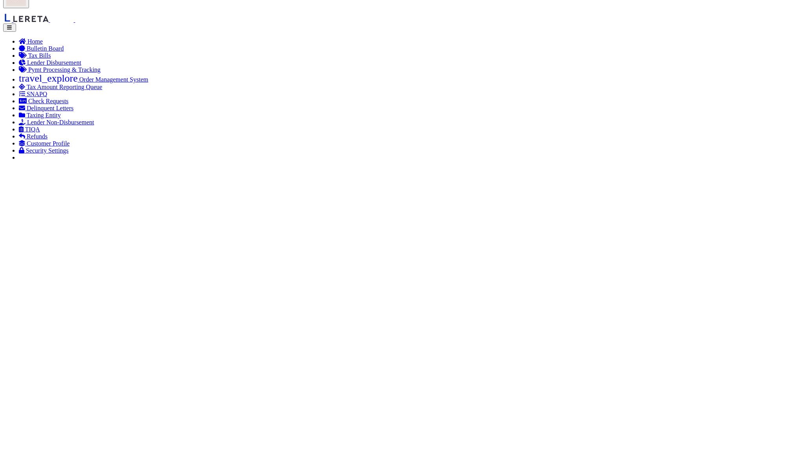
scroll to position [0, 0]
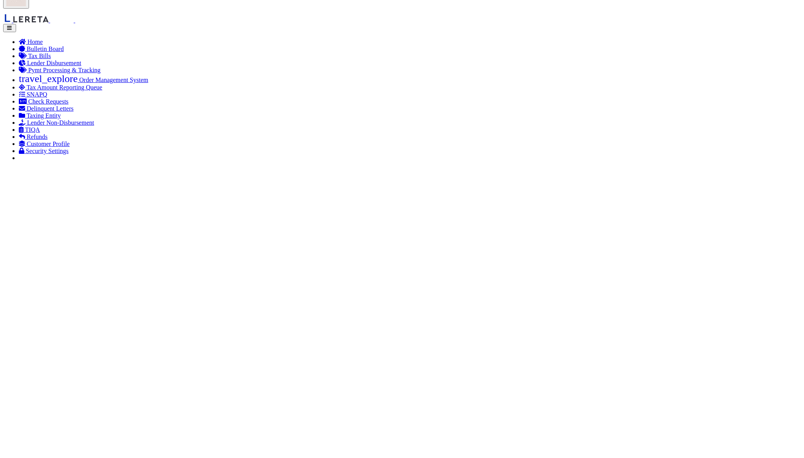
scroll to position [104, 0]
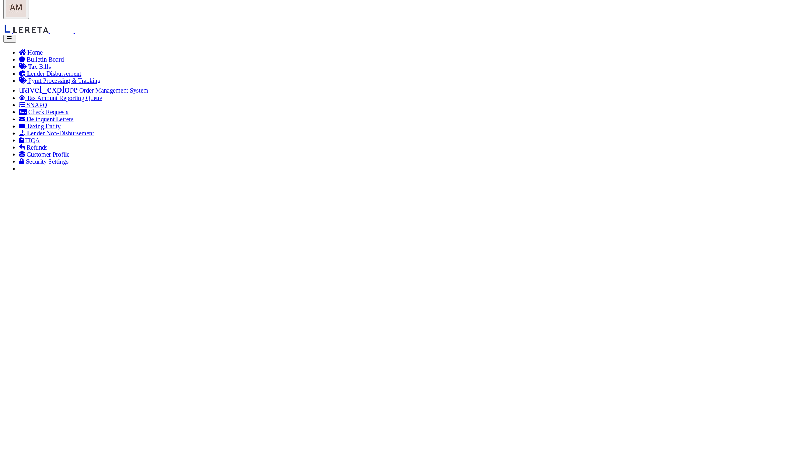
scroll to position [104, 0]
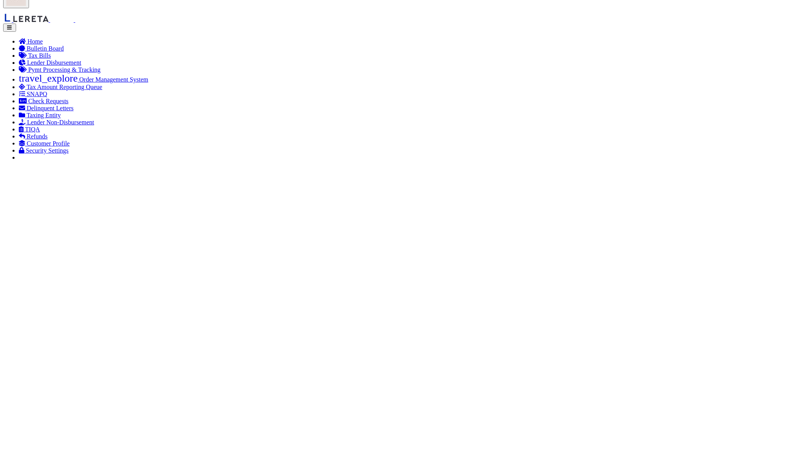
select select "SNT"
type input "[DATE]"
type input "$2,646.05"
type input "52736"
type input "$3"
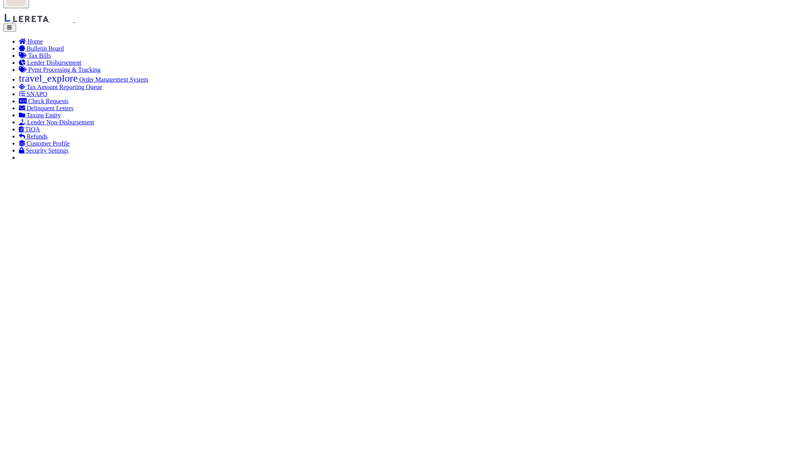
type input "$72.35"
type input "883912882741"
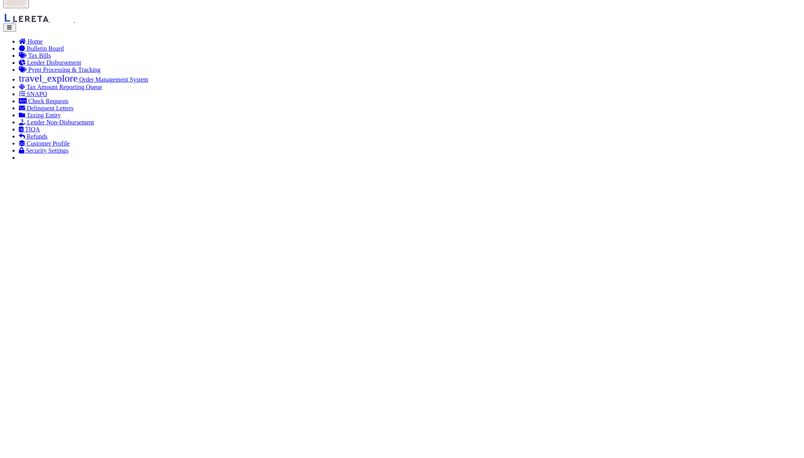
paste input "[PERSON_NAME]"
type input "[PERSON_NAME]"
click at [130, 321] on span "28" at bounding box center [125, 317] width 15 height 15
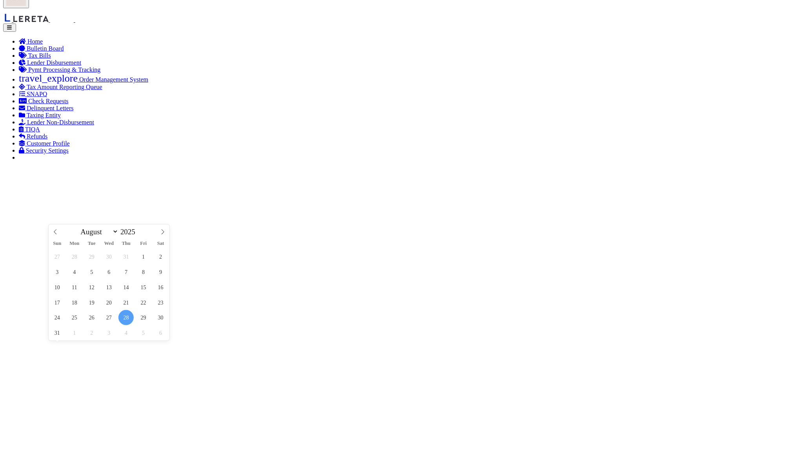
type input "[DATE]"
drag, startPoint x: 216, startPoint y: 415, endPoint x: 192, endPoint y: 418, distance: 24.0
drag, startPoint x: 219, startPoint y: 20, endPoint x: 386, endPoint y: 65, distance: 173.4
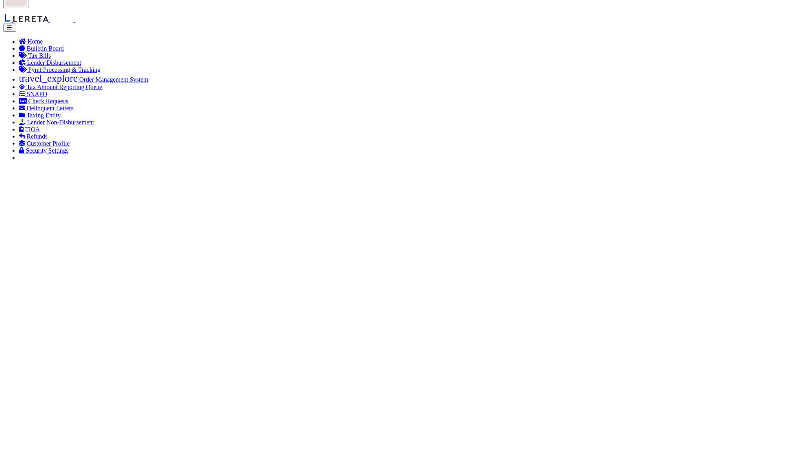
scroll to position [0, 0]
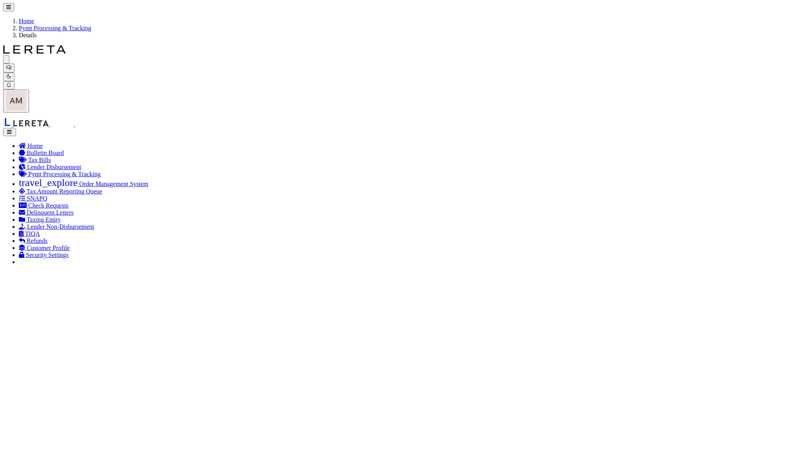
drag, startPoint x: 530, startPoint y: 340, endPoint x: 494, endPoint y: 333, distance: 36.5
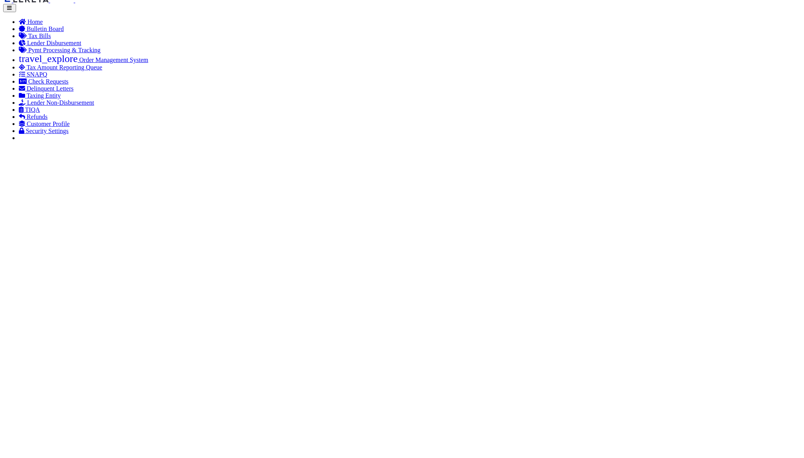
scroll to position [157, 0]
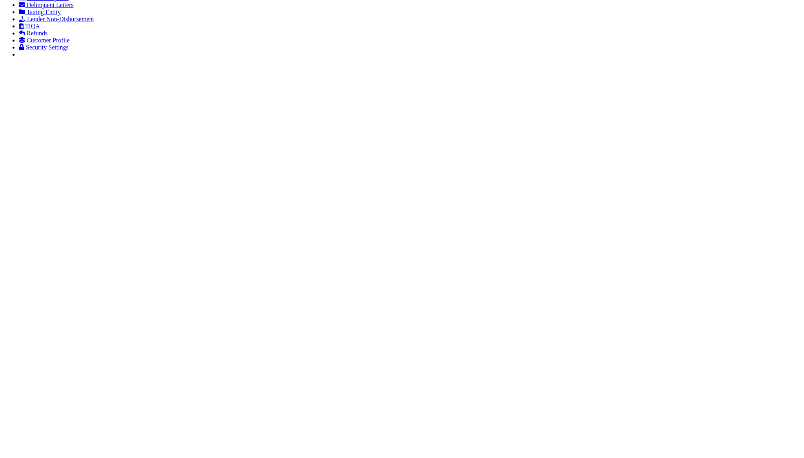
select select "SNT"
type input "[DATE]"
type input "$100.78"
type input "52694"
checkbox input "true"
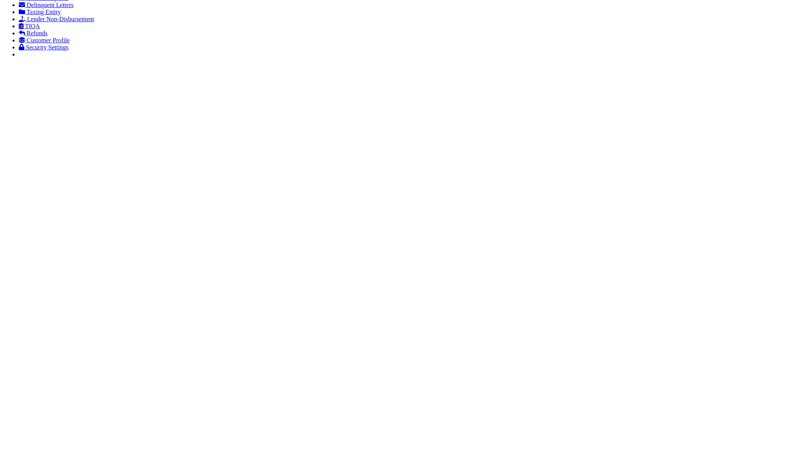
type input "$9.65"
type input "883914458061"
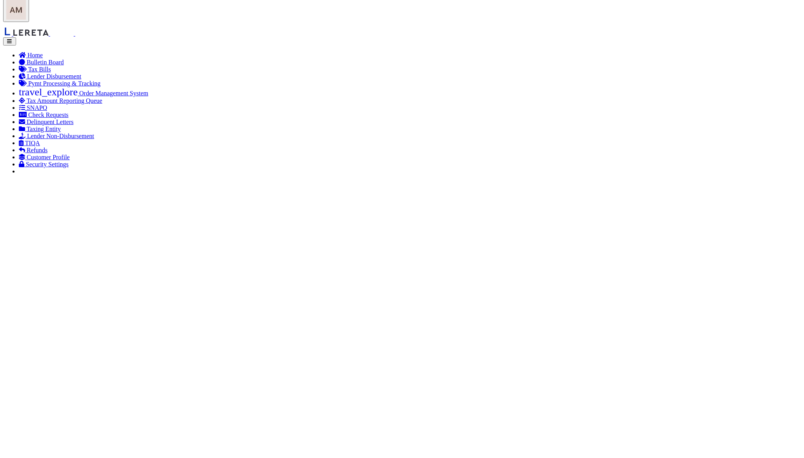
scroll to position [104, 0]
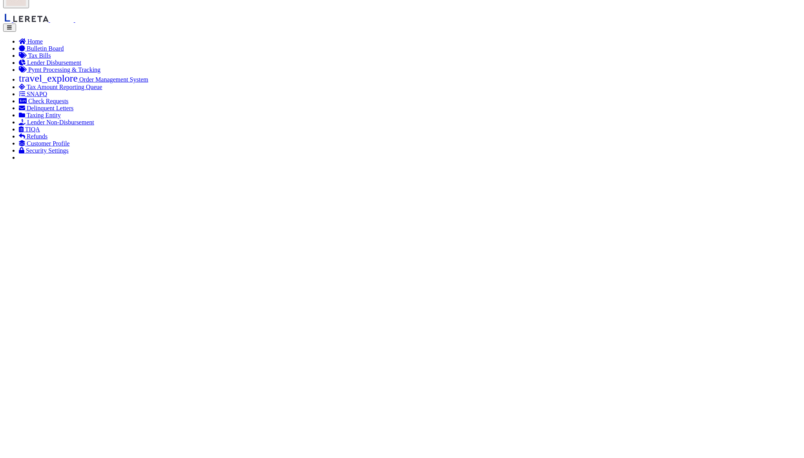
paste input "[PERSON_NAME]"
type input "[PERSON_NAME]"
click at [122, 320] on span "28" at bounding box center [125, 317] width 15 height 15
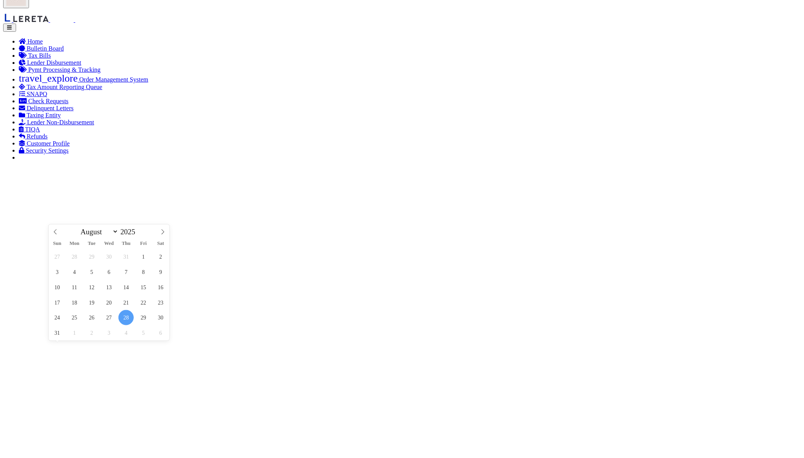
type input "[DATE]"
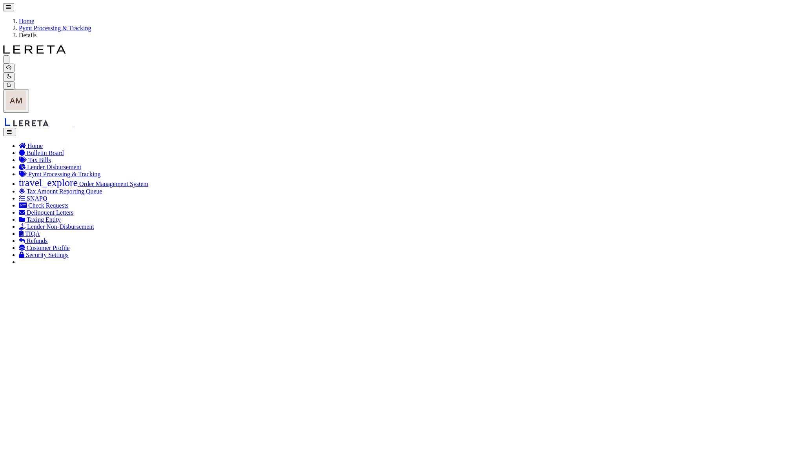
drag, startPoint x: 506, startPoint y: 334, endPoint x: 481, endPoint y: 329, distance: 25.9
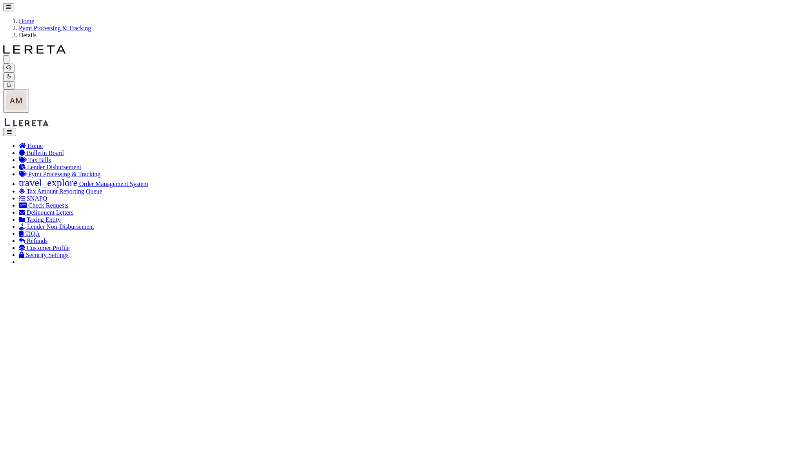
drag, startPoint x: 101, startPoint y: 202, endPoint x: 103, endPoint y: 208, distance: 6.2
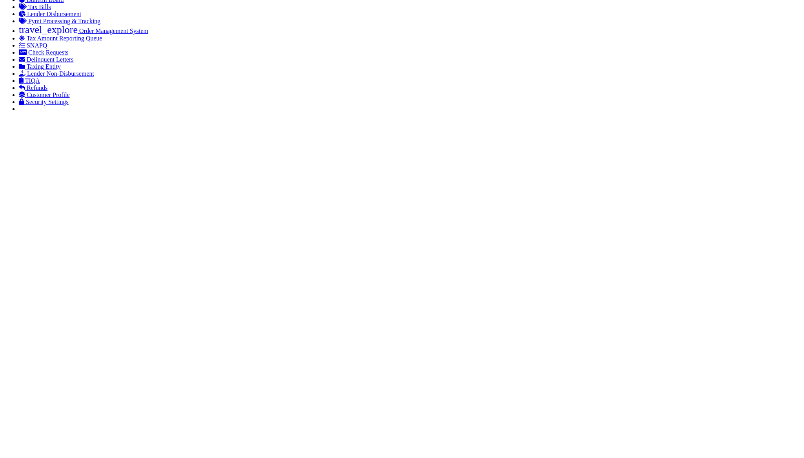
scroll to position [157, 0]
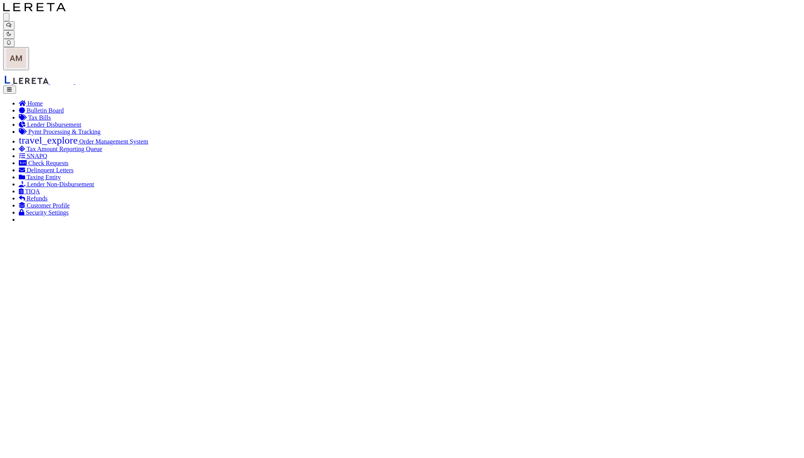
scroll to position [52, 0]
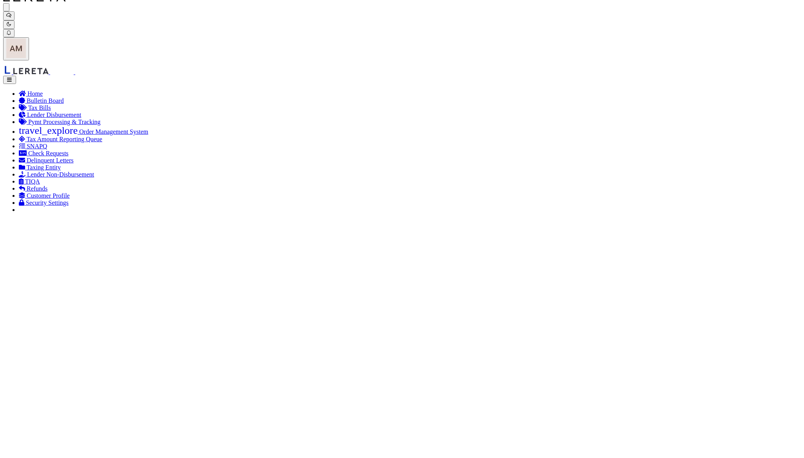
select select "SNT"
type input "[DATE]"
type input "$29,313.75"
type input "52732"
type input "$22.5"
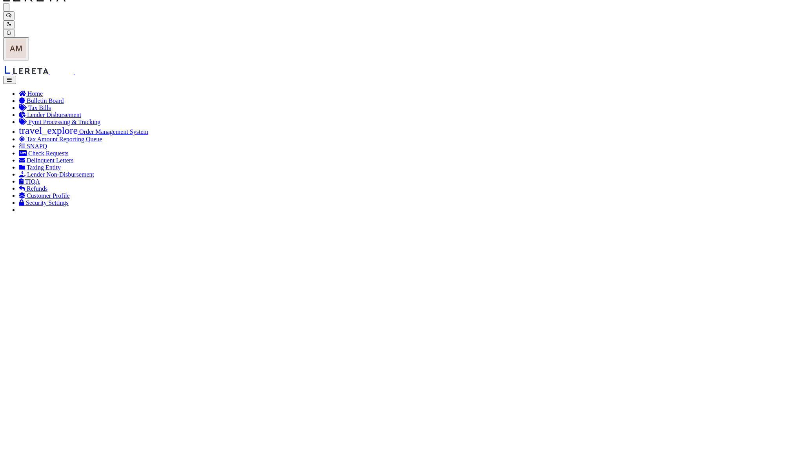
select select "USS"
type input "9205590142749901760848"
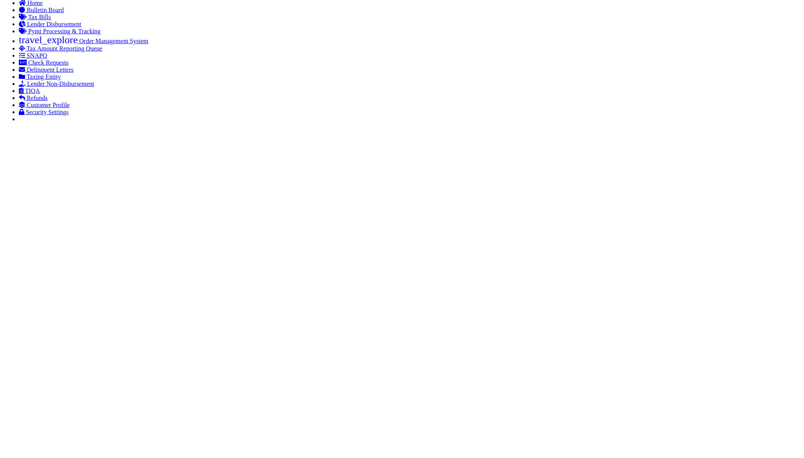
checkbox input "true"
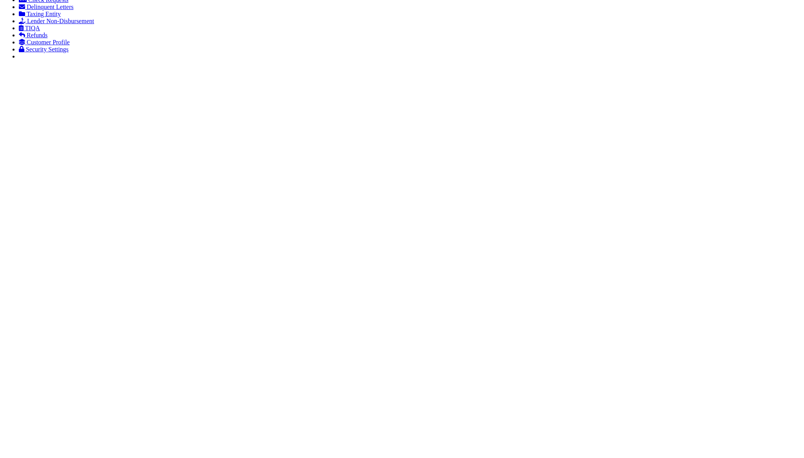
type input "$29,313.75"
type input "$22.5"
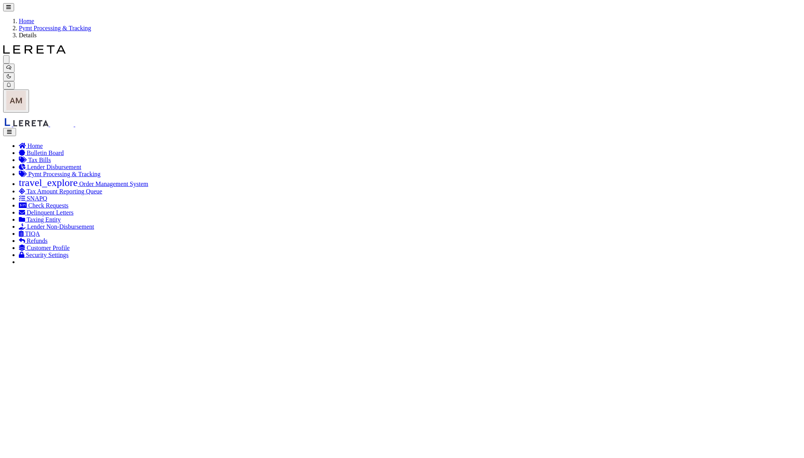
click at [91, 25] on link "Pymt Processing & Tracking" at bounding box center [55, 28] width 72 height 7
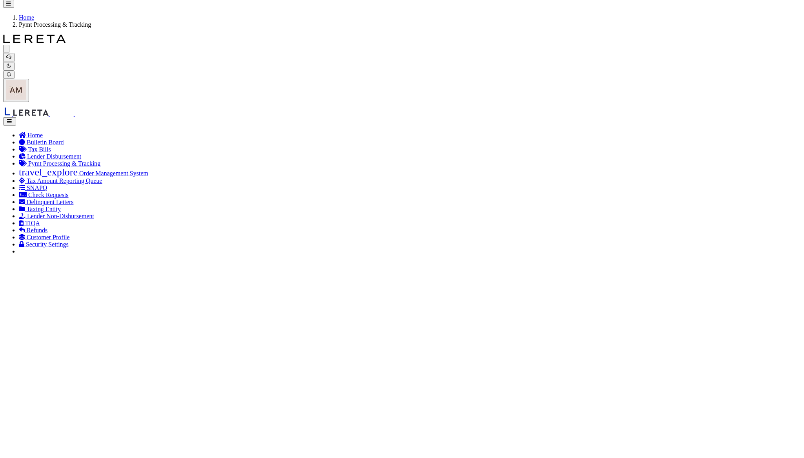
scroll to position [52, 0]
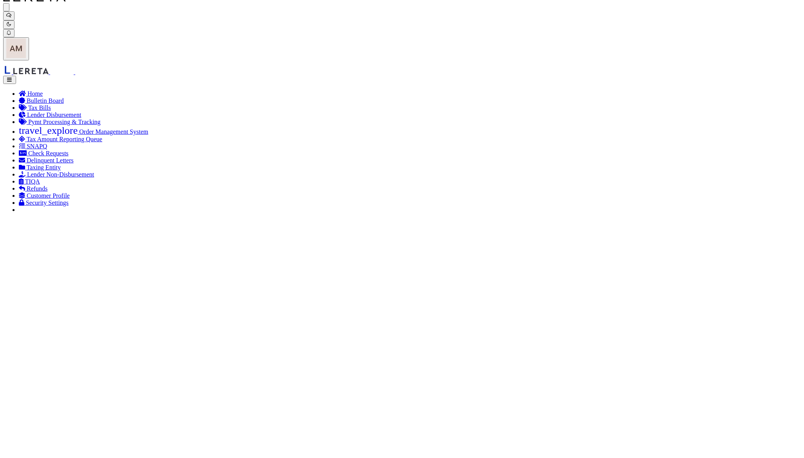
type input "$5,464.88"
type input "52733"
type input "$20"
checkbox input "false"
type input "9205590142749901760855"
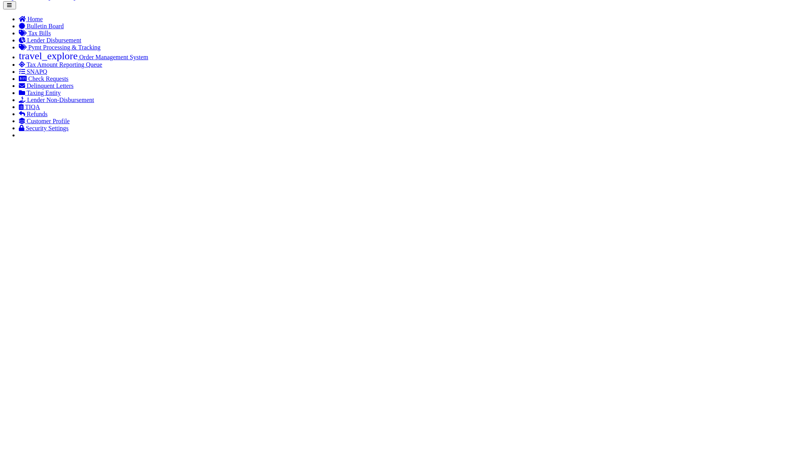
scroll to position [136, 0]
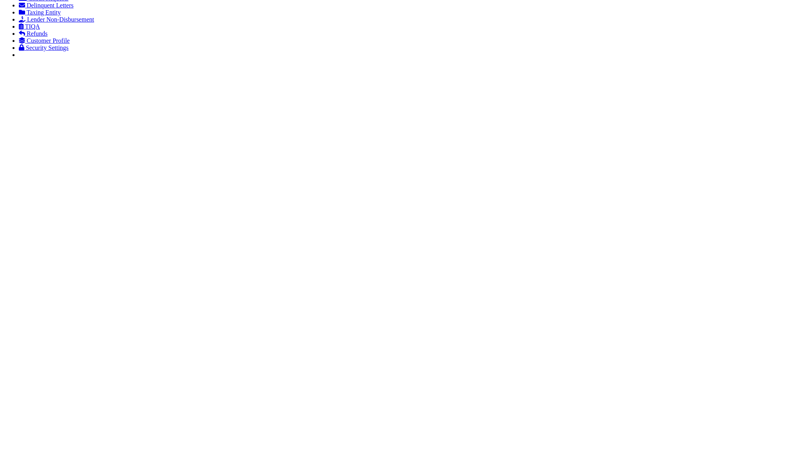
type input "$1,587.4"
type input "52734"
type input "9205590142749901760862"
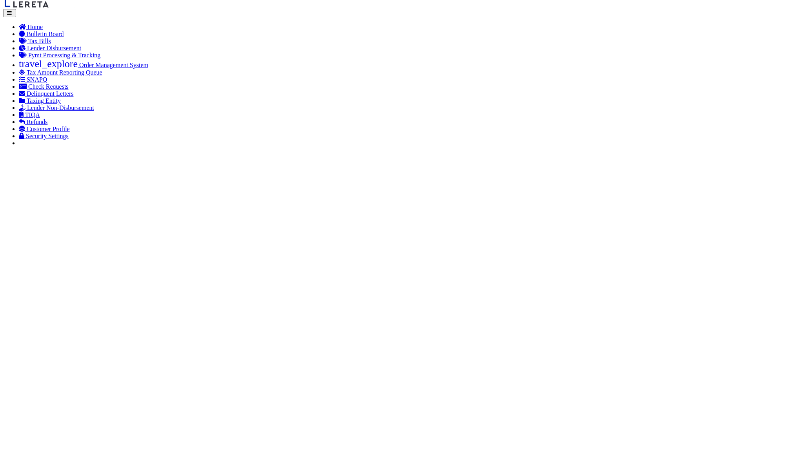
scroll to position [144, 0]
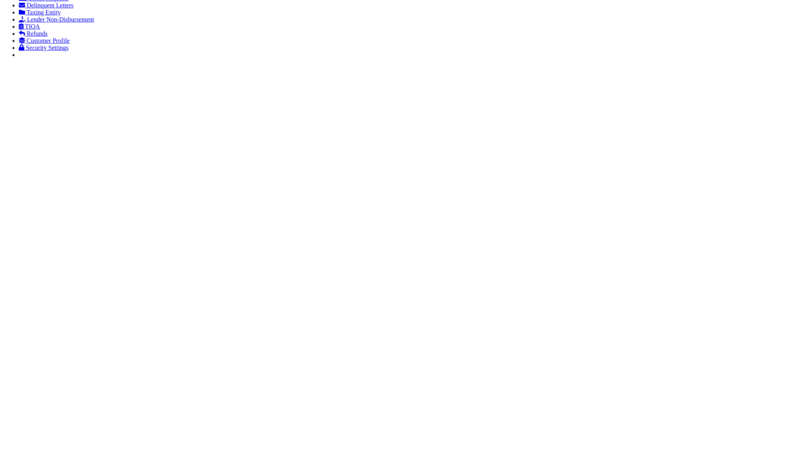
type input "$6,636.28"
type input "52740"
select select "[PERSON_NAME]"
type input "9205590142749901760886"
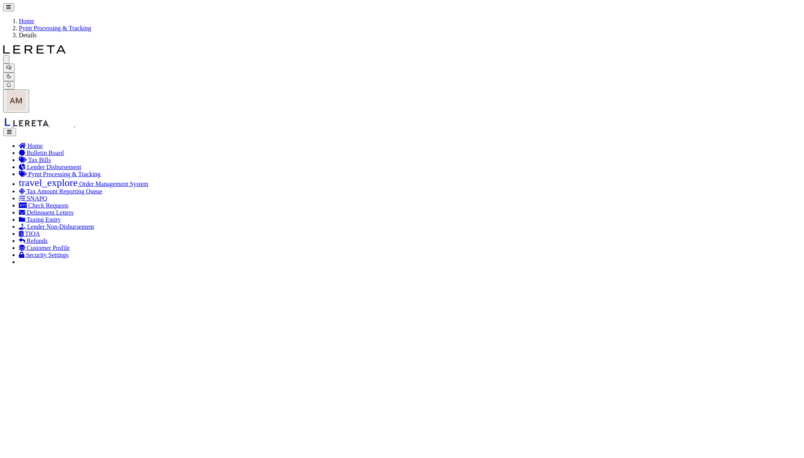
click at [91, 25] on link "Pymt Processing & Tracking" at bounding box center [55, 28] width 72 height 7
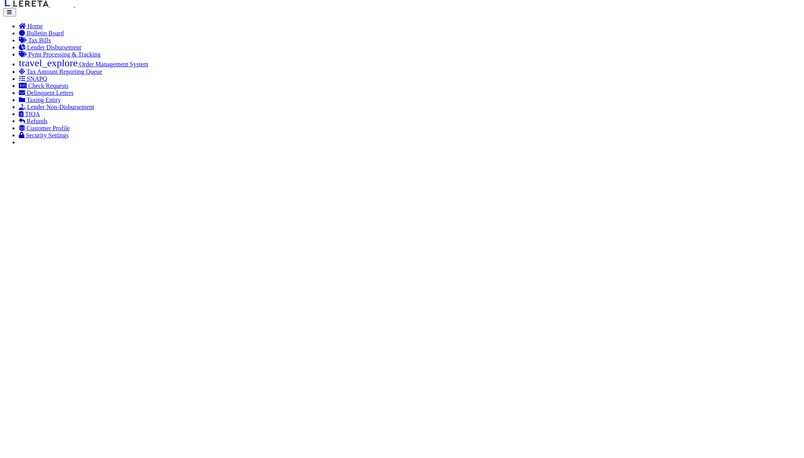
scroll to position [136, 0]
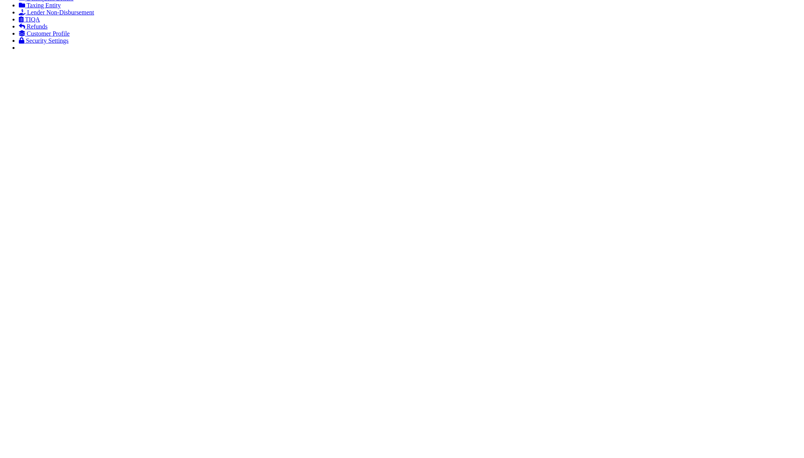
type input "$6,174.19"
type input "52743"
select select "[PERSON_NAME]"
type input "$15"
type input "9205590142749901760893"
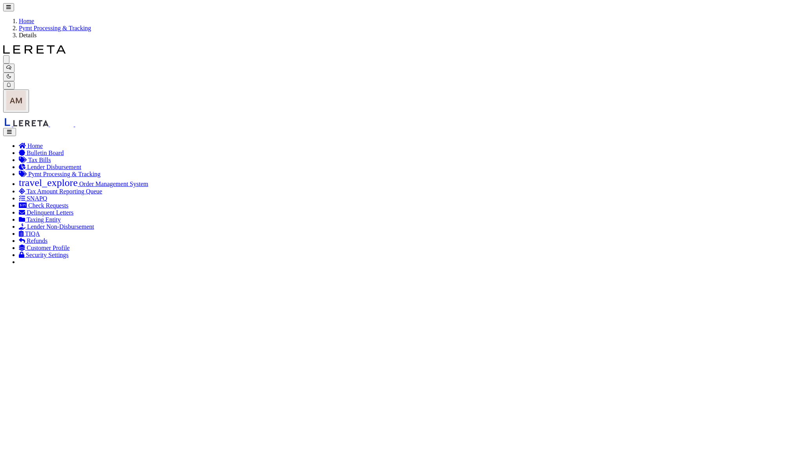
click at [91, 25] on link "Pymt Processing & Tracking" at bounding box center [55, 28] width 72 height 7
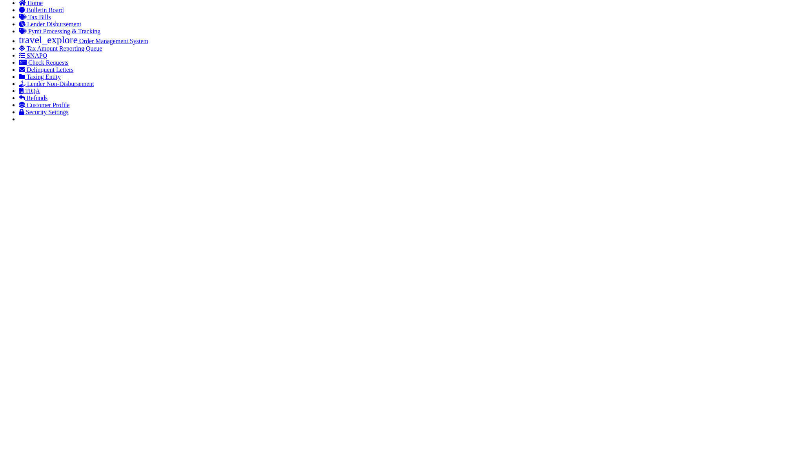
scroll to position [0, 38]
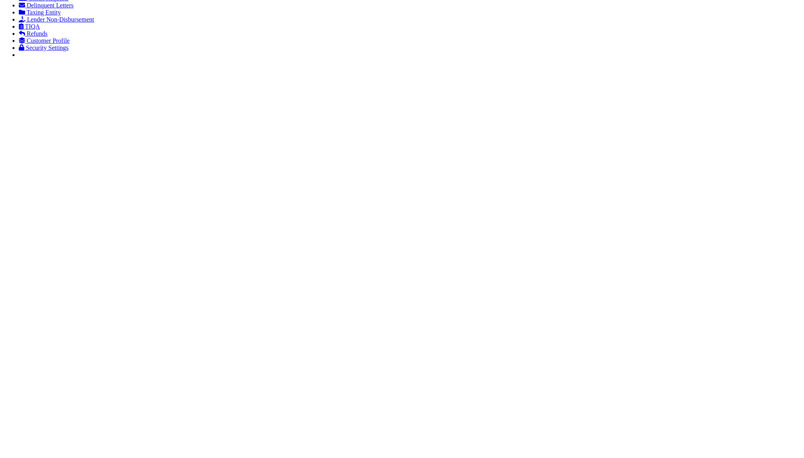
type input "$4,033"
type input "52749"
type input "9205590142749901760909"
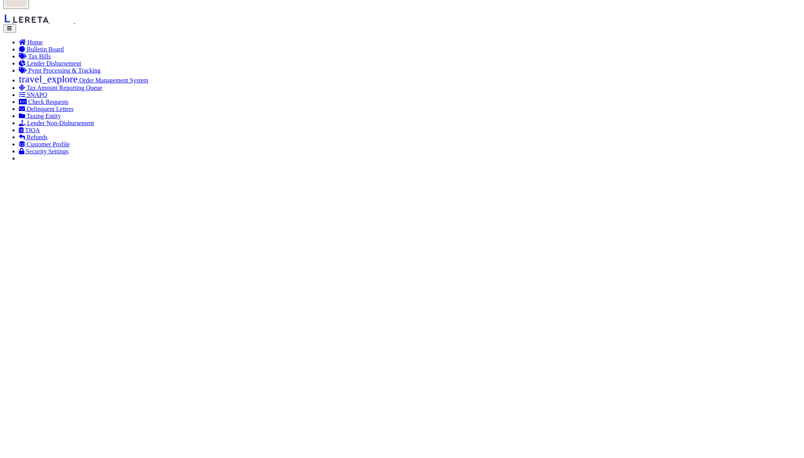
scroll to position [104, 0]
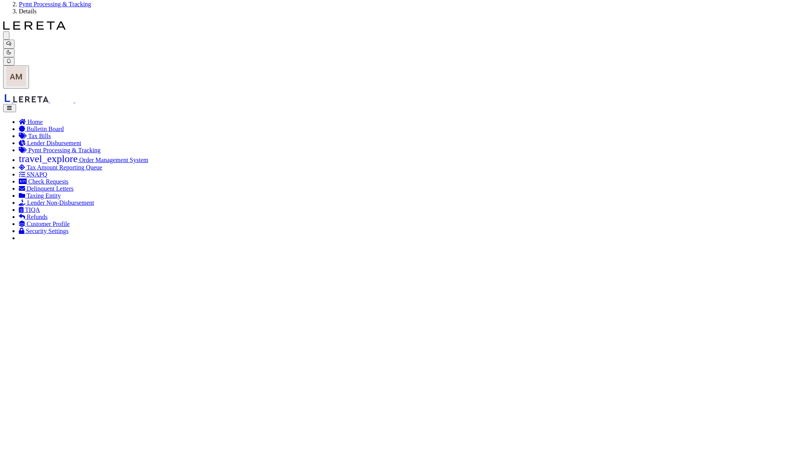
scroll to position [0, 0]
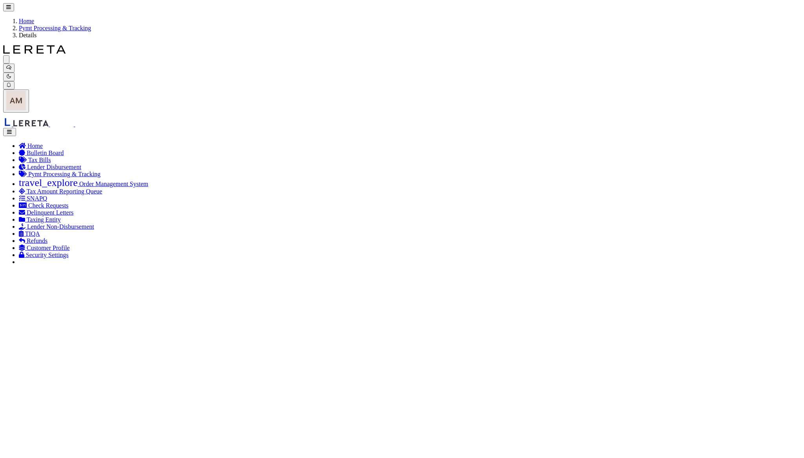
click at [91, 25] on link "Pymt Processing & Tracking" at bounding box center [55, 28] width 72 height 7
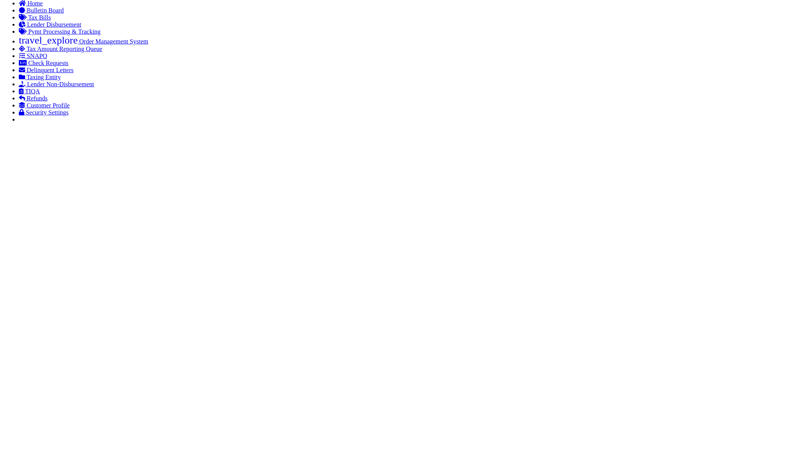
scroll to position [136, 0]
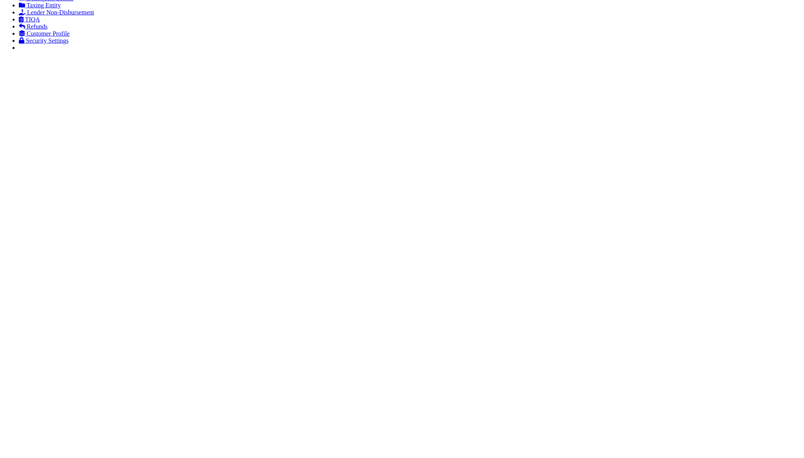
type input "$12,284.61"
type input "52755 - 52764"
checkbox input "true"
type input "9205590142749901760916"
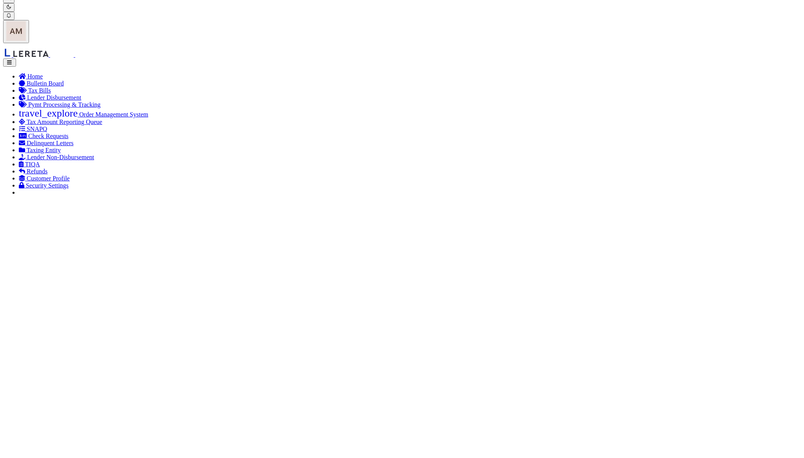
drag, startPoint x: 95, startPoint y: 355, endPoint x: 86, endPoint y: 353, distance: 8.8
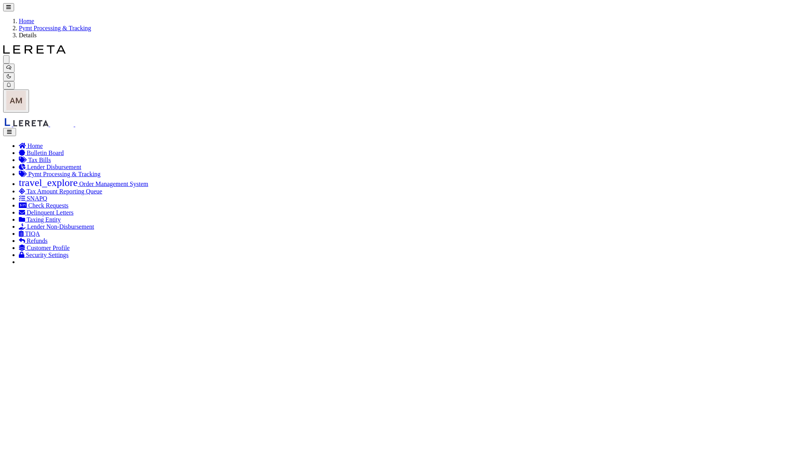
click at [91, 25] on link "Pymt Processing & Tracking" at bounding box center [55, 28] width 72 height 7
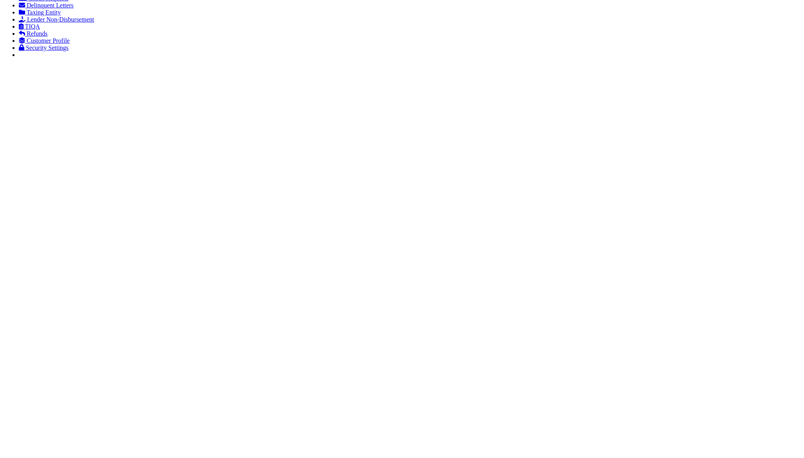
type input "$14,215.64"
type input "52767"
checkbox input "false"
select select "FDX"
type input "9205590142749901760923"
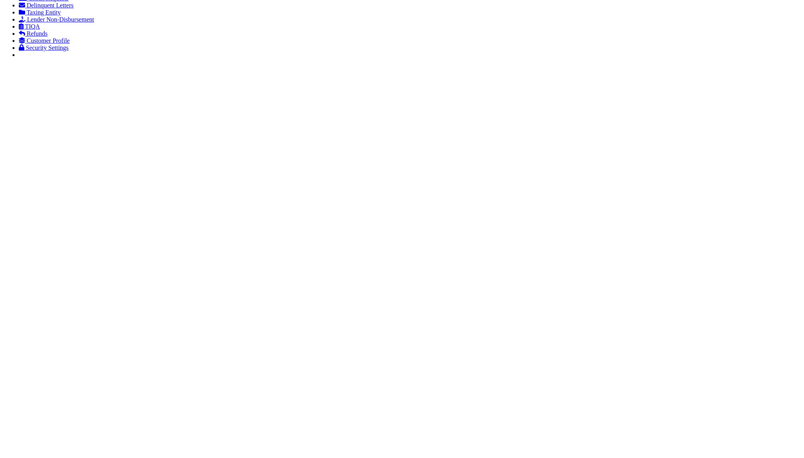
type input "$68,413.73"
type input "52769 - 52786"
type input "$90"
checkbox input "false"
checkbox input "true"
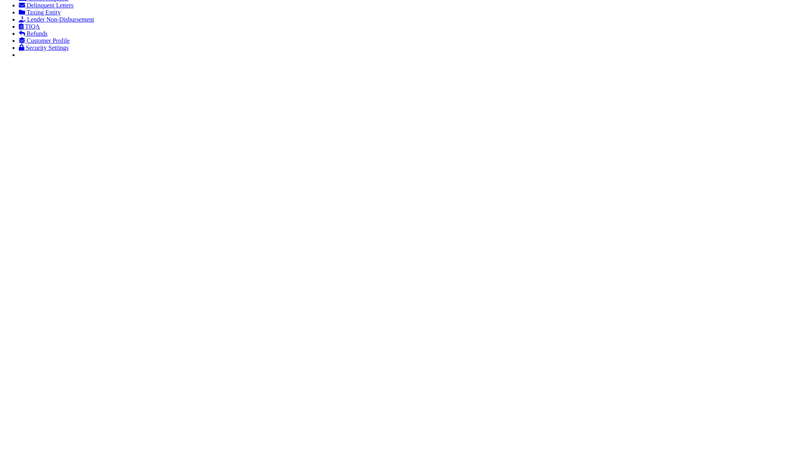
select select "USS"
type input "9205590142749901760930"
type input "1"
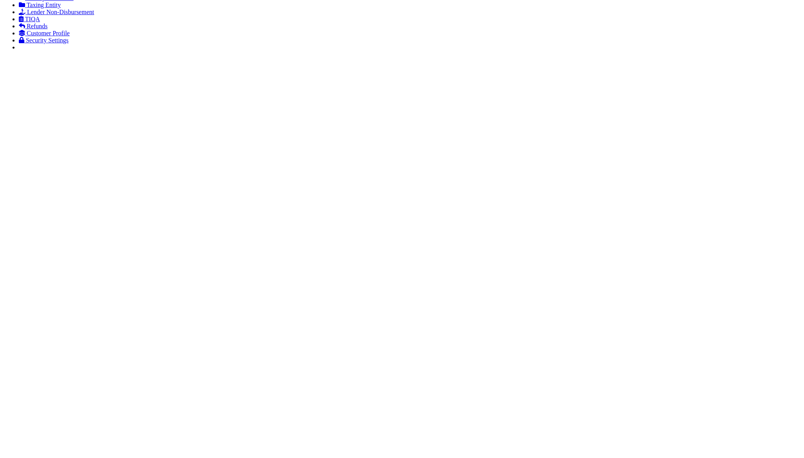
scroll to position [134, 0]
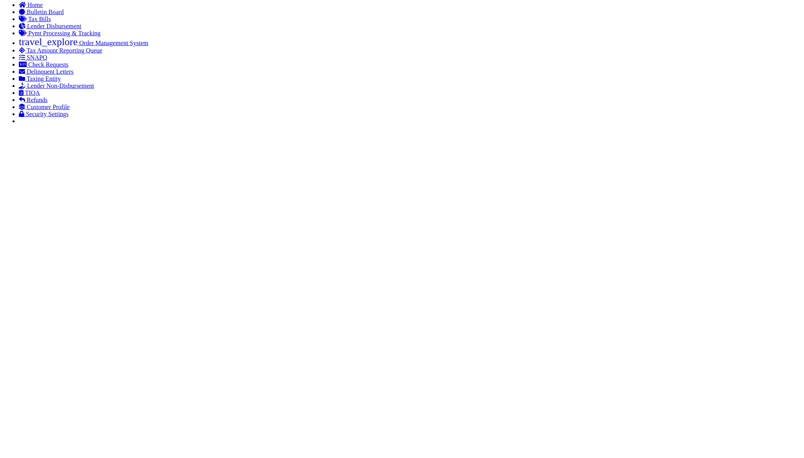
checkbox input "true"
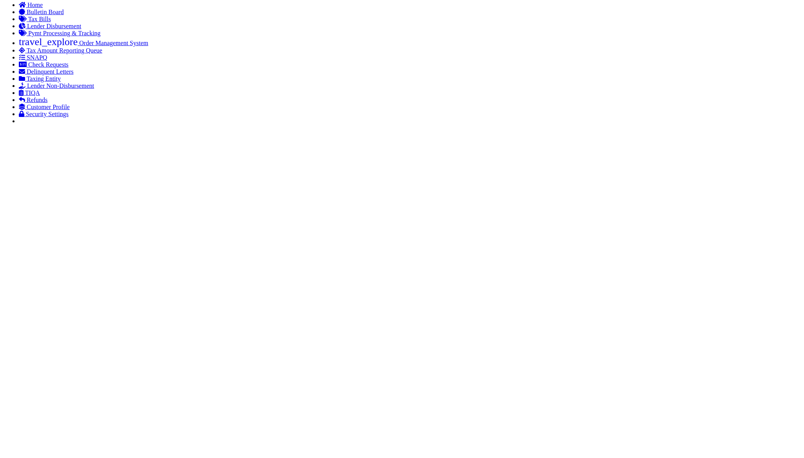
checkbox input "true"
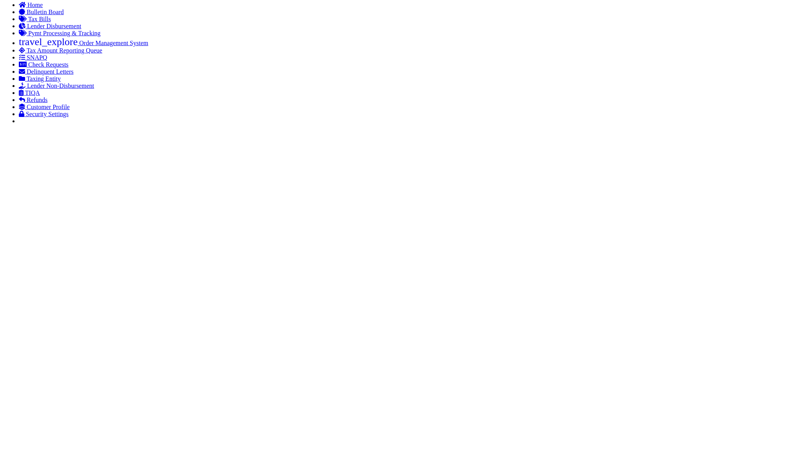
checkbox input "true"
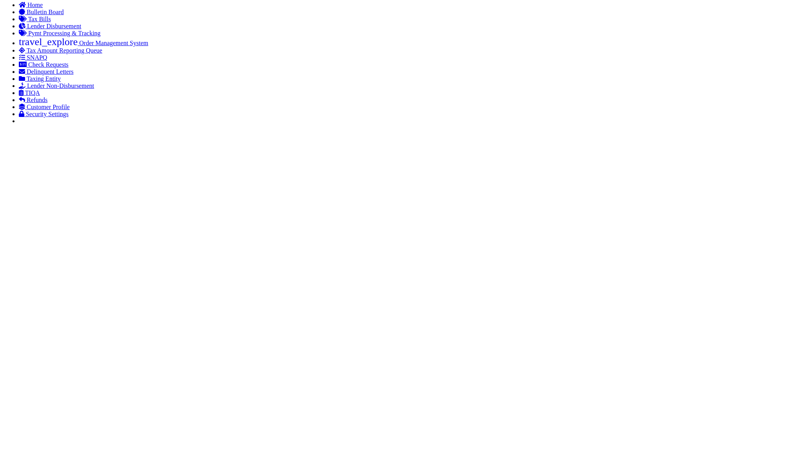
click at [0, 0] on span "Export Selected" at bounding box center [0, 0] width 0 height 0
checkbox input "false"
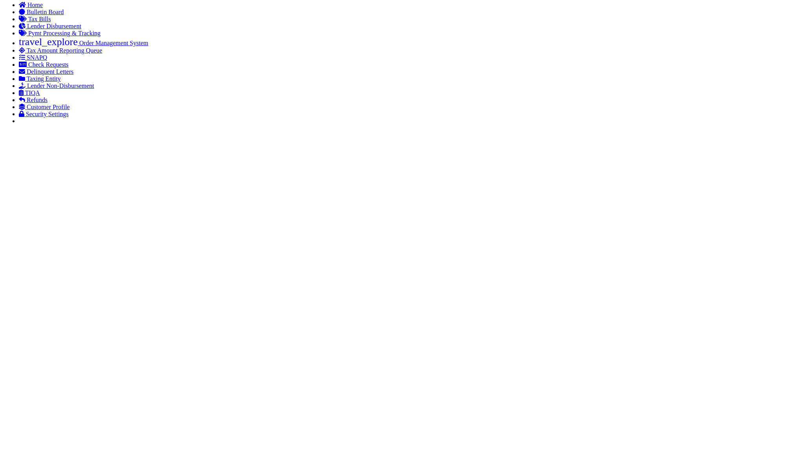
checkbox input "true"
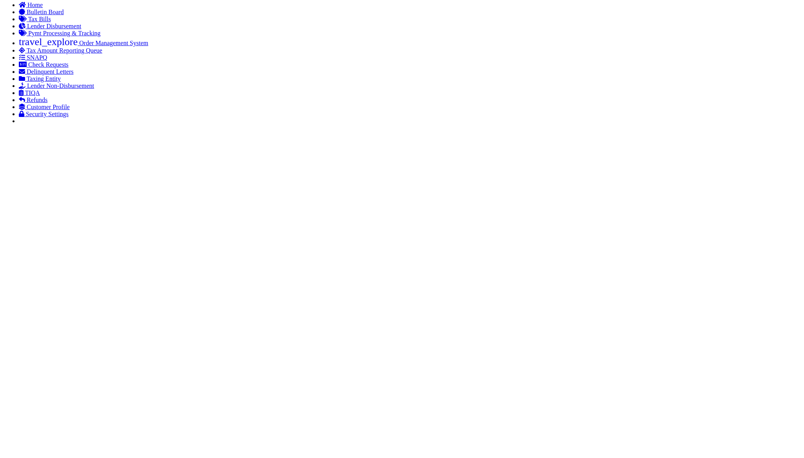
checkbox input "false"
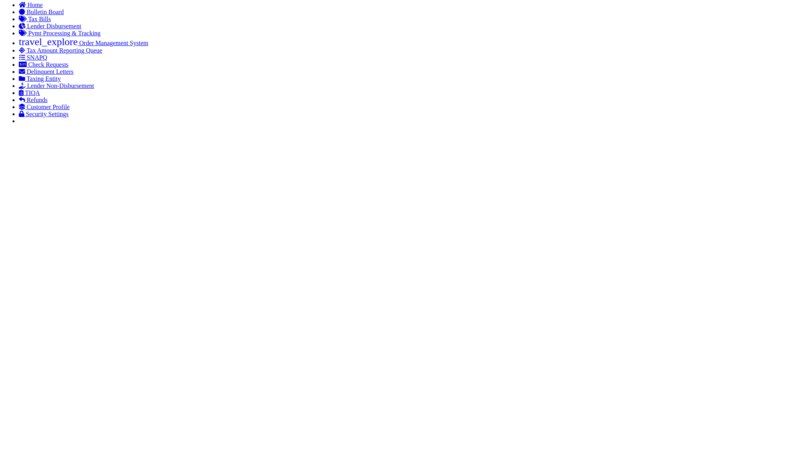
checkbox input "false"
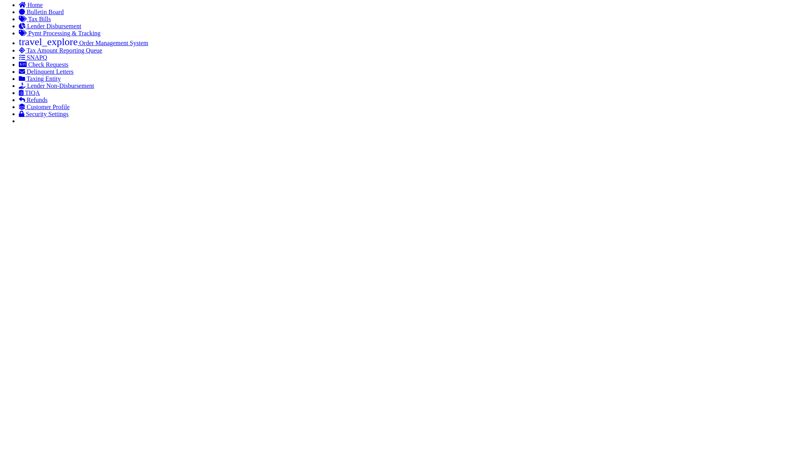
checkbox input "false"
drag, startPoint x: 60, startPoint y: 180, endPoint x: 70, endPoint y: 183, distance: 10.6
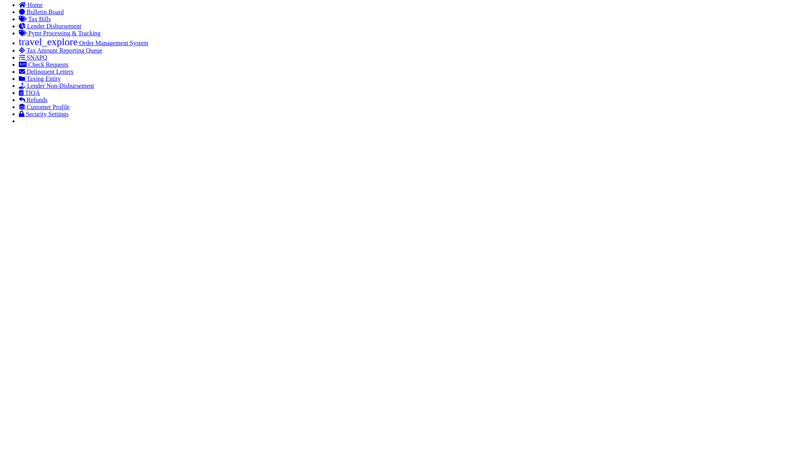
checkbox input "true"
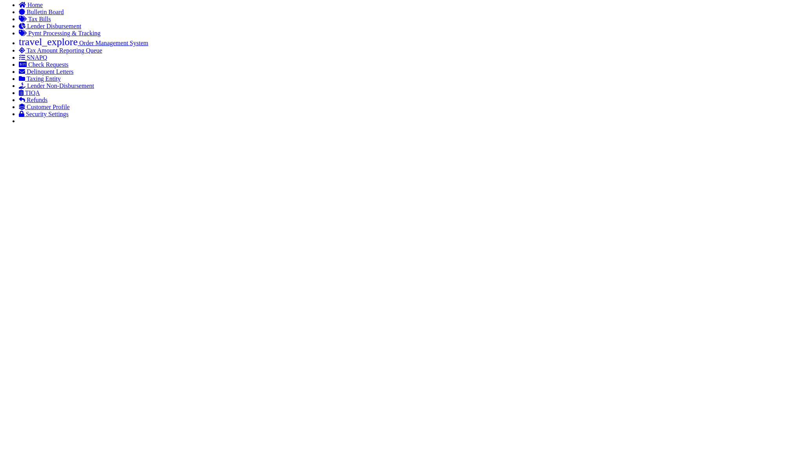
checkbox input "true"
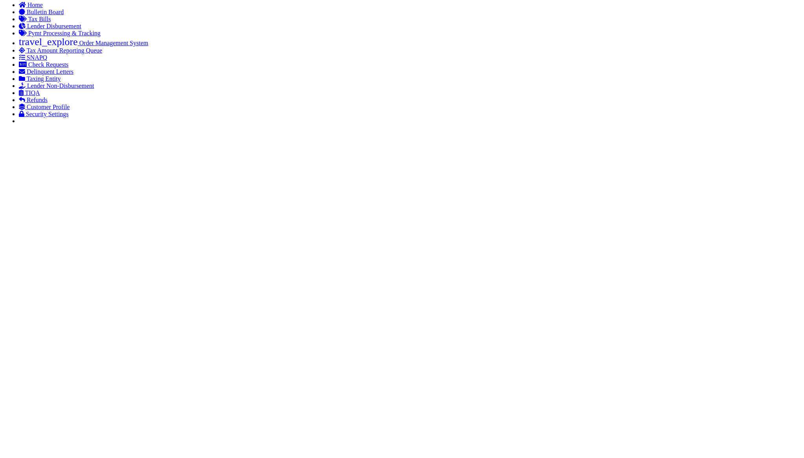
checkbox input "true"
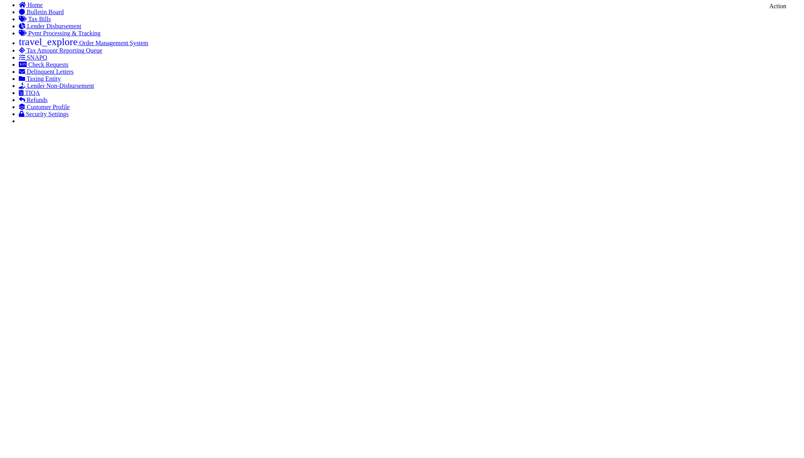
click at [0, 0] on span "Export Selected" at bounding box center [0, 0] width 0 height 0
drag, startPoint x: 314, startPoint y: 423, endPoint x: 309, endPoint y: 427, distance: 6.4
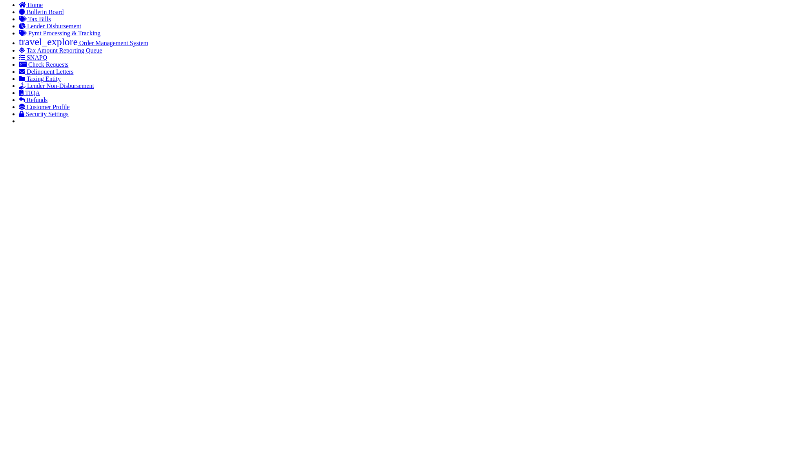
checkbox input "false"
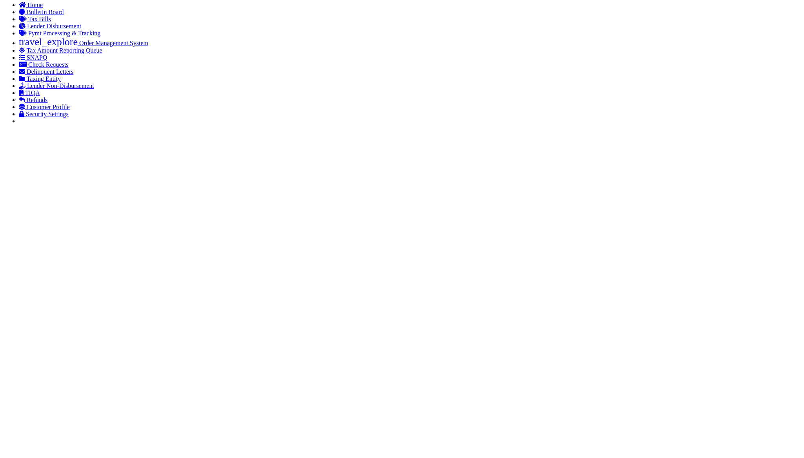
checkbox input "false"
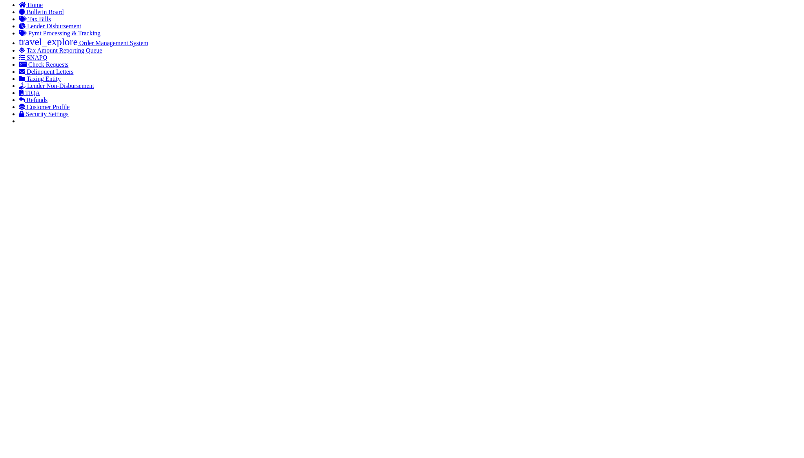
checkbox input "false"
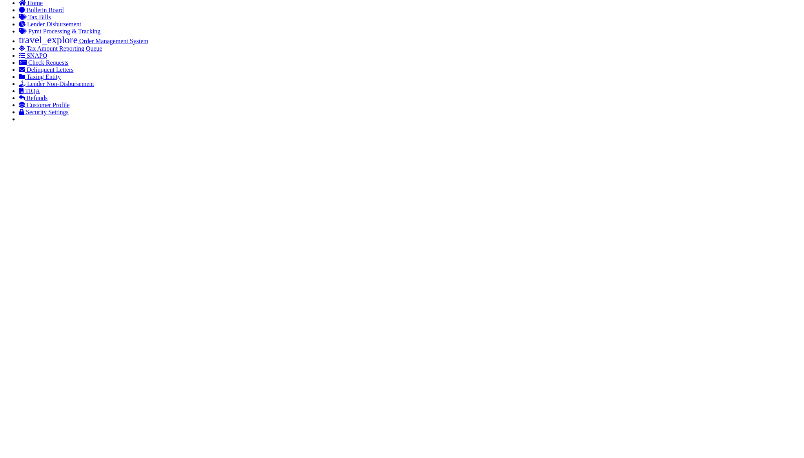
drag, startPoint x: 734, startPoint y: 412, endPoint x: 669, endPoint y: 416, distance: 65.3
checkbox input "true"
copy td "9205590142749901760954"
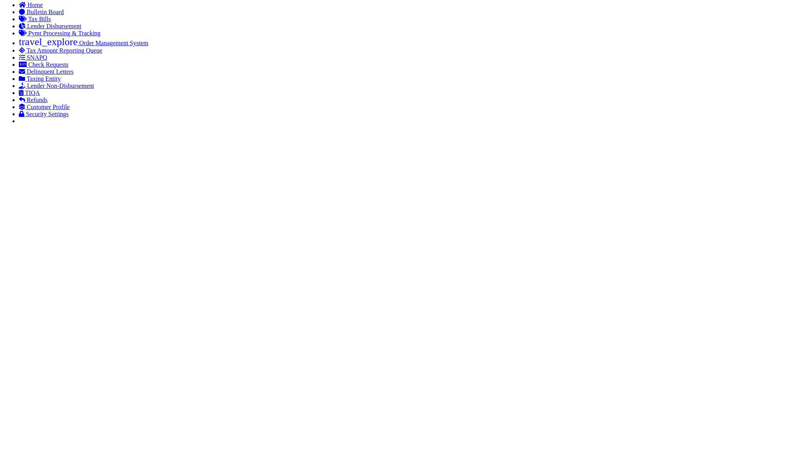
scroll to position [0, 39]
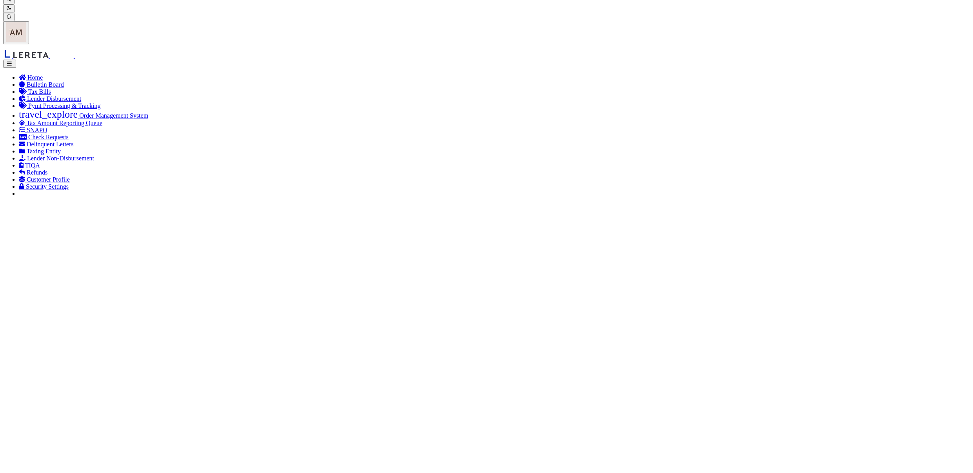
scroll to position [14, 0]
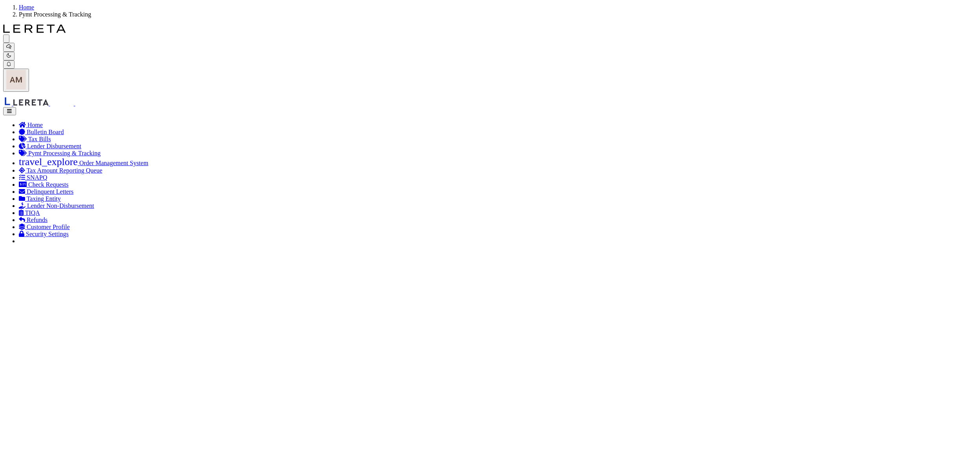
click at [808, 208] on span "28" at bounding box center [811, 203] width 15 height 15
type input "[DATE]"
click at [811, 206] on span "28" at bounding box center [927, 203] width 15 height 15
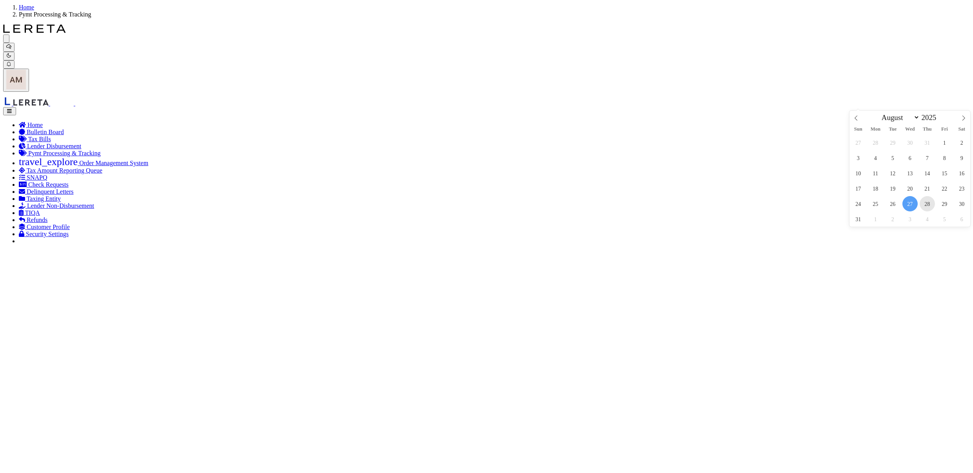
type input "[DATE]"
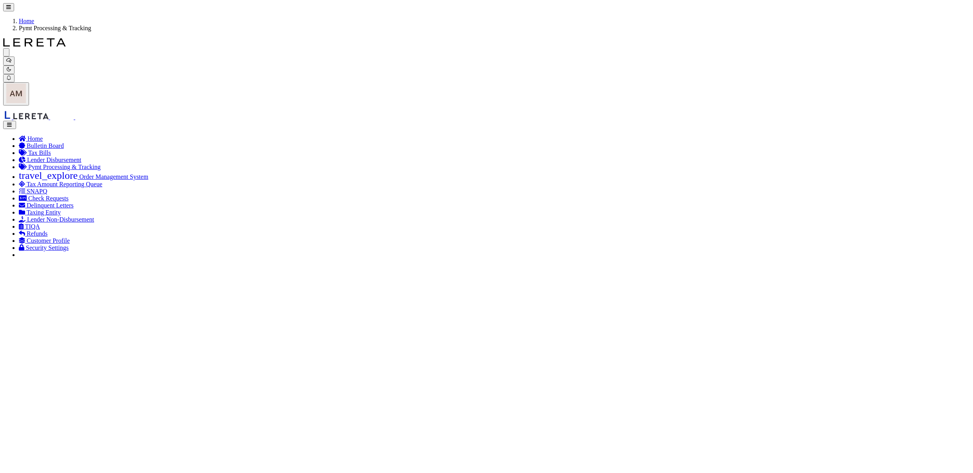
scroll to position [52, 0]
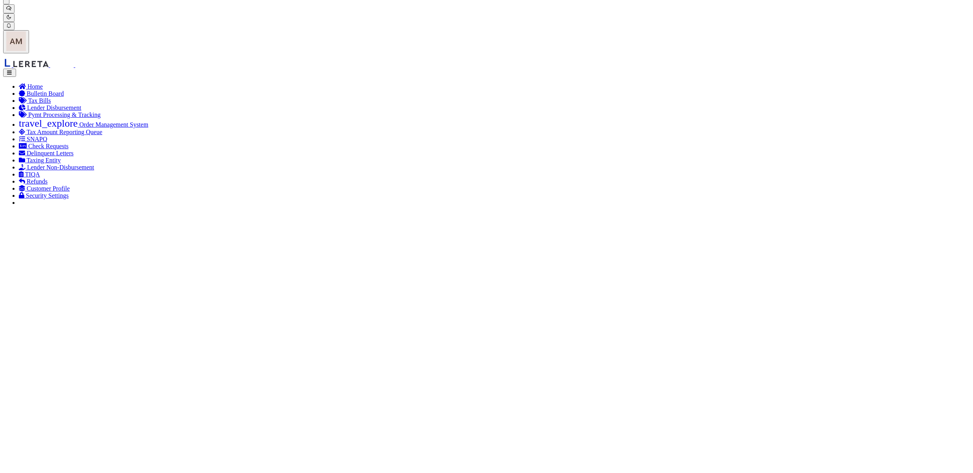
checkbox input "true"
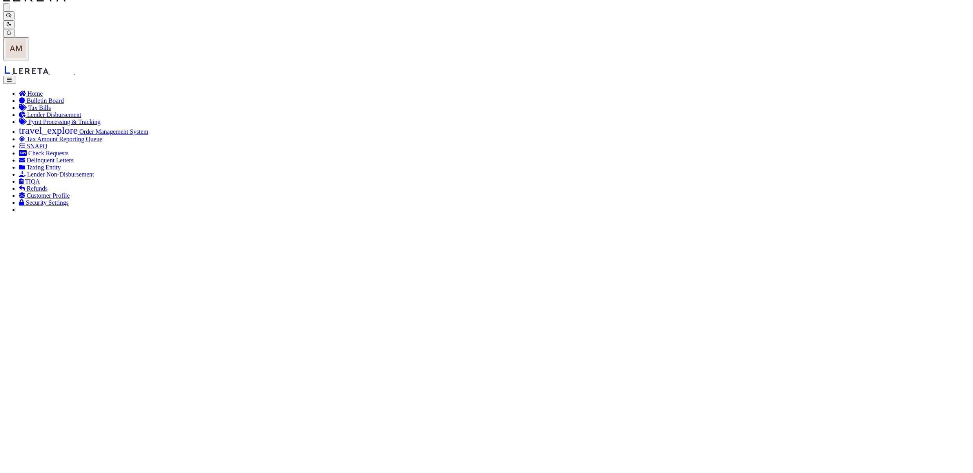
scroll to position [50, 0]
type input "$917.8"
type input "52737"
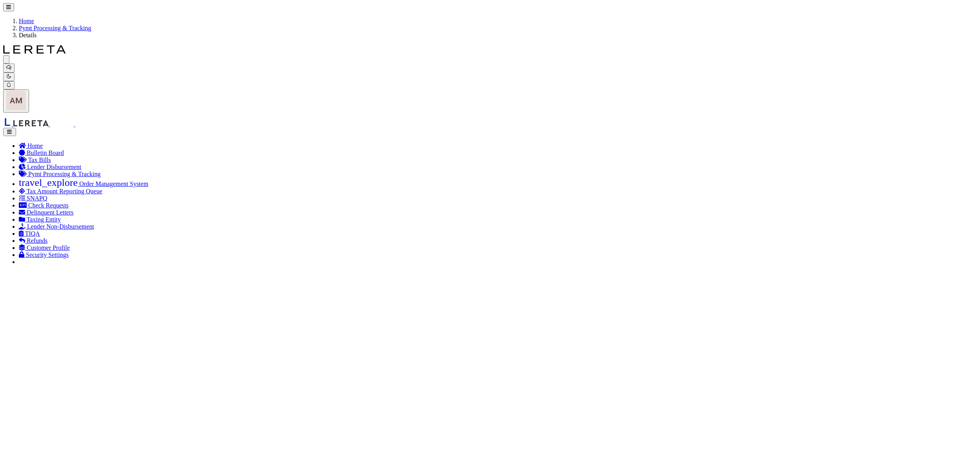
drag, startPoint x: 236, startPoint y: 118, endPoint x: 376, endPoint y: 175, distance: 150.6
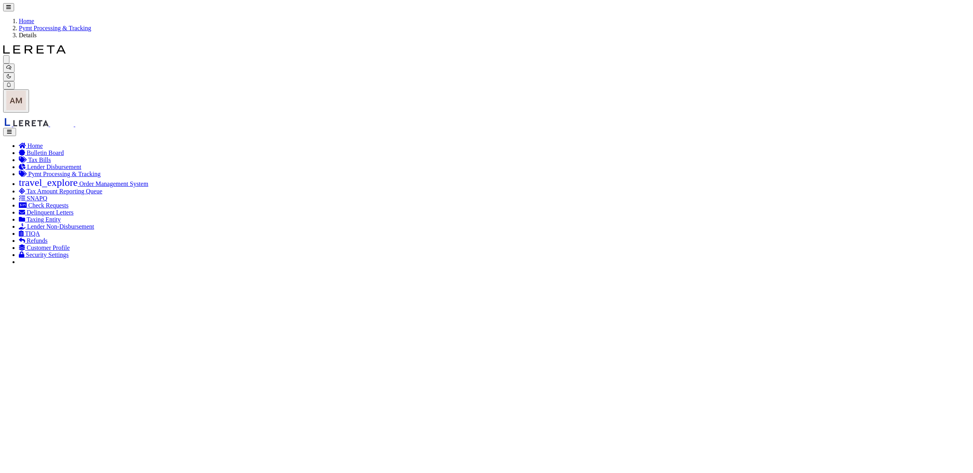
click at [255, 306] on span "3" at bounding box center [256, 307] width 15 height 15
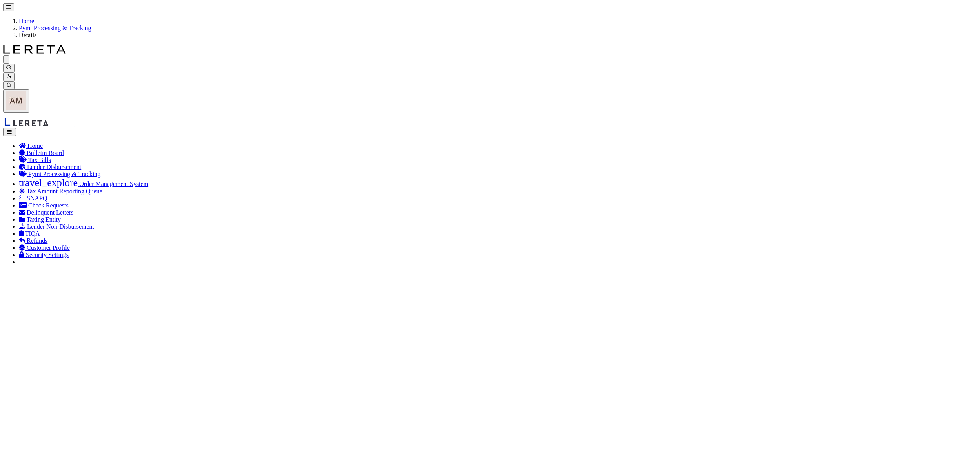
click at [225, 322] on span "8" at bounding box center [222, 322] width 15 height 15
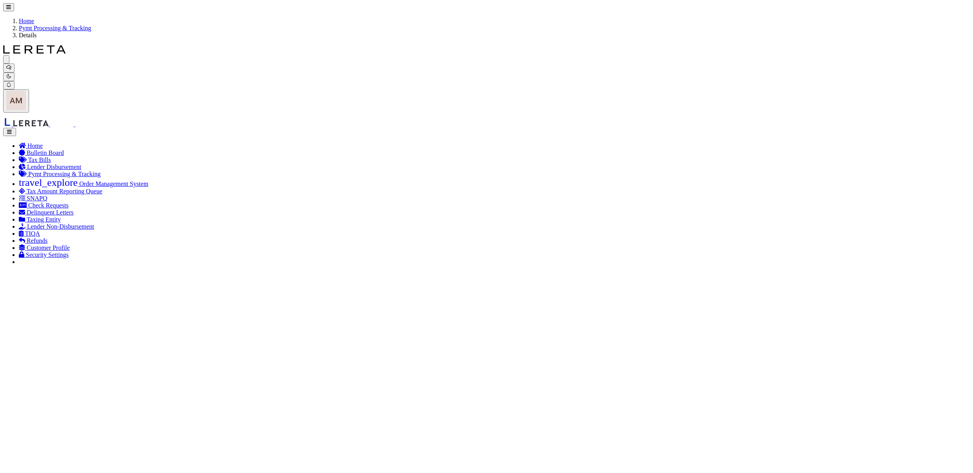
click at [285, 308] on span "5" at bounding box center [291, 307] width 15 height 15
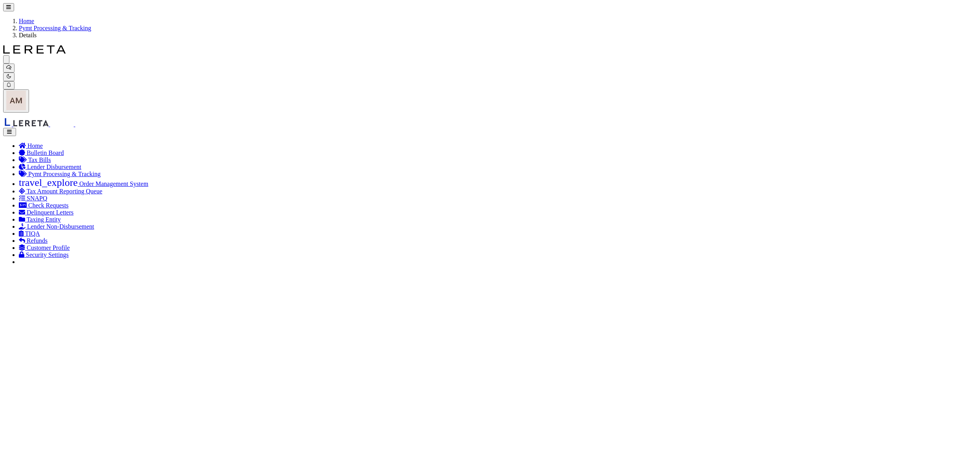
drag, startPoint x: 217, startPoint y: 123, endPoint x: 330, endPoint y: 171, distance: 122.2
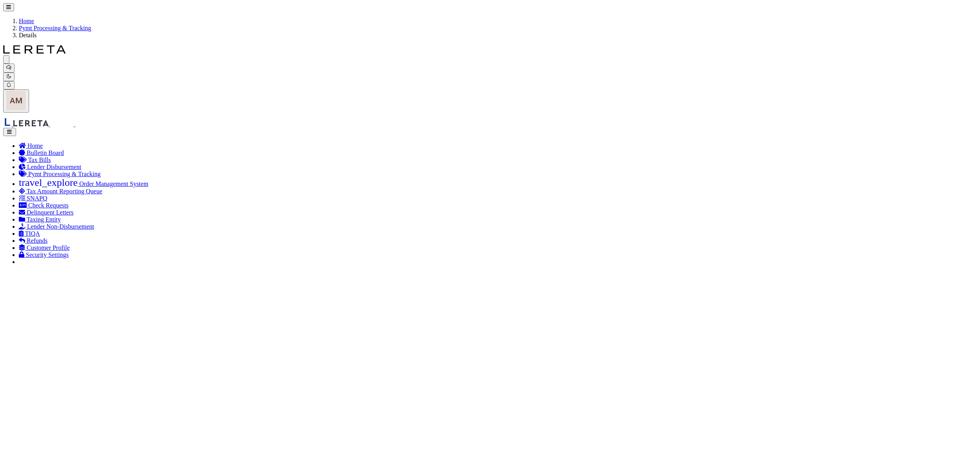
click at [224, 324] on span "8" at bounding box center [222, 322] width 15 height 15
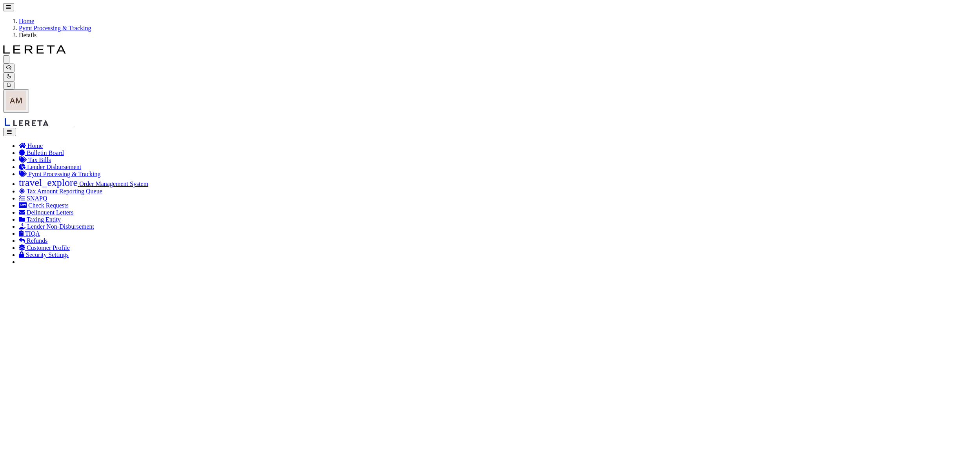
drag, startPoint x: 239, startPoint y: 123, endPoint x: 304, endPoint y: 125, distance: 65.1
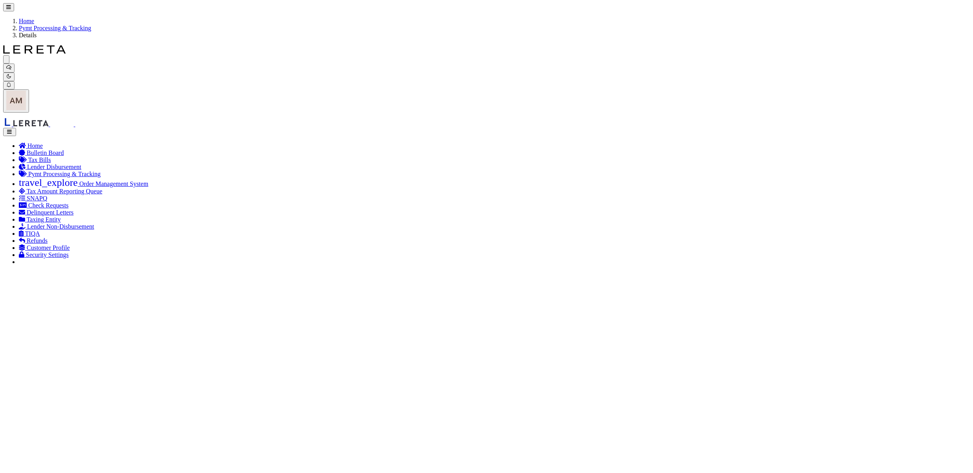
click at [221, 328] on span "8" at bounding box center [222, 322] width 15 height 15
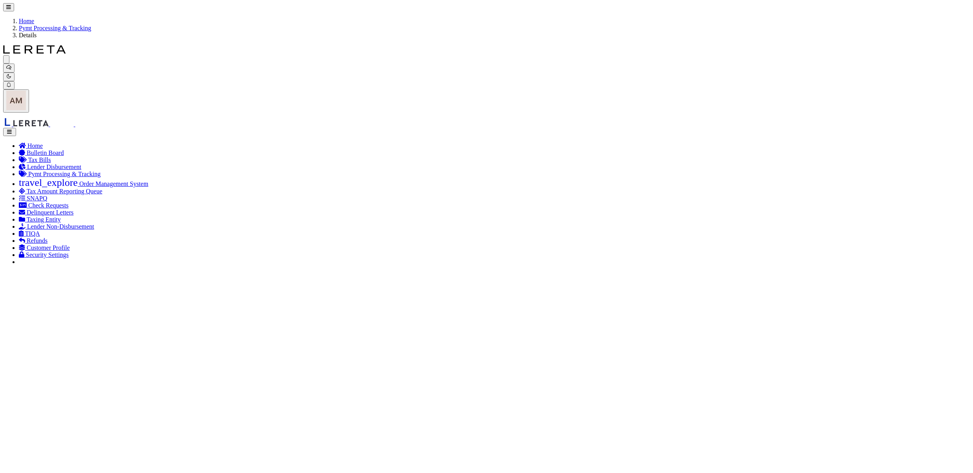
drag, startPoint x: 109, startPoint y: 14, endPoint x: 81, endPoint y: 24, distance: 29.4
click at [91, 25] on link "Pymt Processing & Tracking" at bounding box center [55, 28] width 72 height 7
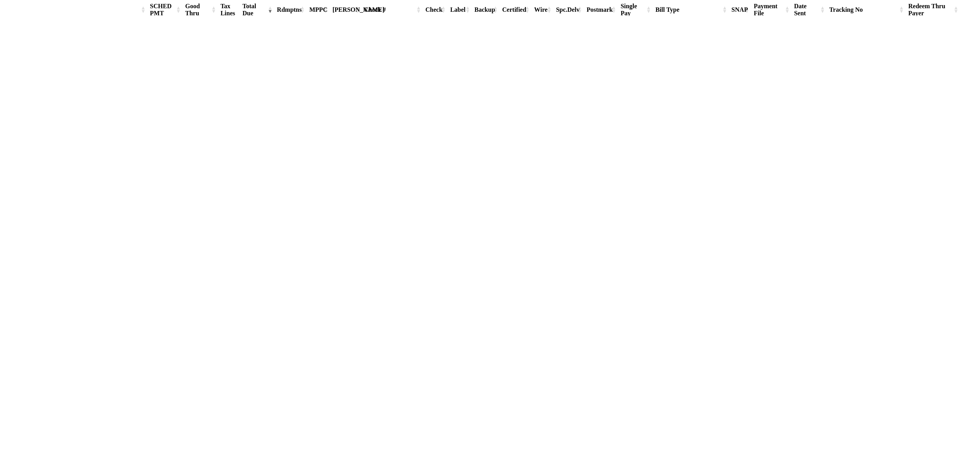
scroll to position [638, 0]
drag, startPoint x: 905, startPoint y: 271, endPoint x: 837, endPoint y: 271, distance: 68.6
copy td "9205590142749901763900"
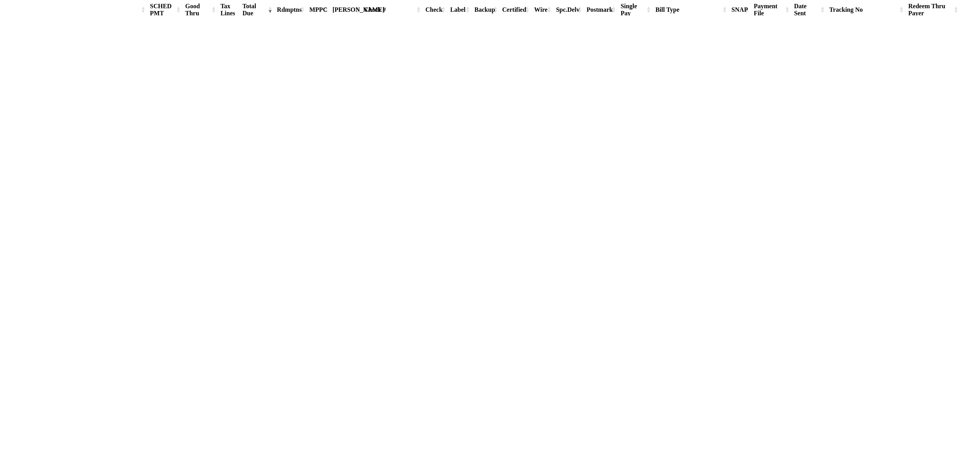
drag, startPoint x: 908, startPoint y: 167, endPoint x: 836, endPoint y: 165, distance: 72.6
copy td "9205590142749901763665"
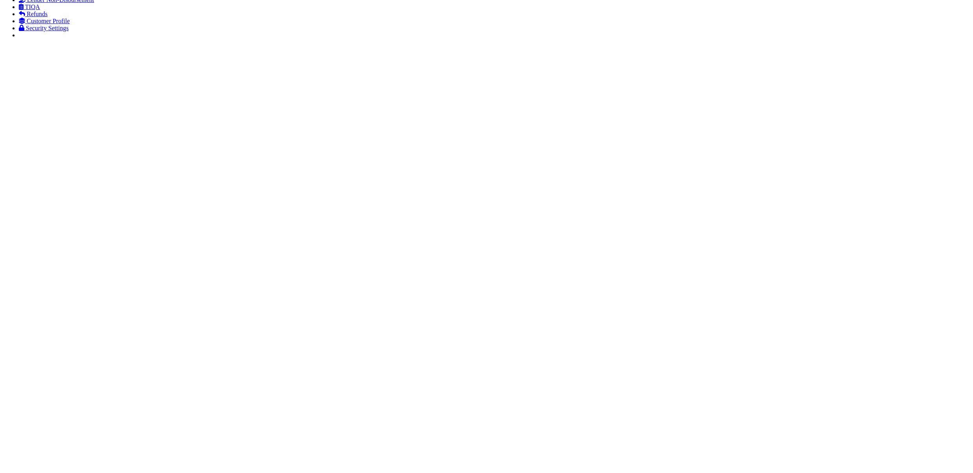
scroll to position [11, 0]
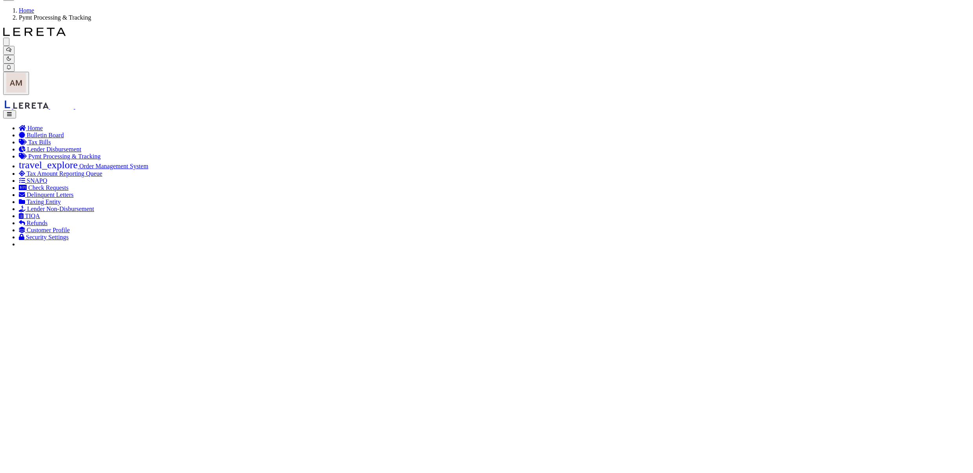
drag, startPoint x: 120, startPoint y: 146, endPoint x: 127, endPoint y: 147, distance: 7.5
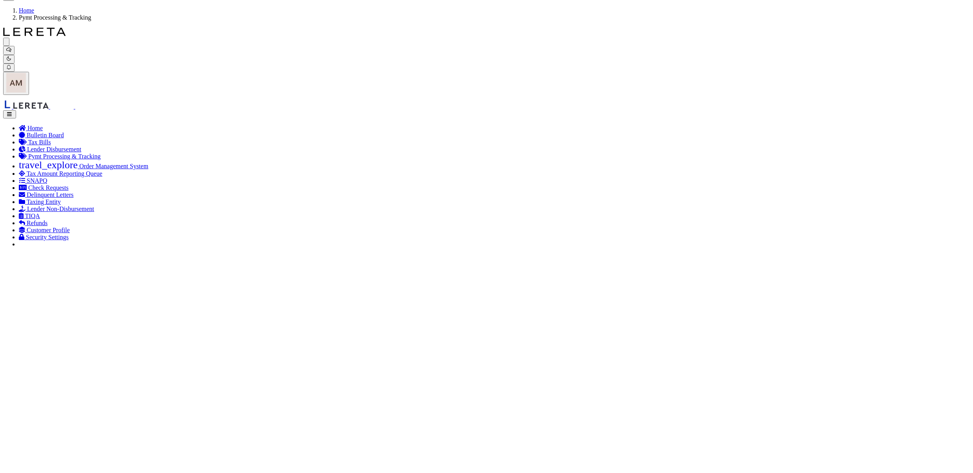
click at [0, 0] on link "Export Selected" at bounding box center [0, 0] width 0 height 0
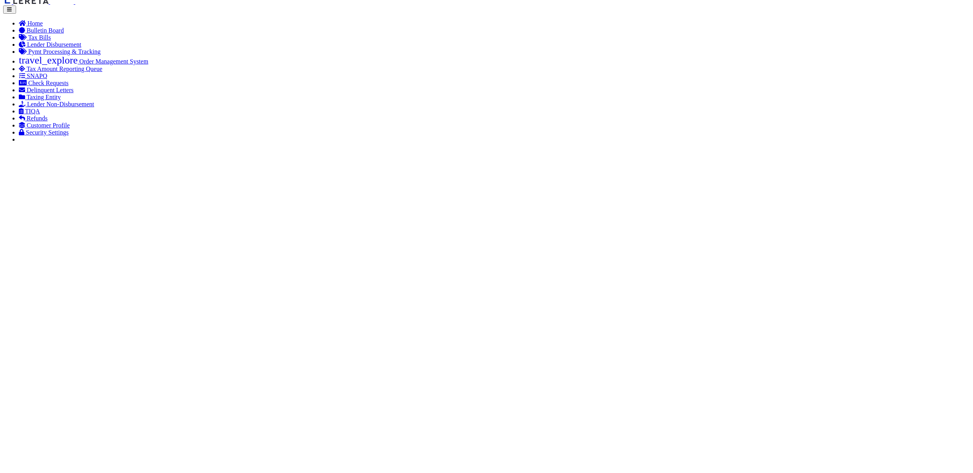
drag, startPoint x: 219, startPoint y: 83, endPoint x: 191, endPoint y: 88, distance: 28.3
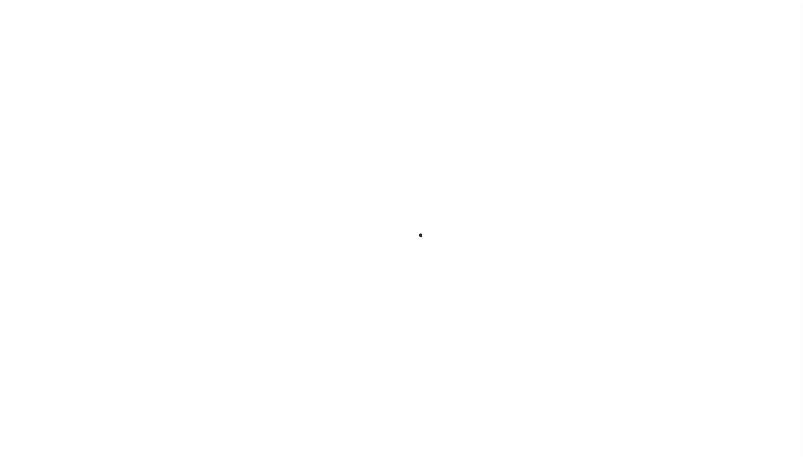
select select
type input "$5"
select select "true"
type input "City of Mount Vernon"
checkbox input "false"
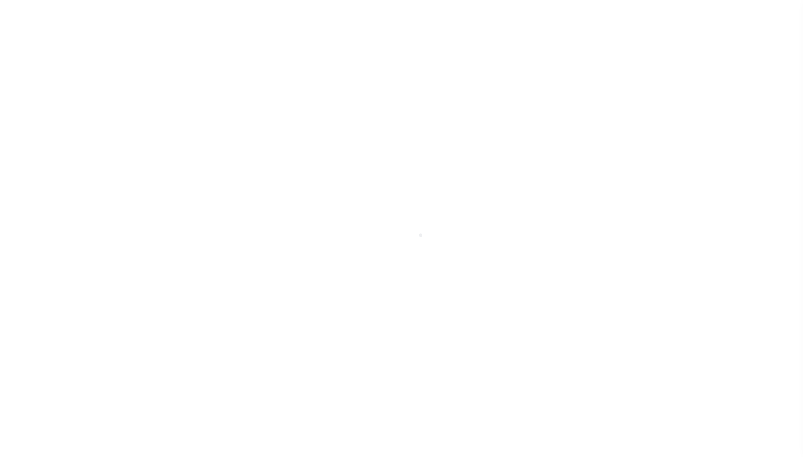
type input "1"
select select "false"
type input "N - Escrow reporting should not include - “Delinquent Prior Year(s) Exist”, “De…"
radio input "true"
checkbox input "false"
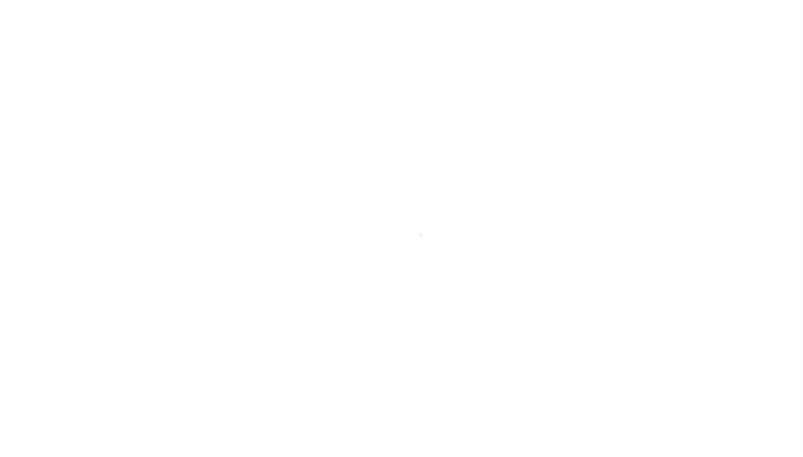
checkbox input "false"
radio input "true"
